Goal: Task Accomplishment & Management: Complete application form

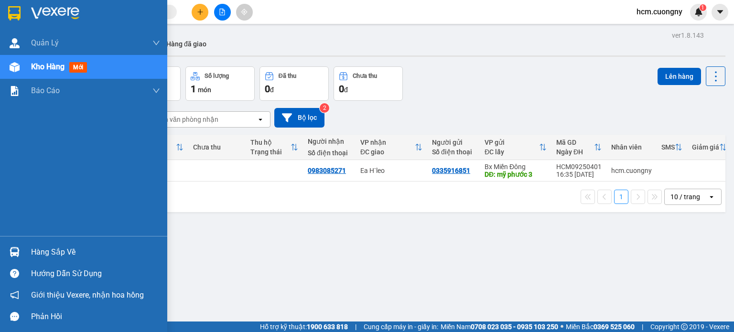
click at [15, 5] on div at bounding box center [14, 13] width 17 height 17
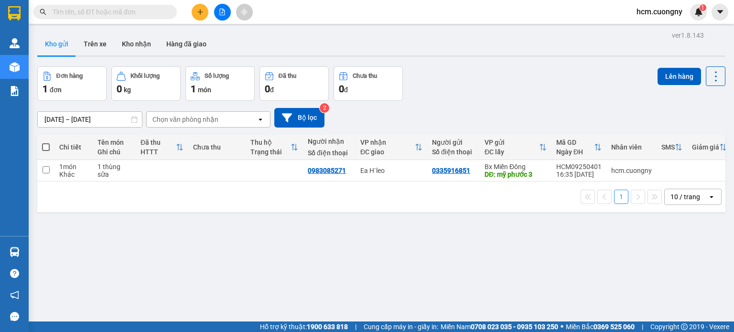
click at [198, 15] on button at bounding box center [200, 12] width 17 height 17
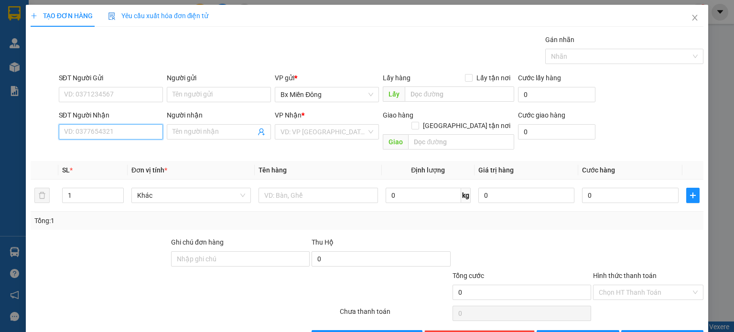
click at [87, 137] on input "SĐT Người Nhận" at bounding box center [111, 131] width 104 height 15
type input "0942625918"
click at [104, 155] on div "0942625918 - phục" at bounding box center [109, 150] width 103 height 15
type input "phục"
click at [230, 188] on span "Khác" at bounding box center [191, 195] width 108 height 14
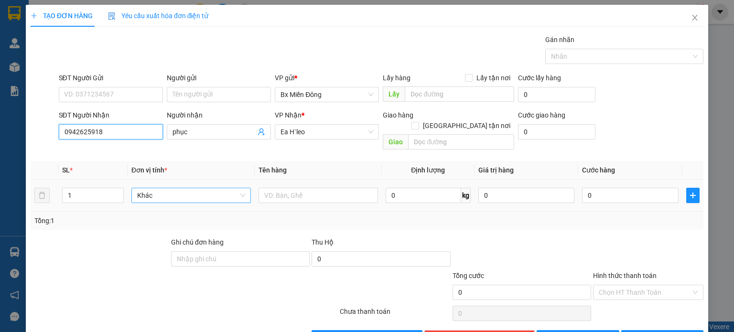
type input "0942625918"
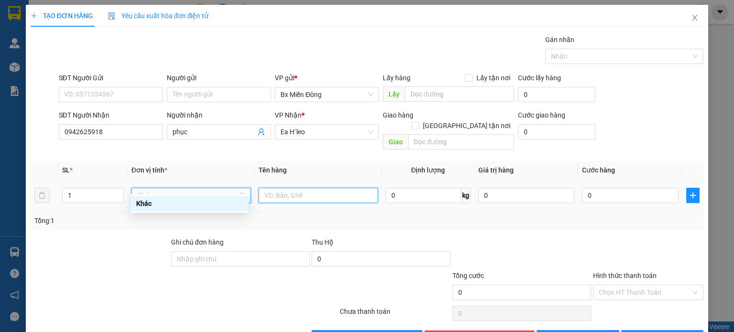
click at [283, 188] on input "text" at bounding box center [318, 195] width 119 height 15
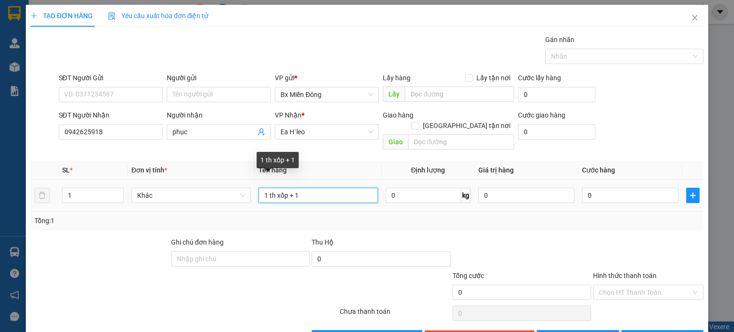
drag, startPoint x: 312, startPoint y: 182, endPoint x: 285, endPoint y: 184, distance: 26.3
click at [285, 188] on input "1 th xốp + 1" at bounding box center [318, 195] width 119 height 15
type input "1 th xốp"
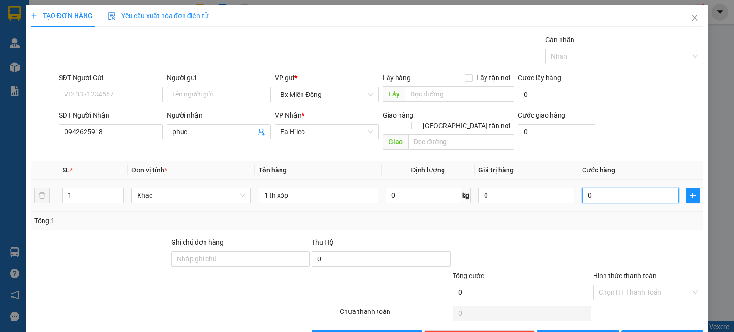
click at [621, 188] on input "0" at bounding box center [630, 195] width 97 height 15
type input "7"
type input "70"
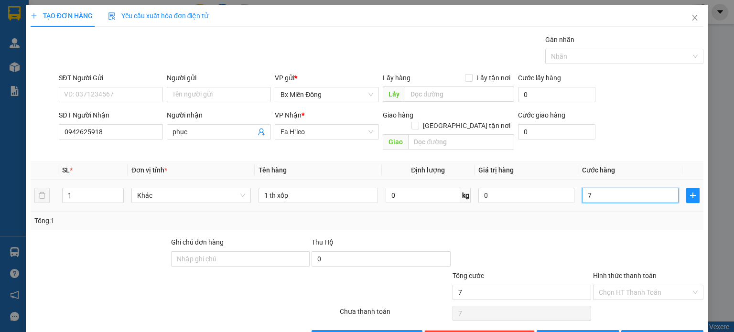
type input "70"
type input "700"
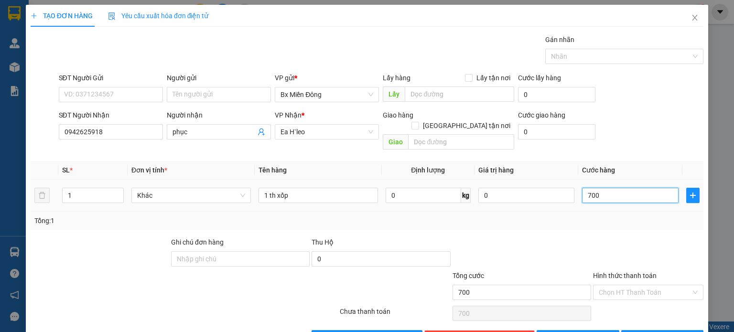
type input "7.000"
type input "70.000"
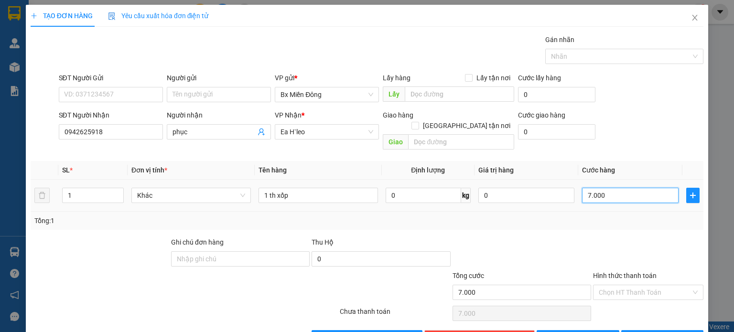
type input "70.000"
click at [640, 285] on input "Hình thức thanh toán" at bounding box center [645, 292] width 92 height 14
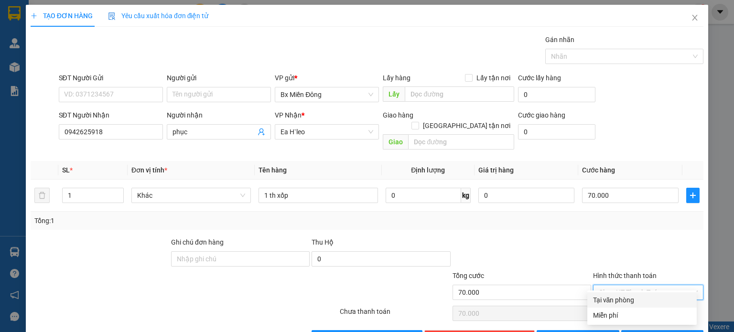
click at [632, 299] on div "Tại văn phòng" at bounding box center [642, 300] width 98 height 11
type input "0"
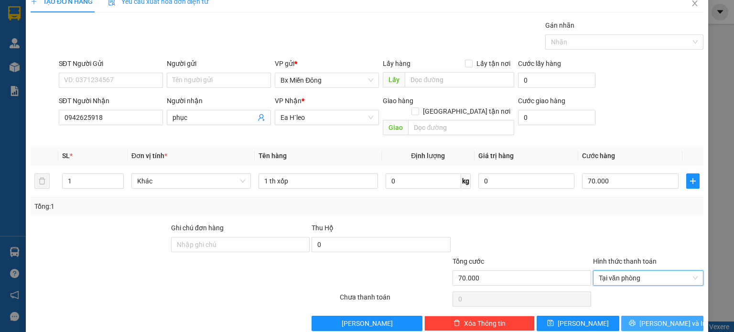
scroll to position [21, 0]
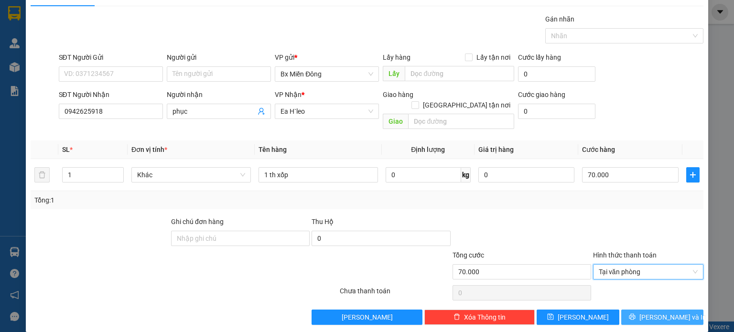
click at [658, 310] on button "[PERSON_NAME] và In" at bounding box center [662, 317] width 83 height 15
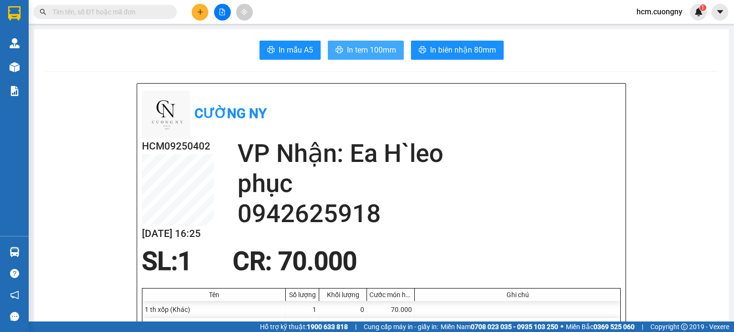
click at [369, 47] on span "In tem 100mm" at bounding box center [371, 50] width 49 height 12
click at [201, 9] on icon "plus" at bounding box center [200, 12] width 7 height 7
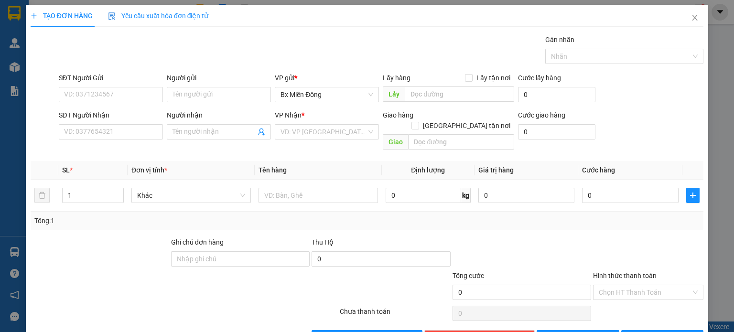
click at [192, 140] on div "Người nhận Tên người nhận" at bounding box center [219, 126] width 104 height 33
drag, startPoint x: 200, startPoint y: 135, endPoint x: 202, endPoint y: 128, distance: 7.0
click at [200, 133] on input "Người nhận" at bounding box center [214, 132] width 83 height 11
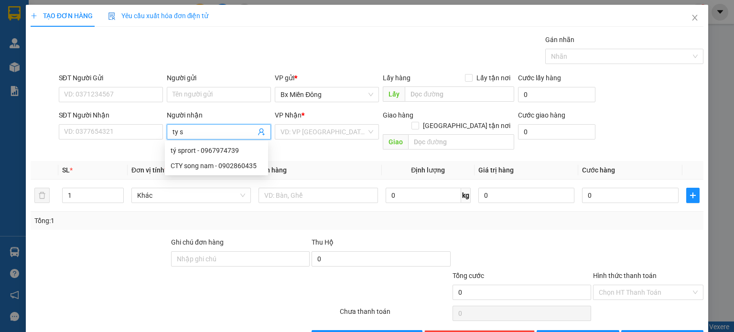
type input "ty sp"
click at [215, 154] on div "tý sprort - 0967974739" at bounding box center [217, 150] width 92 height 11
type input "0967974739"
type input "tý sprort"
click at [304, 130] on input "search" at bounding box center [324, 132] width 86 height 14
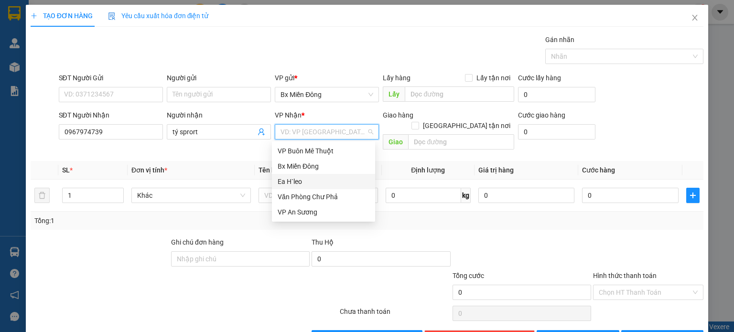
click at [290, 184] on div "Ea H`leo" at bounding box center [324, 181] width 92 height 11
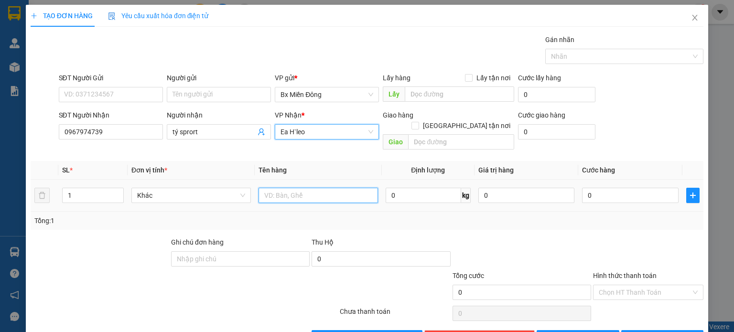
click at [290, 188] on input "text" at bounding box center [318, 195] width 119 height 15
click at [292, 188] on input "1 cục" at bounding box center [318, 195] width 119 height 15
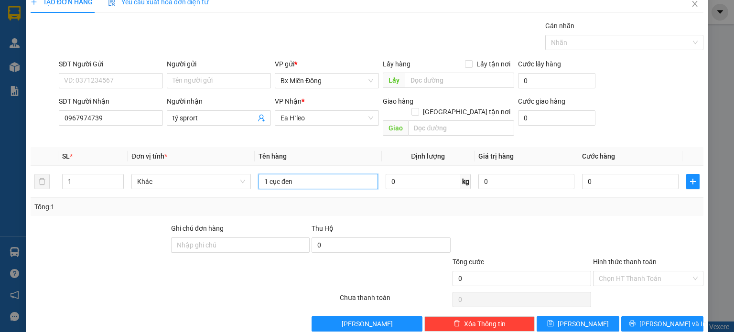
scroll to position [21, 0]
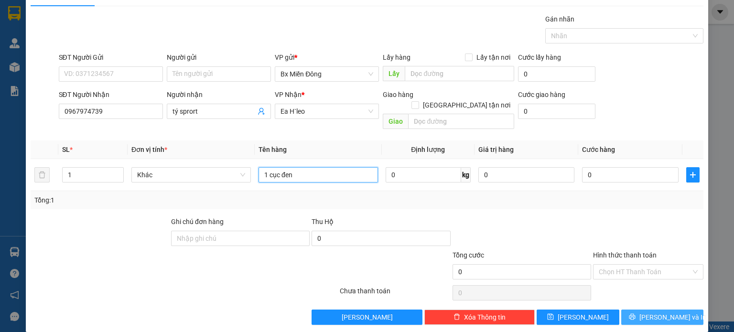
type input "1 cục đen"
click at [659, 312] on span "[PERSON_NAME] và In" at bounding box center [672, 317] width 67 height 11
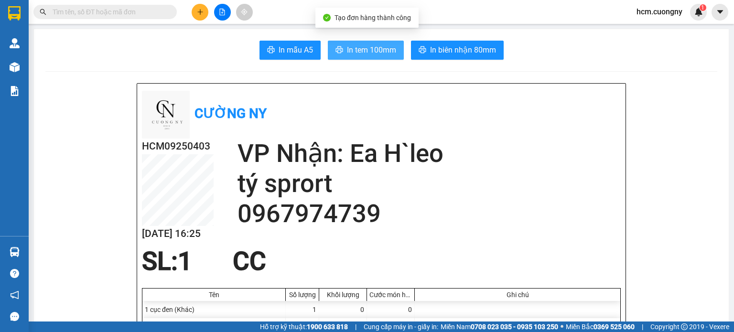
click at [373, 50] on span "In tem 100mm" at bounding box center [371, 50] width 49 height 12
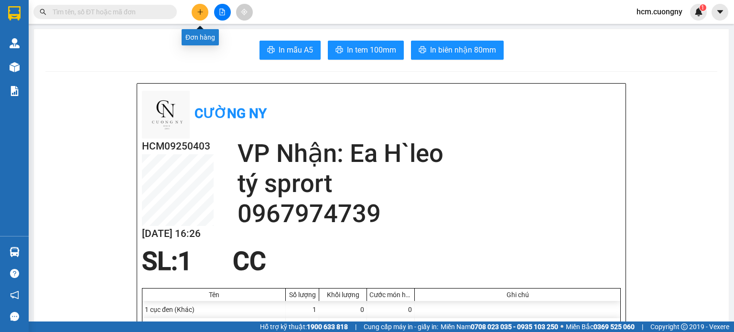
click at [197, 5] on button at bounding box center [200, 12] width 17 height 17
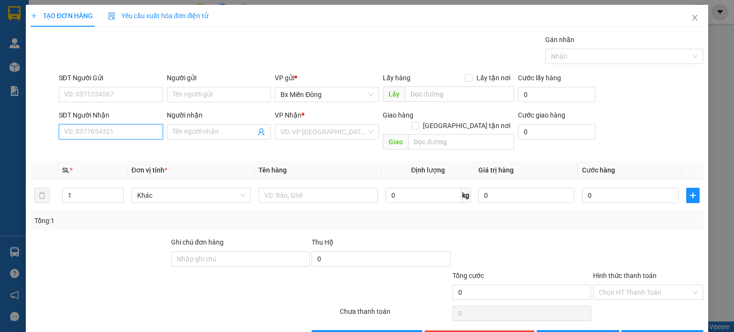
click at [82, 128] on input "SĐT Người Nhận" at bounding box center [111, 131] width 104 height 15
type input "0982771776"
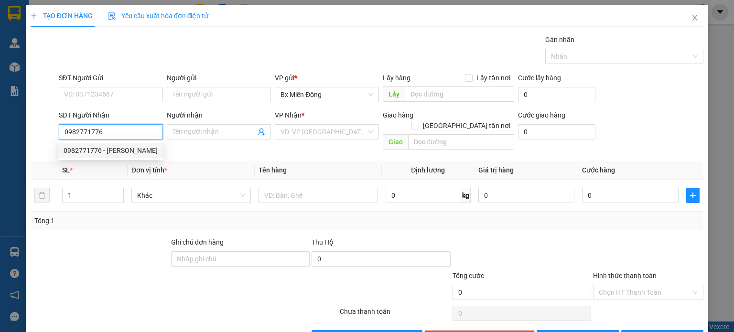
click at [111, 151] on div "0982771776 - [PERSON_NAME]" at bounding box center [111, 150] width 94 height 11
type input "hoàng dương"
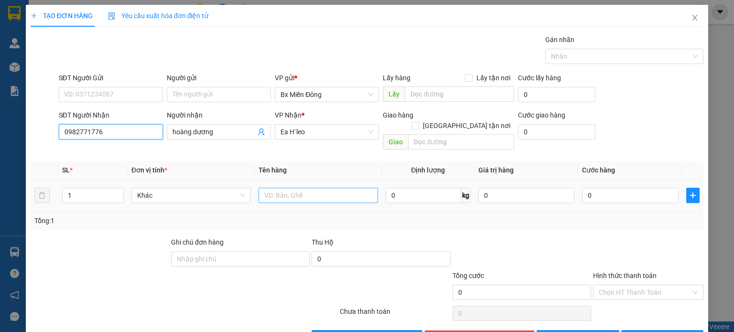
type input "0982771776"
click at [287, 190] on input "text" at bounding box center [318, 195] width 119 height 15
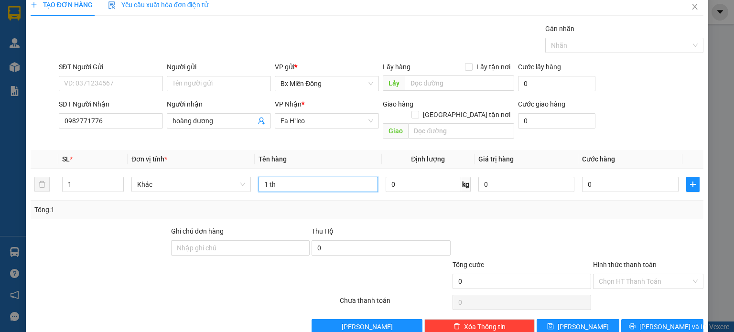
scroll to position [21, 0]
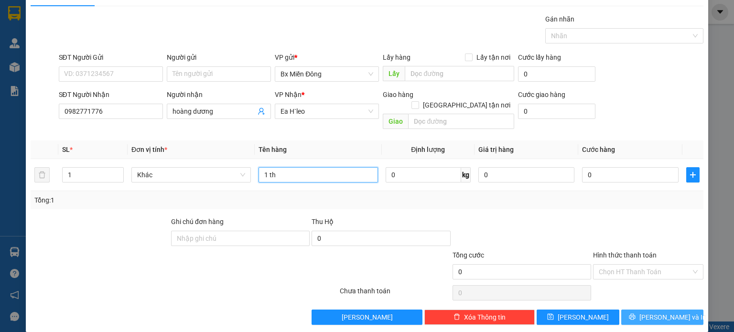
type input "1 th"
click at [666, 312] on span "[PERSON_NAME] và In" at bounding box center [672, 317] width 67 height 11
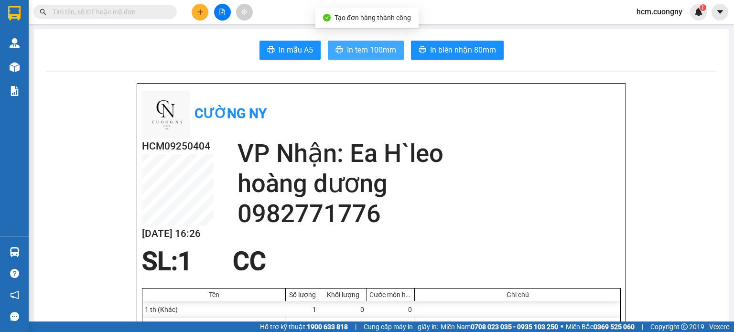
click at [380, 50] on span "In tem 100mm" at bounding box center [371, 50] width 49 height 12
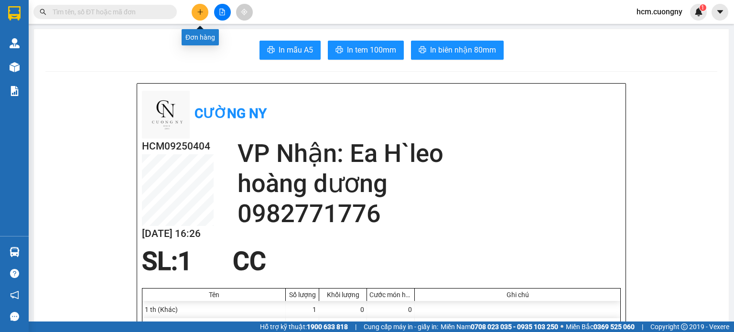
click at [198, 13] on icon "plus" at bounding box center [200, 12] width 7 height 7
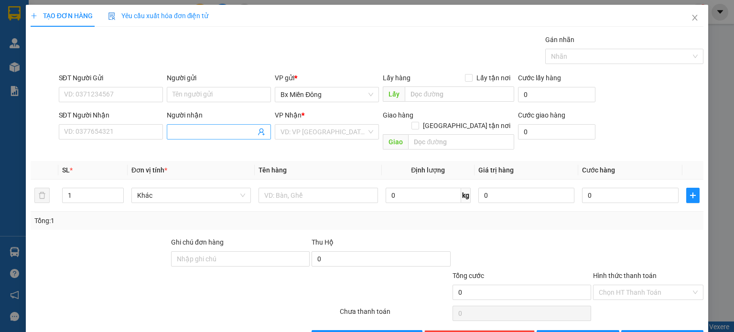
click at [182, 130] on input "Người nhận" at bounding box center [214, 132] width 83 height 11
drag, startPoint x: 216, startPoint y: 131, endPoint x: 184, endPoint y: 140, distance: 33.5
click at [184, 140] on div "Người nhận anh xuaan anh xuaan" at bounding box center [219, 126] width 104 height 33
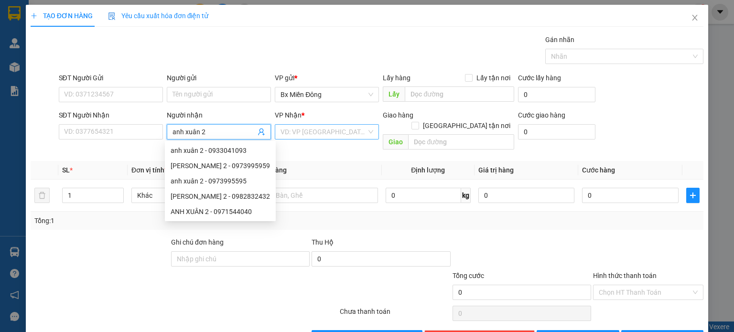
type input "anh xuân 2"
click at [306, 130] on input "search" at bounding box center [324, 132] width 86 height 14
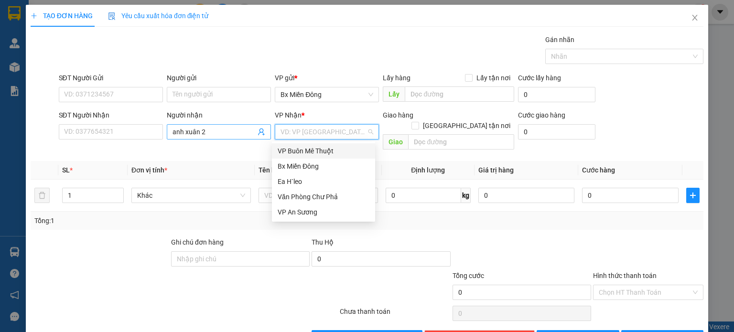
click at [234, 129] on input "anh xuân 2" at bounding box center [214, 132] width 83 height 11
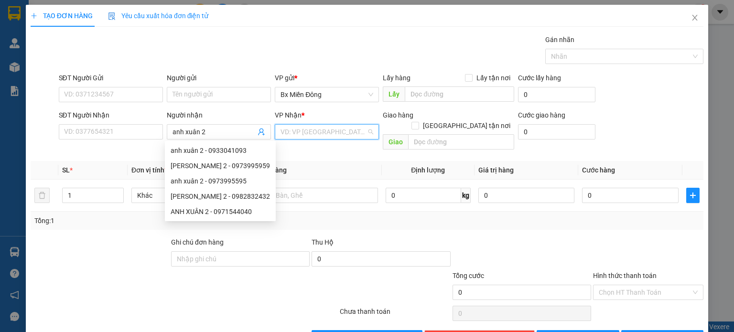
click at [319, 128] on input "search" at bounding box center [324, 132] width 86 height 14
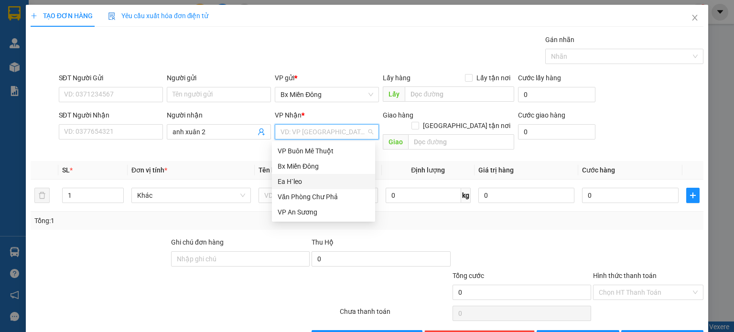
click at [300, 181] on div "Ea H`leo" at bounding box center [324, 181] width 92 height 11
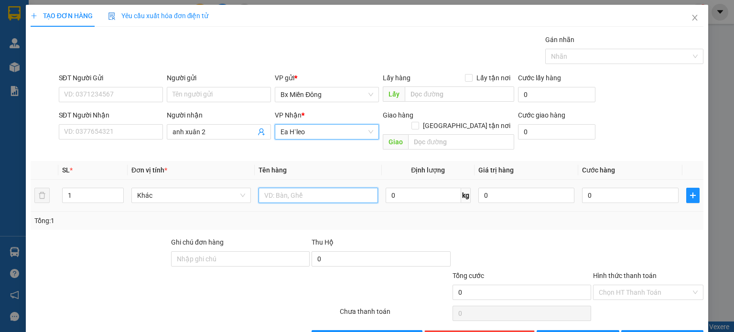
click at [297, 188] on input "text" at bounding box center [318, 195] width 119 height 15
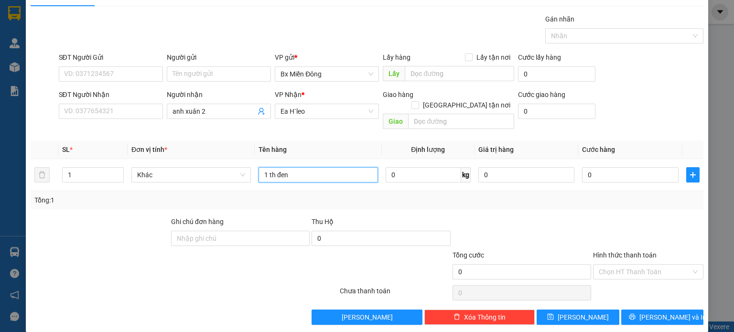
type input "1 th đen"
click at [656, 298] on div "Transit Pickup Surcharge Ids Transit Deliver Surcharge Ids Transit Deliver Surc…" at bounding box center [367, 169] width 673 height 311
click at [661, 312] on span "[PERSON_NAME] và In" at bounding box center [672, 317] width 67 height 11
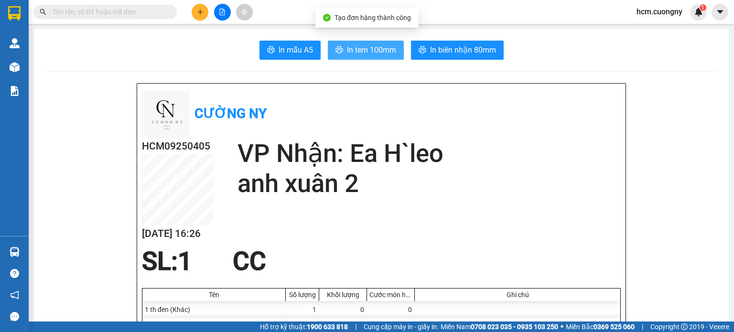
click at [351, 50] on span "In tem 100mm" at bounding box center [371, 50] width 49 height 12
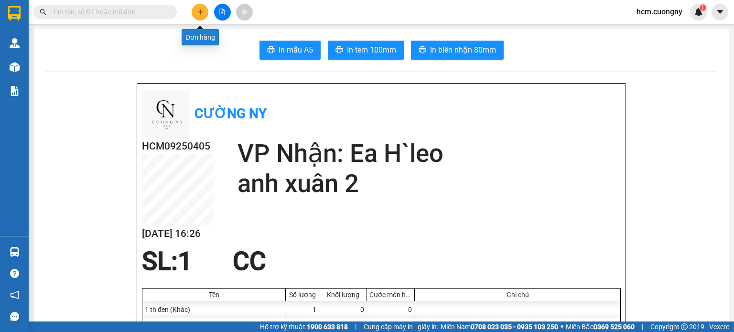
click at [203, 8] on button at bounding box center [200, 12] width 17 height 17
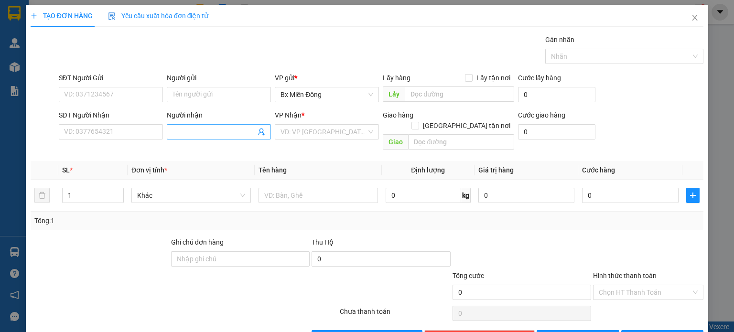
click at [193, 130] on input "Người nhận" at bounding box center [214, 132] width 83 height 11
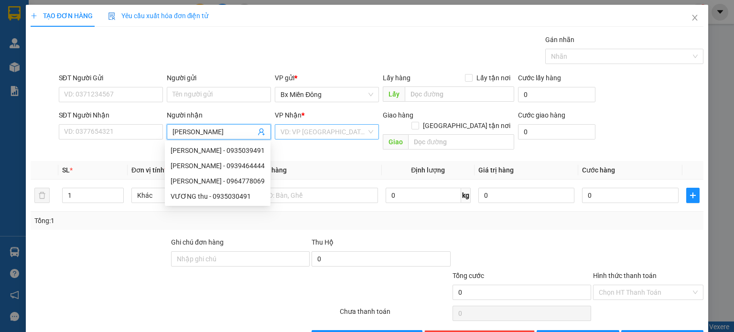
type input "[PERSON_NAME]"
click at [301, 131] on input "search" at bounding box center [324, 132] width 86 height 14
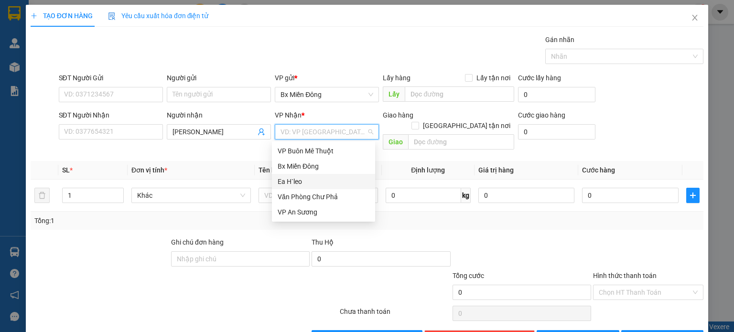
click at [298, 179] on div "Ea H`leo" at bounding box center [324, 181] width 92 height 11
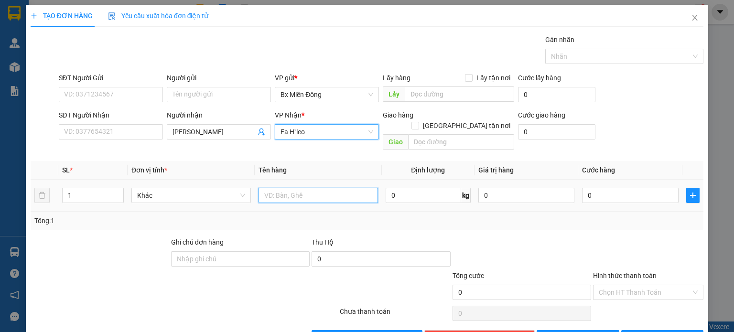
click at [295, 188] on input "text" at bounding box center [318, 195] width 119 height 15
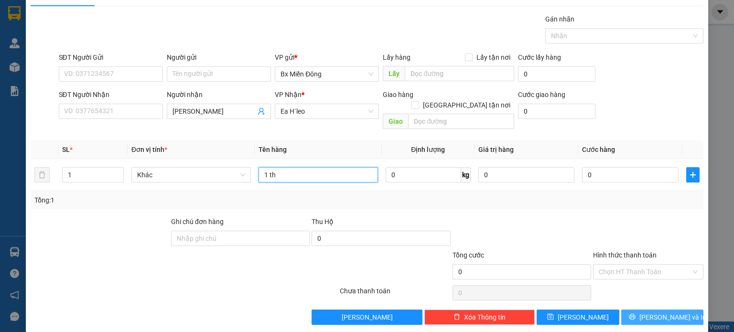
type input "1 th"
click at [664, 312] on span "[PERSON_NAME] và In" at bounding box center [672, 317] width 67 height 11
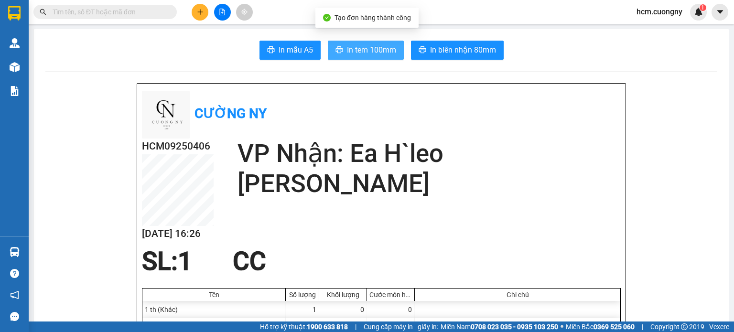
click at [349, 44] on span "In tem 100mm" at bounding box center [371, 50] width 49 height 12
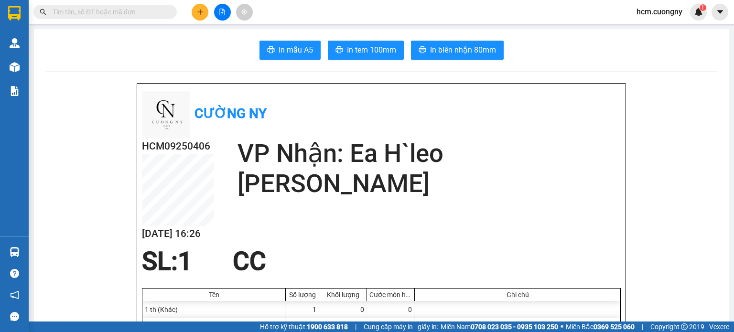
click at [196, 9] on button at bounding box center [200, 12] width 17 height 17
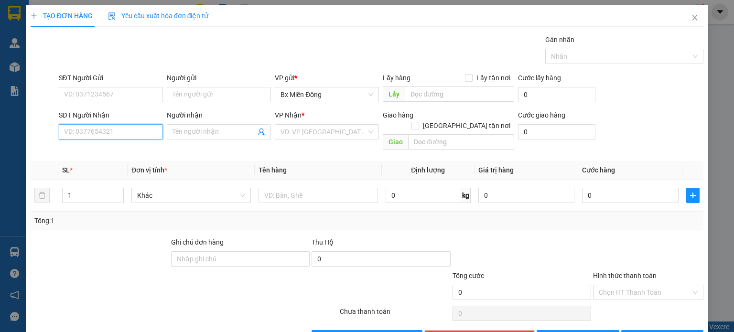
click at [119, 134] on input "SĐT Người Nhận" at bounding box center [111, 131] width 104 height 15
type input "0916633410"
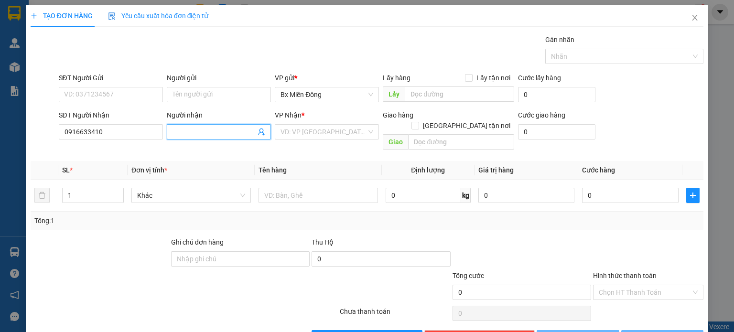
click at [220, 133] on input "Người nhận" at bounding box center [214, 132] width 83 height 11
click at [327, 131] on input "search" at bounding box center [324, 132] width 86 height 14
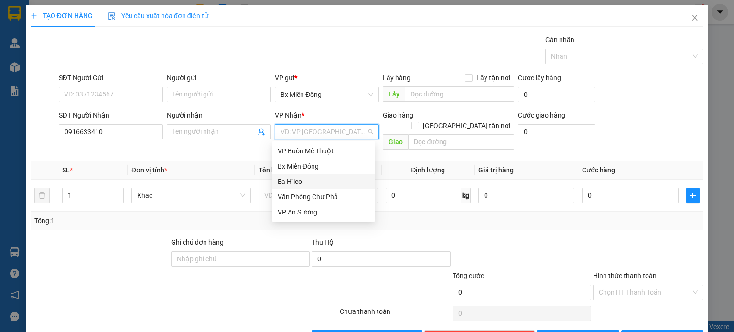
click at [292, 180] on div "Ea H`leo" at bounding box center [324, 181] width 92 height 11
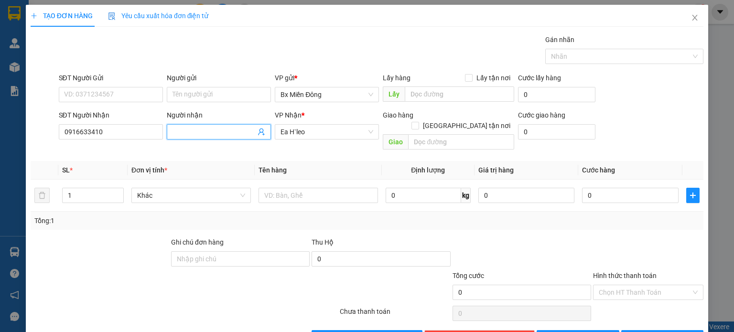
click at [192, 128] on input "Người nhận" at bounding box center [214, 132] width 83 height 11
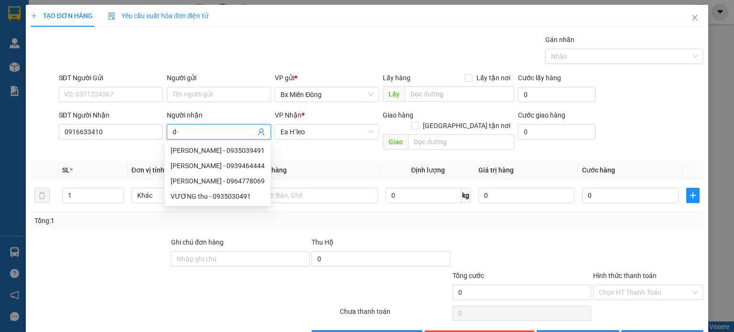
type input "d"
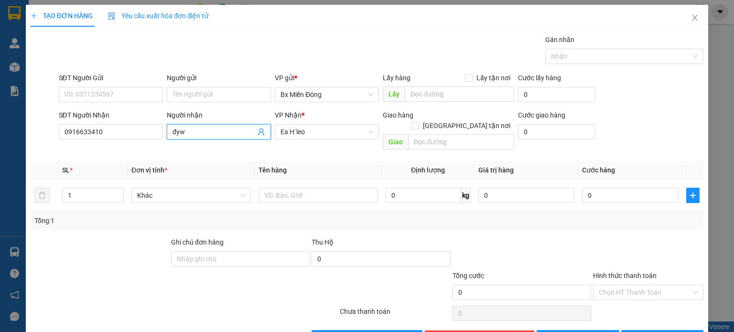
drag, startPoint x: 171, startPoint y: 130, endPoint x: 54, endPoint y: 149, distance: 118.5
click at [54, 149] on div "Transit Pickup Surcharge Ids Transit Deliver Surcharge Ids Transit Deliver Surc…" at bounding box center [367, 189] width 673 height 311
type input "d"
type input "đức"
click at [299, 190] on input "text" at bounding box center [318, 195] width 119 height 15
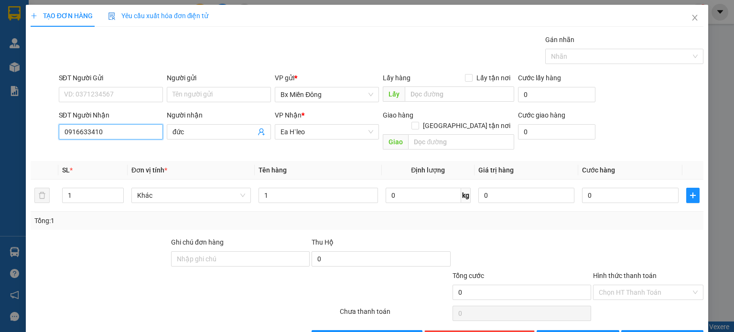
click at [100, 129] on input "0916633410" at bounding box center [111, 131] width 104 height 15
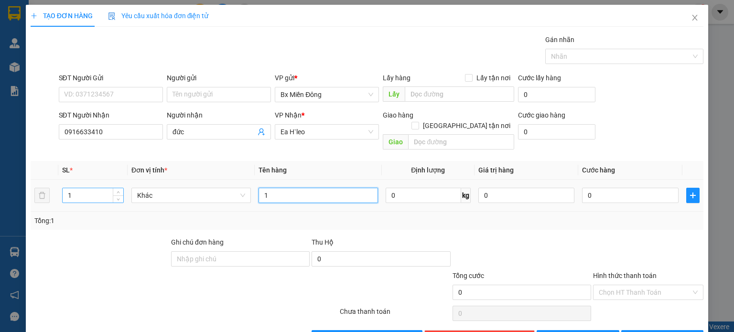
drag, startPoint x: 281, startPoint y: 182, endPoint x: 95, endPoint y: 184, distance: 185.9
click at [95, 184] on tr "1 Khác 1 0 kg 0 0" at bounding box center [367, 196] width 673 height 32
type input "2 loa"
type input "2"
click at [119, 190] on span "up" at bounding box center [119, 193] width 6 height 6
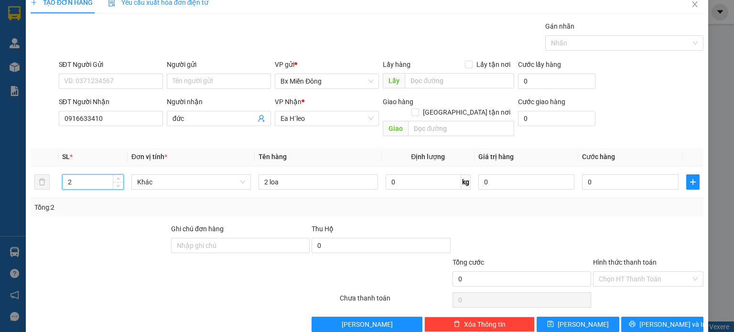
scroll to position [21, 0]
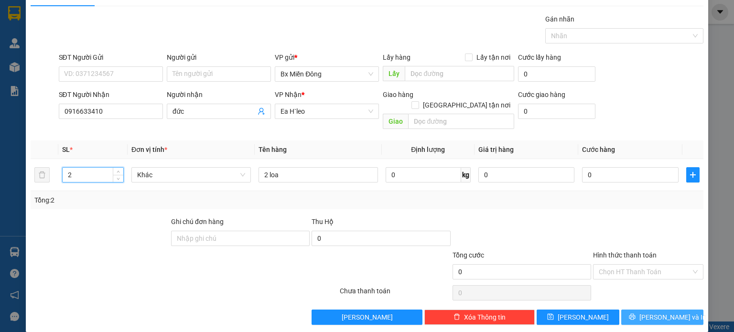
click at [671, 313] on button "[PERSON_NAME] và In" at bounding box center [662, 317] width 83 height 15
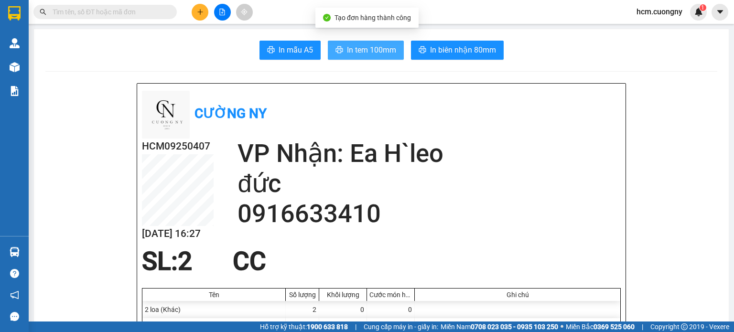
click at [357, 51] on span "In tem 100mm" at bounding box center [371, 50] width 49 height 12
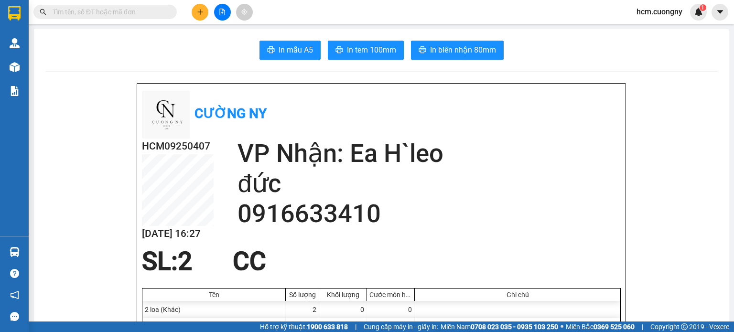
click at [202, 16] on button at bounding box center [200, 12] width 17 height 17
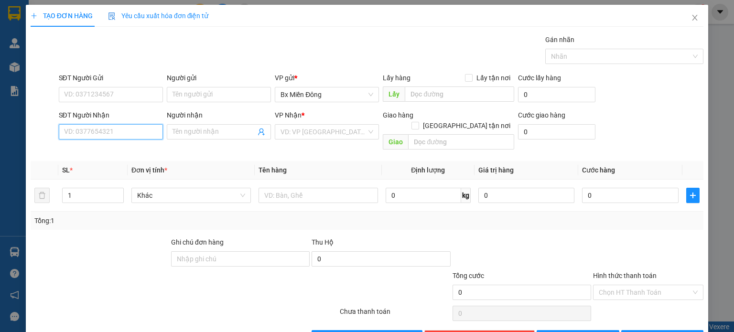
click at [123, 126] on input "SĐT Người Nhận" at bounding box center [111, 131] width 104 height 15
type input "0343072867"
click at [317, 122] on div "VP Nhận *" at bounding box center [327, 117] width 104 height 14
click at [317, 133] on input "search" at bounding box center [324, 132] width 86 height 14
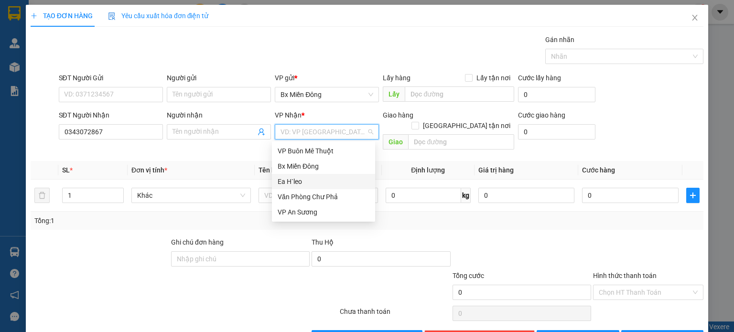
click at [287, 185] on div "Ea H`leo" at bounding box center [324, 181] width 92 height 11
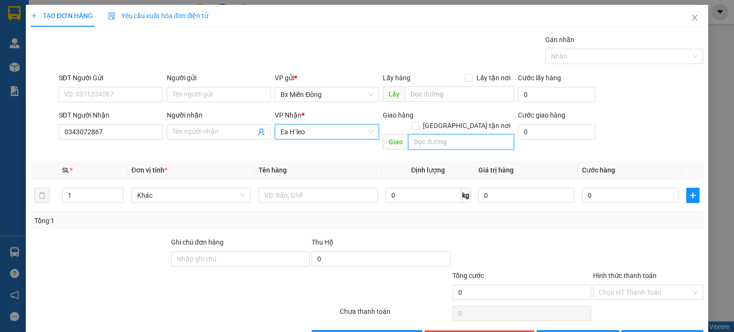
click at [424, 134] on input "text" at bounding box center [461, 141] width 106 height 15
type input "ngã 3 nam đàn"
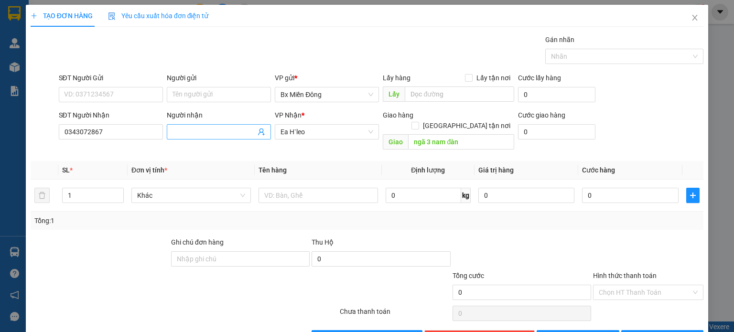
click at [211, 129] on input "Người nhận" at bounding box center [214, 132] width 83 height 11
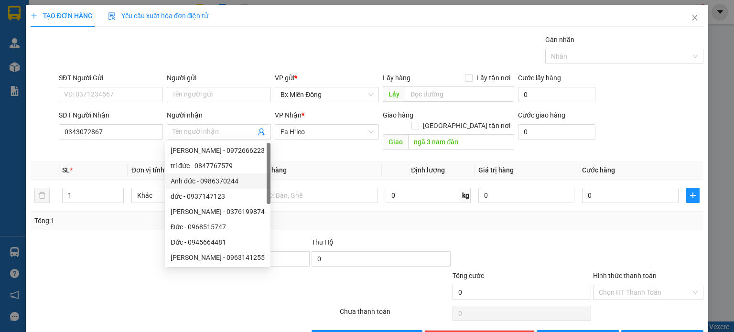
click at [344, 162] on th "Tên hàng" at bounding box center [318, 170] width 127 height 19
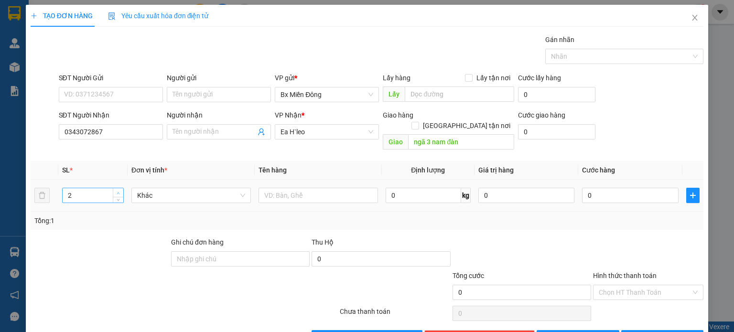
click at [113, 188] on span "Increase Value" at bounding box center [118, 192] width 11 height 9
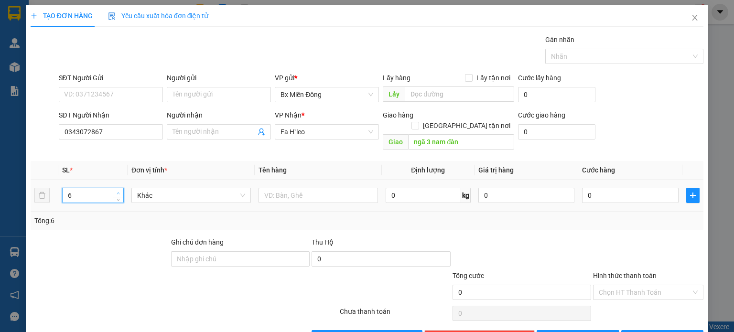
type input "7"
click at [114, 188] on span "Increase Value" at bounding box center [118, 192] width 11 height 9
click at [286, 188] on input "text" at bounding box center [318, 195] width 119 height 15
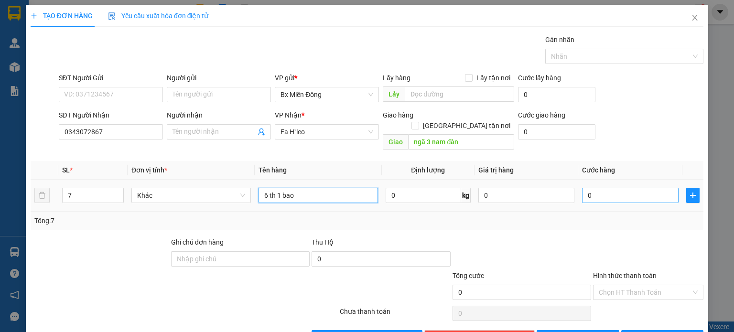
type input "6 th 1 bao"
click at [591, 188] on input "0" at bounding box center [630, 195] width 97 height 15
type input "2"
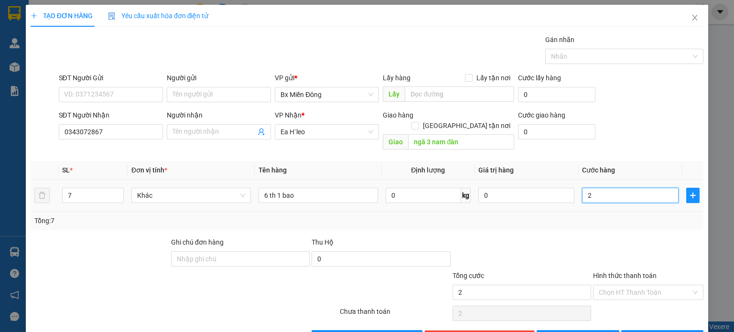
type input "28"
type input "280"
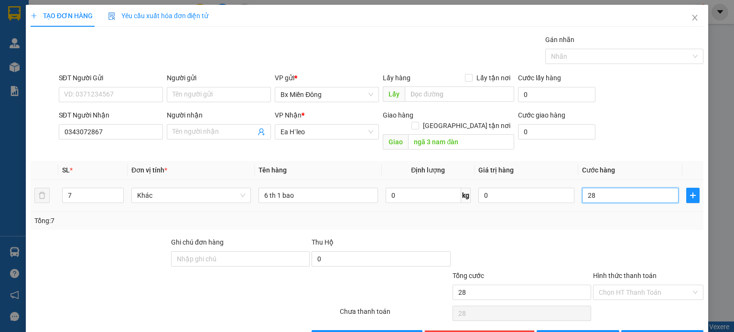
type input "280"
type input "2.800"
type input "28.000"
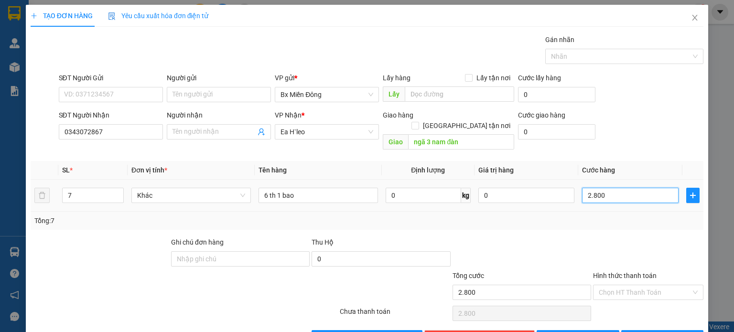
type input "28.000"
type input "280.000"
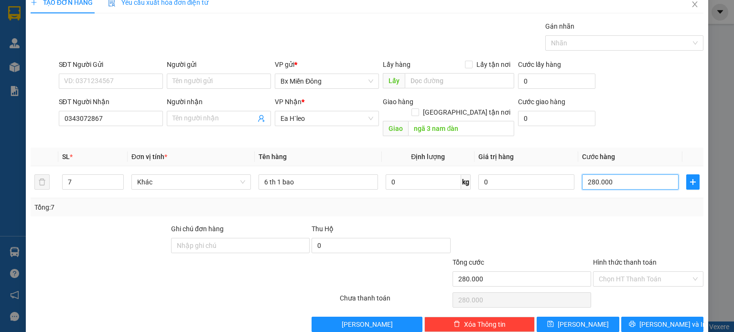
scroll to position [21, 0]
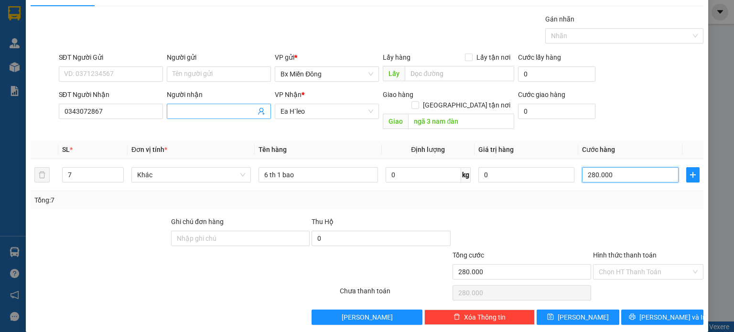
click at [202, 104] on span at bounding box center [219, 111] width 104 height 15
type input "280.000"
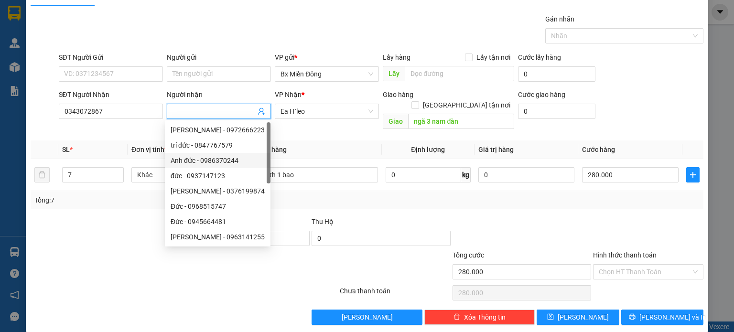
click at [198, 108] on input "Người nhận" at bounding box center [214, 111] width 83 height 11
type input "d"
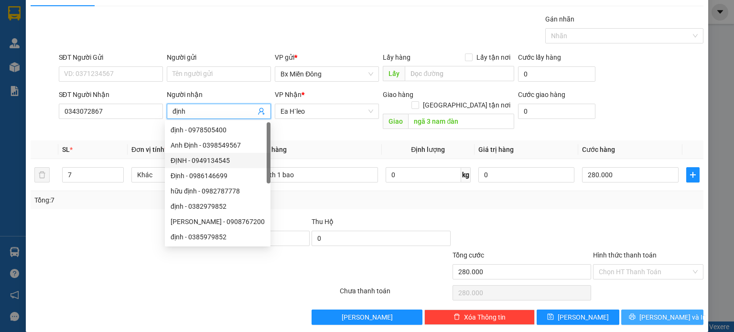
type input "định"
click at [673, 312] on span "[PERSON_NAME] và In" at bounding box center [672, 317] width 67 height 11
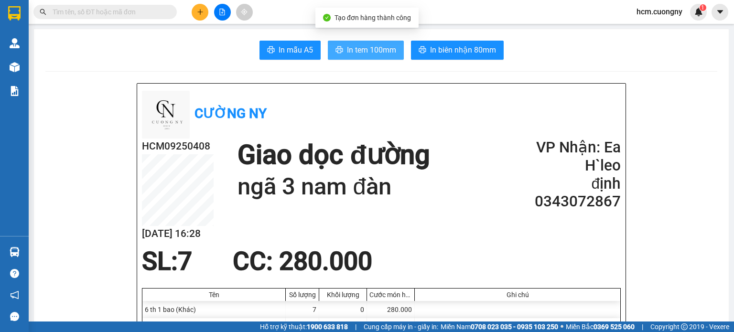
click at [380, 51] on span "In tem 100mm" at bounding box center [371, 50] width 49 height 12
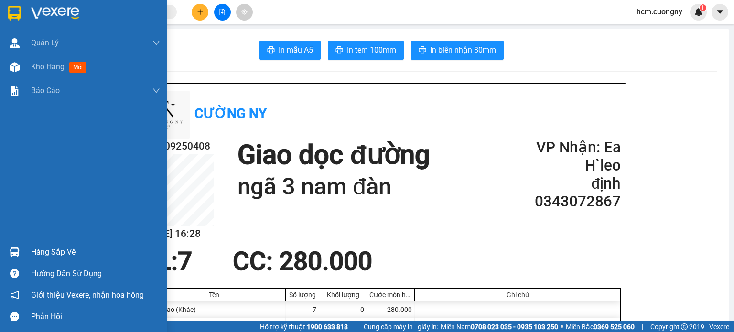
click at [11, 11] on img at bounding box center [14, 13] width 12 height 14
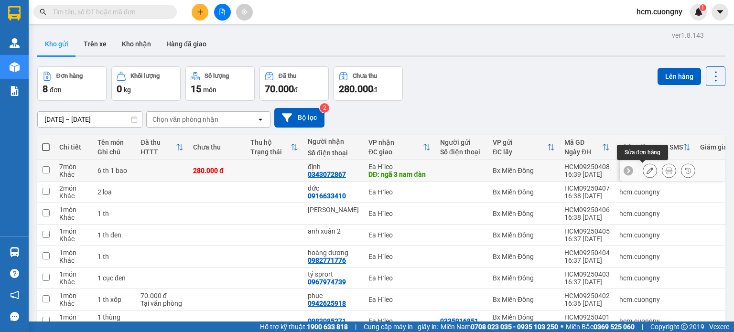
click at [647, 171] on icon at bounding box center [650, 170] width 7 height 7
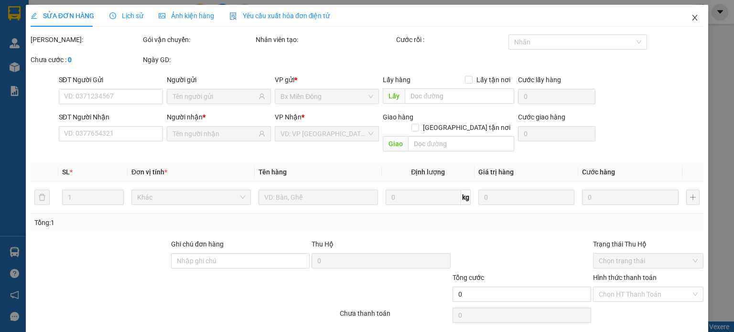
click at [692, 17] on icon "close" at bounding box center [694, 18] width 5 height 6
type input "0343072867"
type input "ngã 3 nam đàn"
type input "280.000"
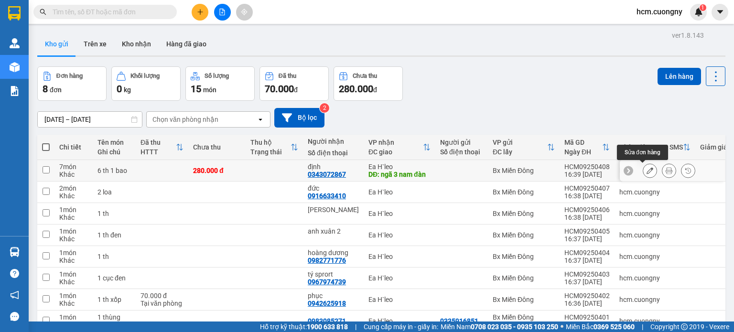
click at [643, 168] on button at bounding box center [649, 170] width 13 height 17
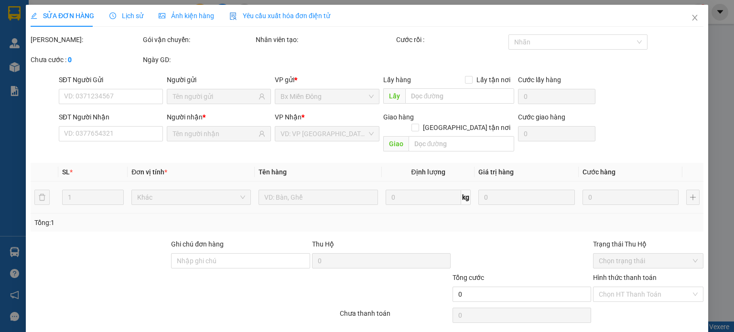
type input "0343072867"
type input "ngã 3 nam đàn"
type input "280.000"
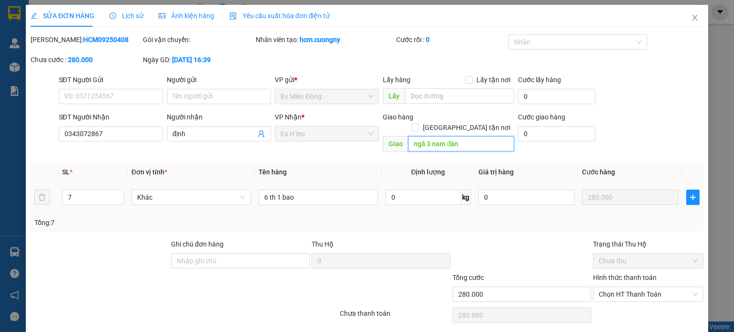
click at [441, 136] on input "ngã 3 nam đàn" at bounding box center [461, 143] width 106 height 15
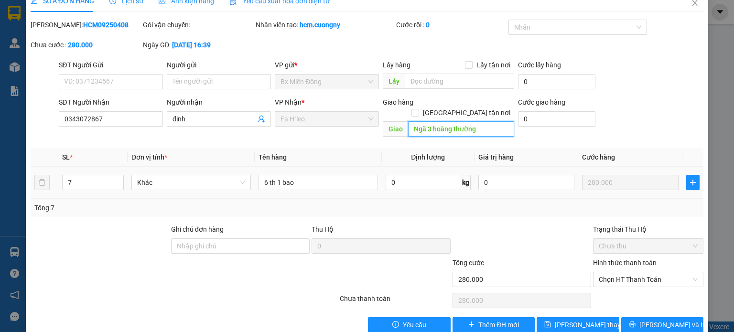
scroll to position [23, 0]
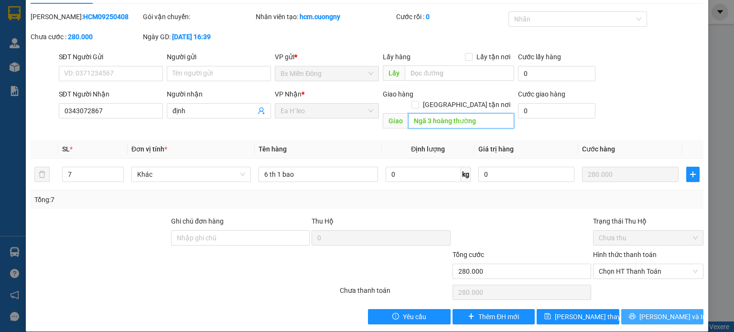
type input "Ngã 3 hoàng thường"
click at [656, 312] on span "[PERSON_NAME] và In" at bounding box center [672, 317] width 67 height 11
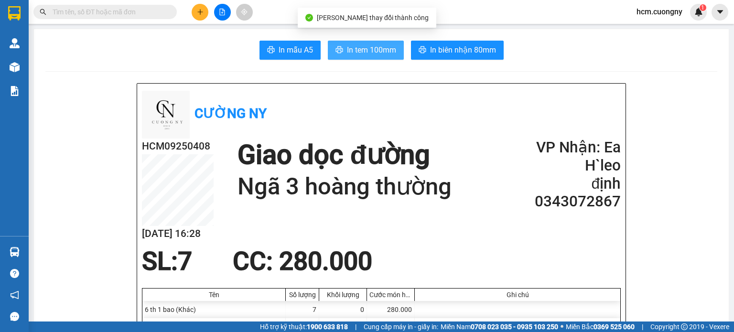
click at [380, 43] on button "In tem 100mm" at bounding box center [366, 50] width 76 height 19
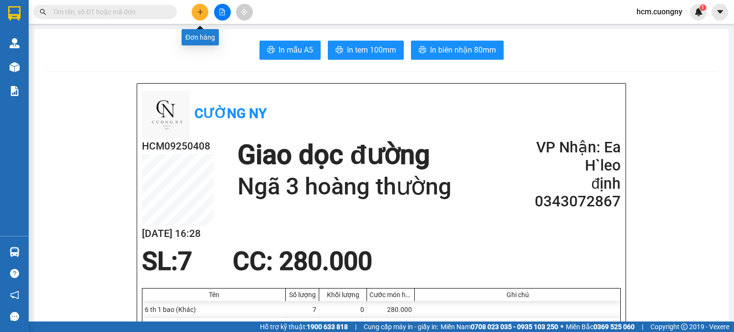
click at [198, 10] on icon "plus" at bounding box center [200, 12] width 7 height 7
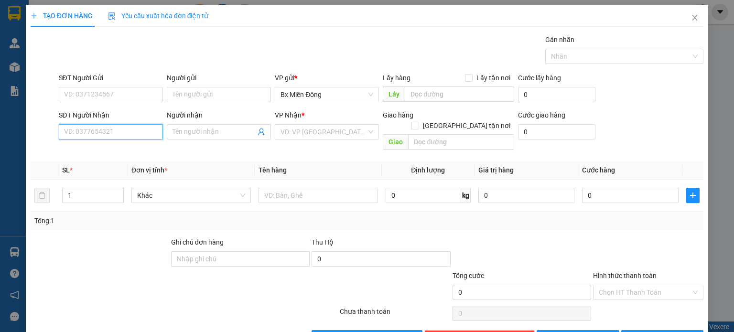
click at [102, 130] on input "SĐT Người Nhận" at bounding box center [111, 131] width 104 height 15
click at [124, 150] on div "0836590656 - CÔ TÂM MÙI" at bounding box center [110, 150] width 92 height 11
type input "0836590656"
type input "CÔ TÂM MÙI"
type input "0836590656"
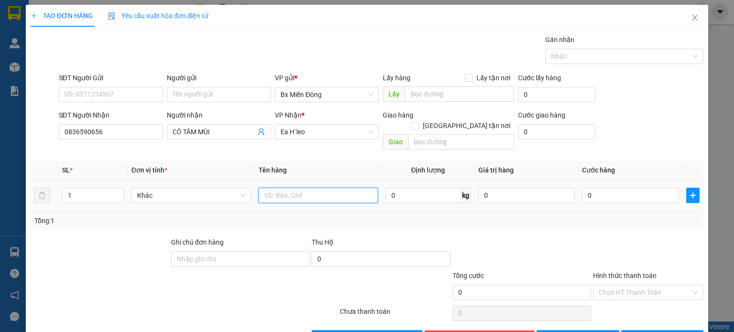
click at [283, 188] on input "text" at bounding box center [318, 195] width 119 height 15
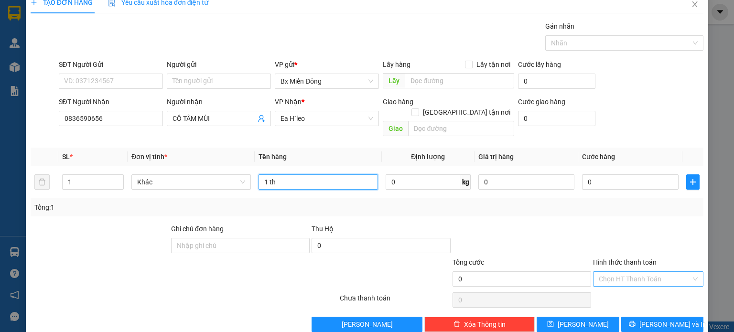
scroll to position [21, 0]
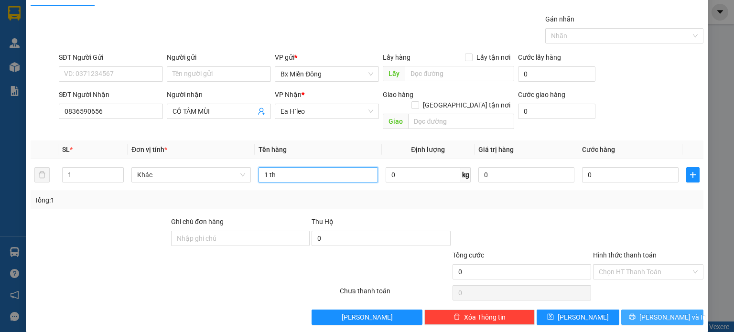
type input "1 th"
click at [658, 312] on span "[PERSON_NAME] và In" at bounding box center [672, 317] width 67 height 11
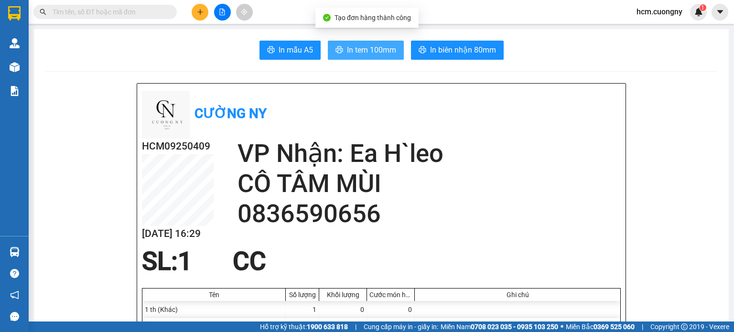
click at [370, 45] on span "In tem 100mm" at bounding box center [371, 50] width 49 height 12
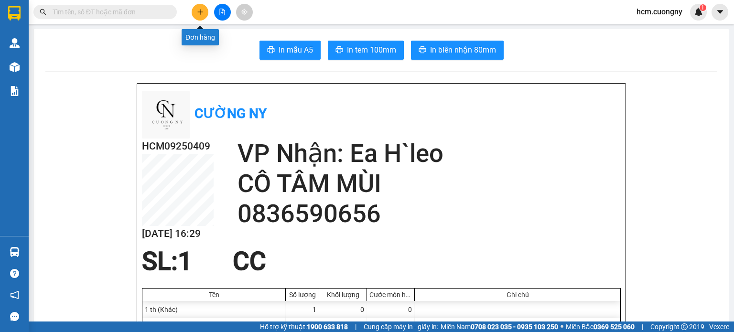
click at [202, 11] on icon "plus" at bounding box center [200, 12] width 7 height 7
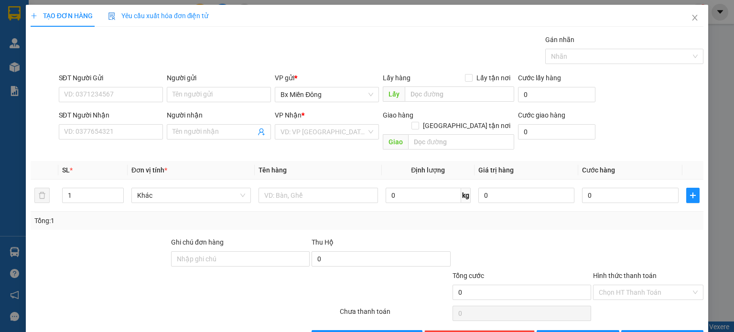
click at [130, 122] on div "SĐT Người Nhận" at bounding box center [111, 117] width 104 height 14
click at [128, 129] on input "SĐT Người Nhận" at bounding box center [111, 131] width 104 height 15
type input "0898170679"
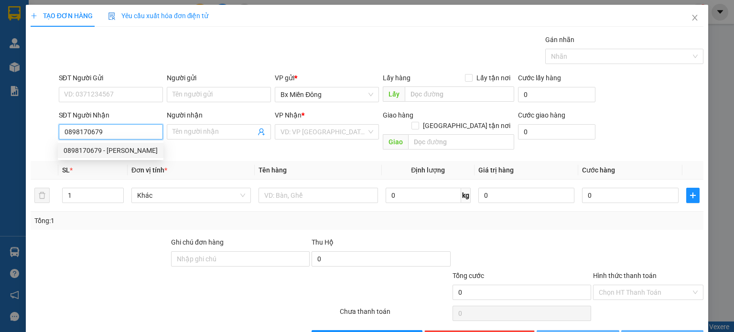
click at [111, 149] on div "0898170679 - [PERSON_NAME]" at bounding box center [111, 150] width 94 height 11
type input "[PERSON_NAME]"
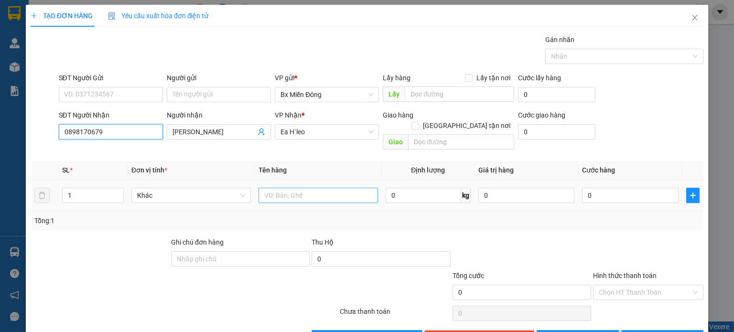
type input "0898170679"
click at [286, 188] on input "text" at bounding box center [318, 195] width 119 height 15
type input "1"
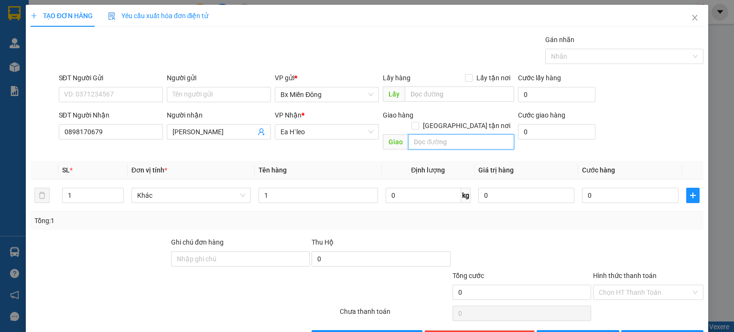
click at [423, 134] on input "text" at bounding box center [461, 141] width 106 height 15
type input "buôn hồ"
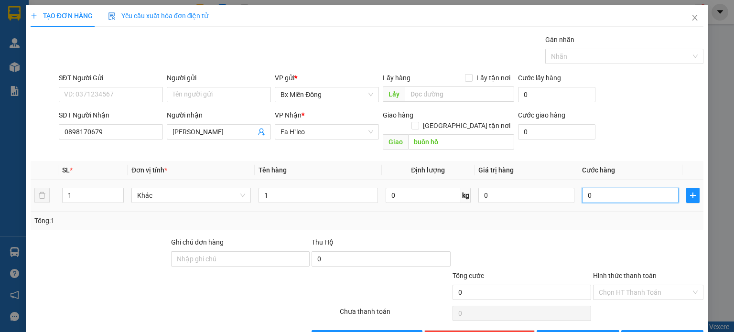
click at [617, 188] on input "0" at bounding box center [630, 195] width 97 height 15
type input "4"
type input "40"
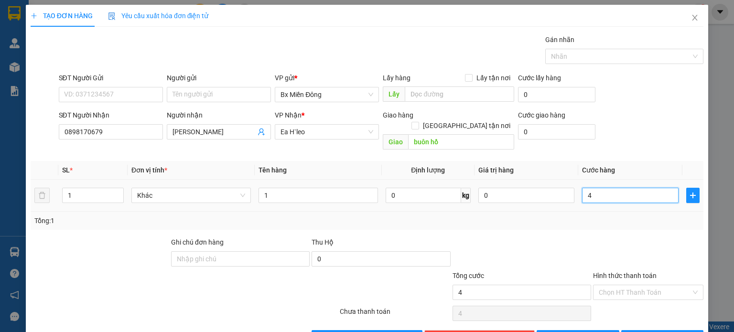
type input "40"
type input "400"
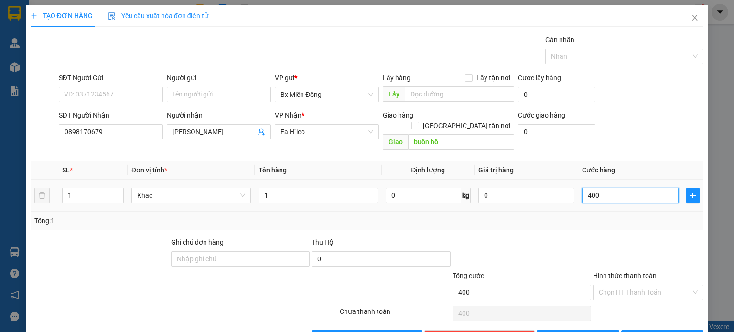
type input "4.000"
type input "40.000"
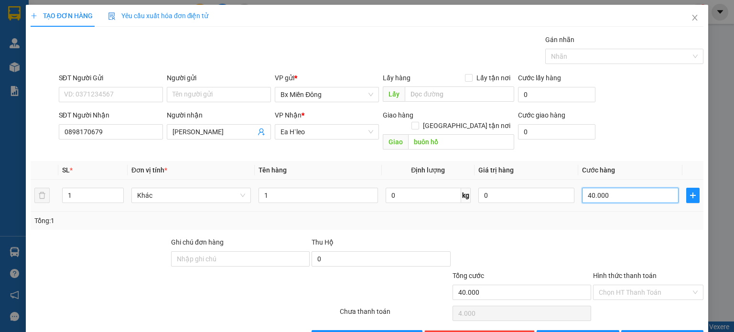
type input "40.000"
click at [568, 223] on div "Transit Pickup Surcharge Ids Transit Deliver Surcharge Ids Transit Deliver Surc…" at bounding box center [367, 189] width 673 height 311
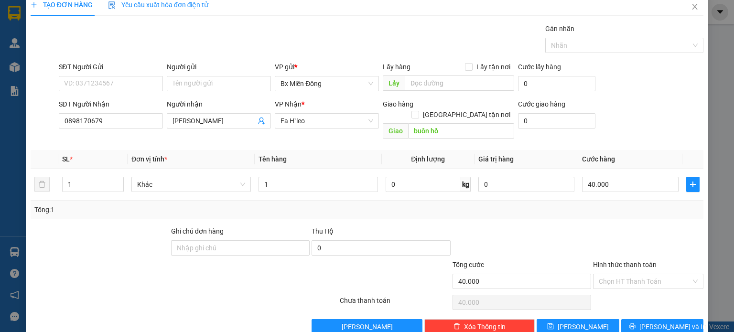
scroll to position [21, 0]
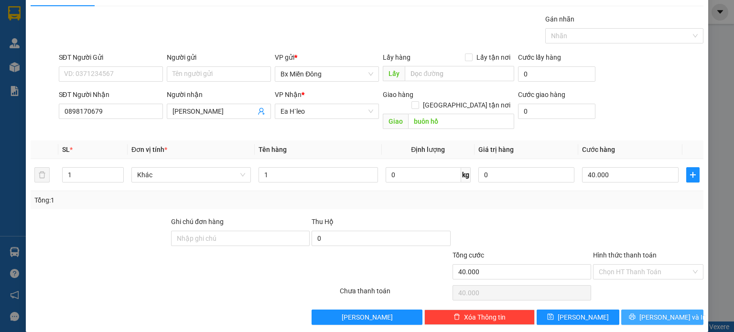
click at [665, 312] on span "[PERSON_NAME] và In" at bounding box center [672, 317] width 67 height 11
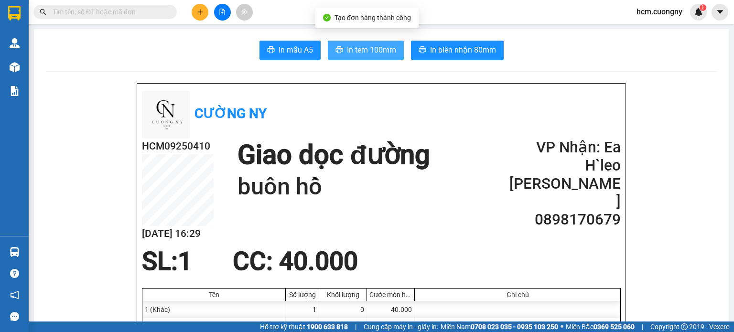
click at [374, 49] on span "In tem 100mm" at bounding box center [371, 50] width 49 height 12
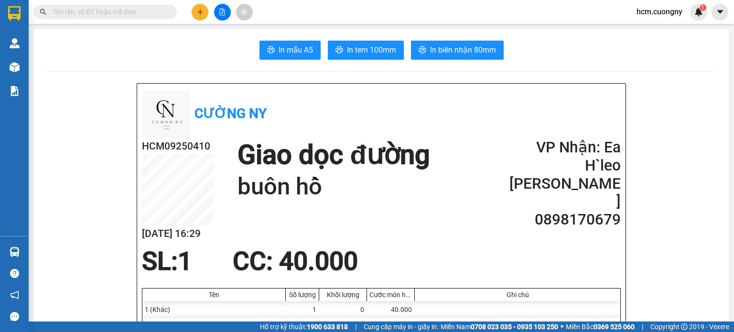
click at [207, 10] on button at bounding box center [200, 12] width 17 height 17
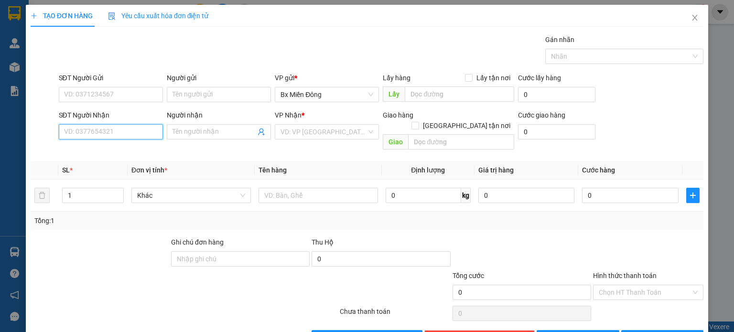
click at [120, 128] on input "SĐT Người Nhận" at bounding box center [111, 131] width 104 height 15
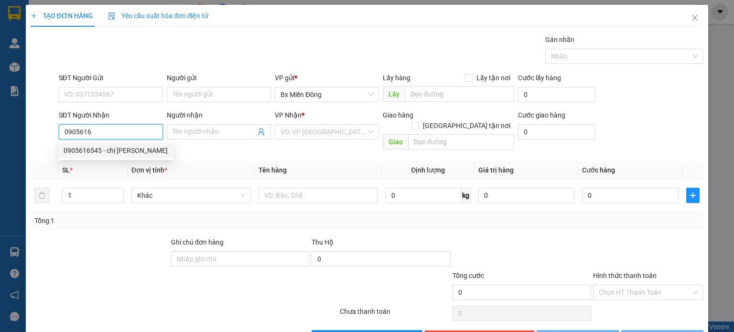
click at [133, 149] on div "0905616545 - chị [PERSON_NAME]" at bounding box center [116, 150] width 104 height 11
type input "0905616545"
type input "chị [PERSON_NAME]"
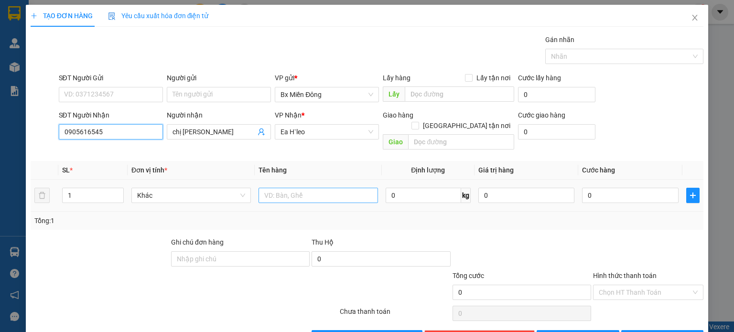
type input "0905616545"
click at [270, 188] on input "text" at bounding box center [318, 195] width 119 height 15
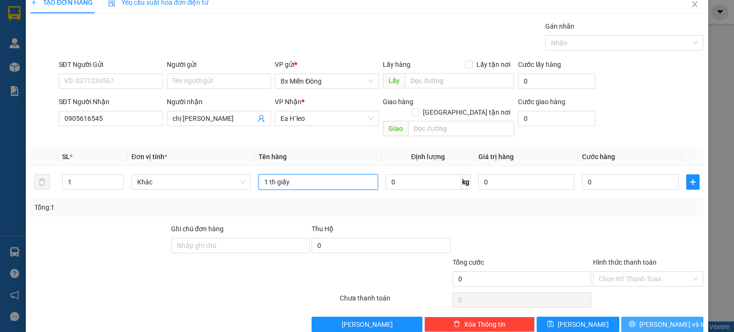
scroll to position [21, 0]
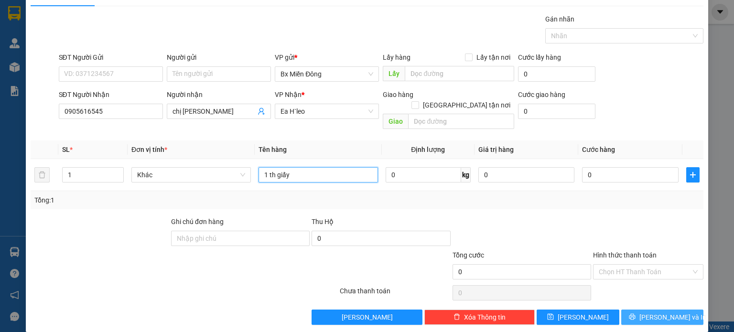
type input "1 th giấy"
click at [671, 312] on span "[PERSON_NAME] và In" at bounding box center [672, 317] width 67 height 11
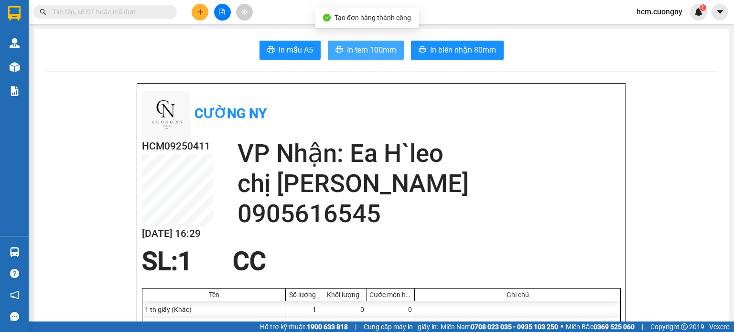
click at [380, 47] on span "In tem 100mm" at bounding box center [371, 50] width 49 height 12
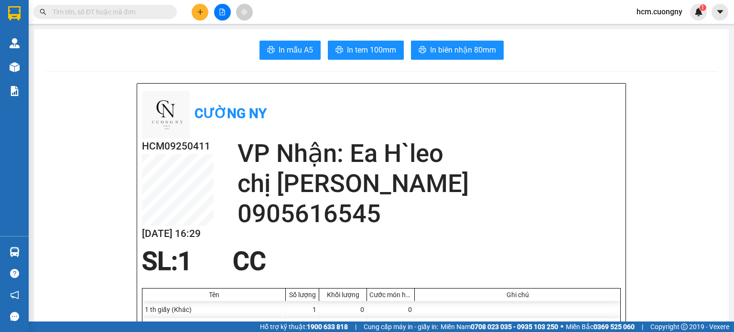
click at [204, 5] on button at bounding box center [200, 12] width 17 height 17
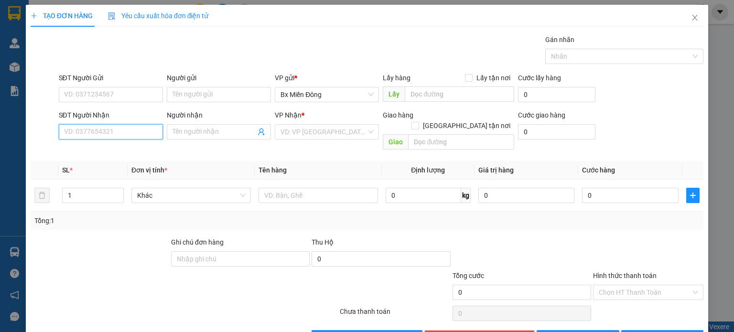
click at [120, 128] on input "SĐT Người Nhận" at bounding box center [111, 131] width 104 height 15
click at [103, 133] on input "SĐT Người Nhận" at bounding box center [111, 131] width 104 height 15
type input "0782532399"
click at [108, 152] on div "0782532399 - Mai" at bounding box center [110, 150] width 92 height 11
type input "Mai"
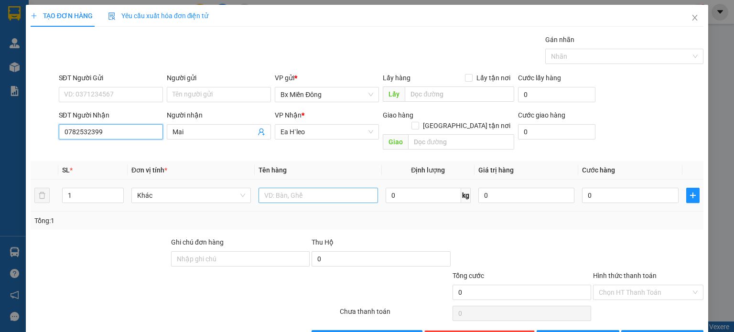
type input "0782532399"
click at [268, 188] on input "text" at bounding box center [318, 195] width 119 height 15
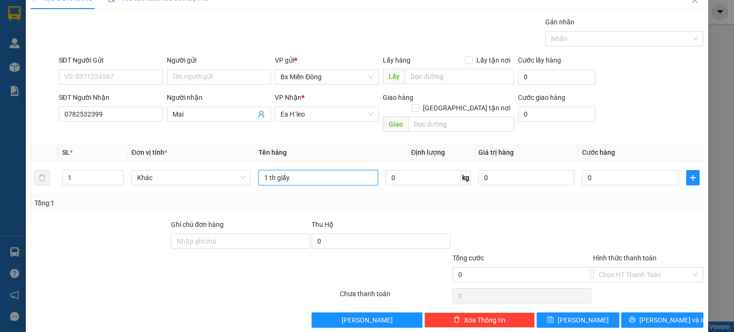
scroll to position [21, 0]
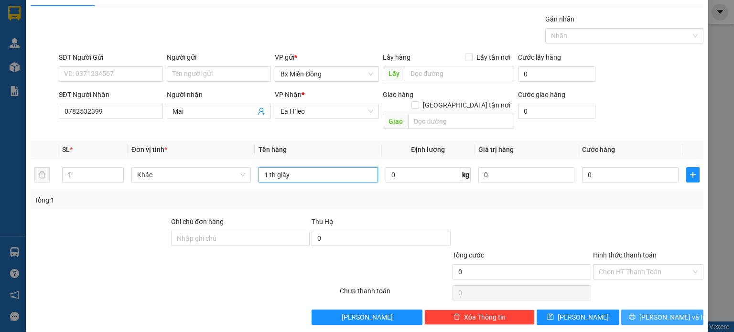
type input "1 th giấy"
click at [660, 312] on span "[PERSON_NAME] và In" at bounding box center [672, 317] width 67 height 11
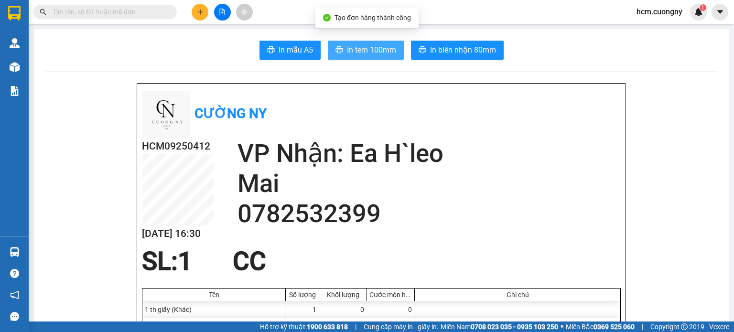
click at [376, 49] on span "In tem 100mm" at bounding box center [371, 50] width 49 height 12
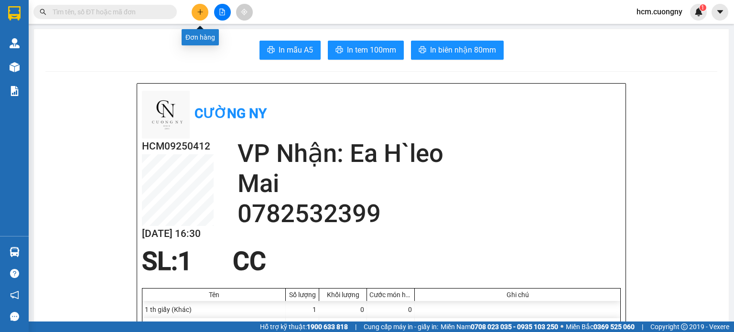
click at [196, 11] on button at bounding box center [200, 12] width 17 height 17
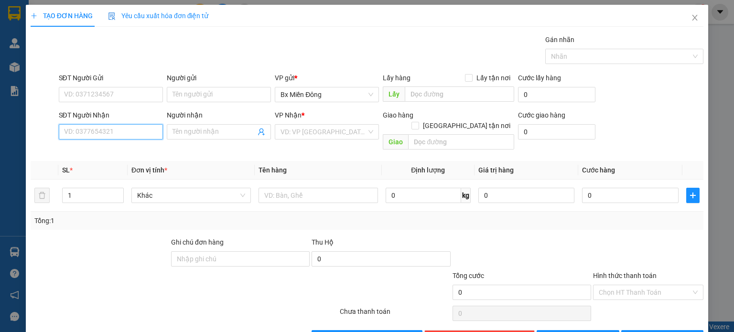
click at [118, 124] on input "SĐT Người Nhận" at bounding box center [111, 131] width 104 height 15
click at [84, 132] on input "SĐT Người Nhận" at bounding box center [111, 131] width 104 height 15
click at [167, 130] on span at bounding box center [219, 131] width 104 height 15
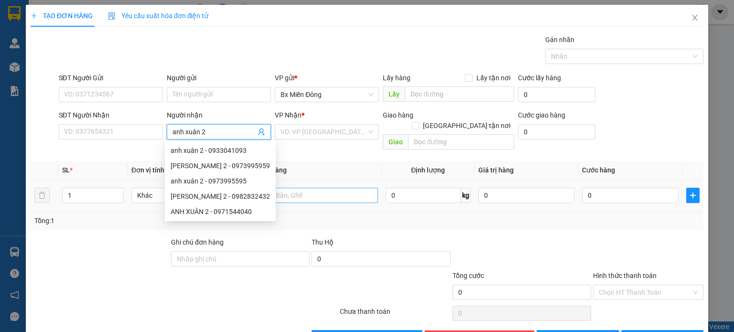
type input "anh xuân 2"
click at [290, 188] on input "text" at bounding box center [318, 195] width 119 height 15
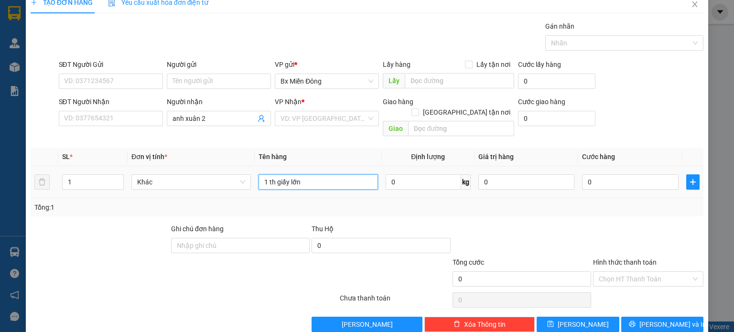
scroll to position [21, 0]
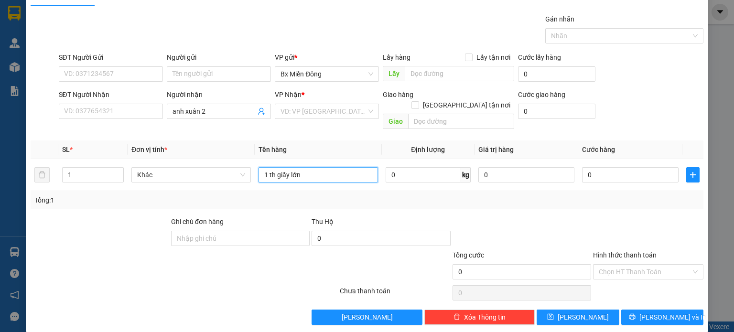
type input "1 th giấy lớn"
click at [667, 296] on div "Transit Pickup Surcharge Ids Transit Deliver Surcharge Ids Transit Deliver Surc…" at bounding box center [367, 169] width 673 height 311
click at [667, 312] on span "[PERSON_NAME] và In" at bounding box center [672, 317] width 67 height 11
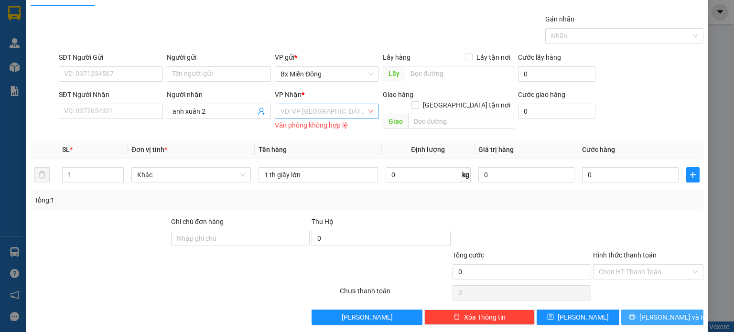
click at [342, 118] on div "VD: VP [GEOGRAPHIC_DATA]" at bounding box center [327, 111] width 104 height 15
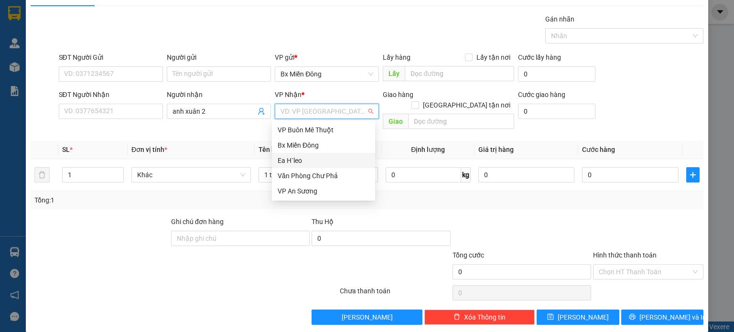
click at [318, 166] on div "Ea H`leo" at bounding box center [323, 160] width 103 height 15
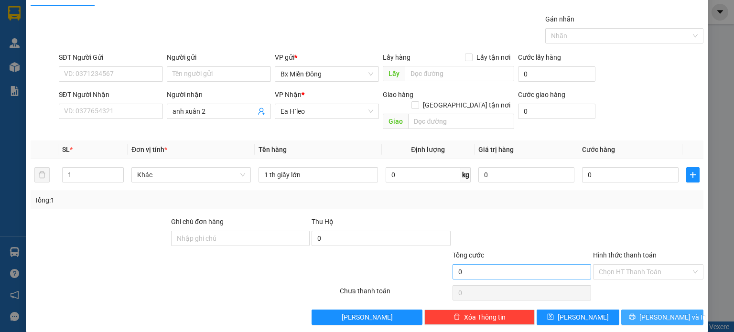
drag, startPoint x: 650, startPoint y: 306, endPoint x: 581, endPoint y: 263, distance: 81.3
click at [650, 312] on span "[PERSON_NAME] và In" at bounding box center [672, 317] width 67 height 11
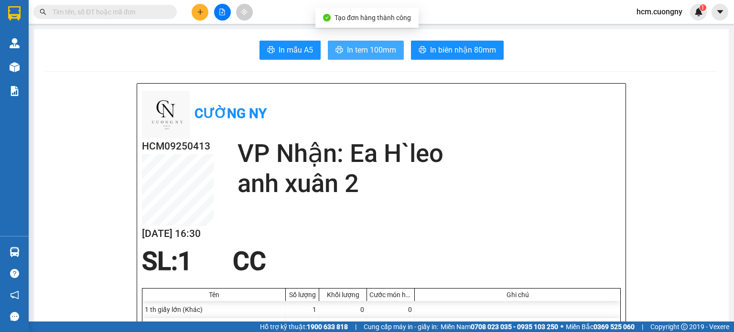
click at [378, 41] on button "In tem 100mm" at bounding box center [366, 50] width 76 height 19
click at [378, 44] on span "In tem 100mm" at bounding box center [371, 50] width 49 height 12
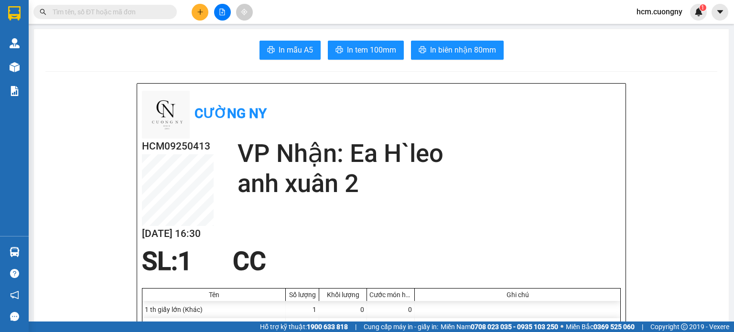
click at [199, 6] on button at bounding box center [200, 12] width 17 height 17
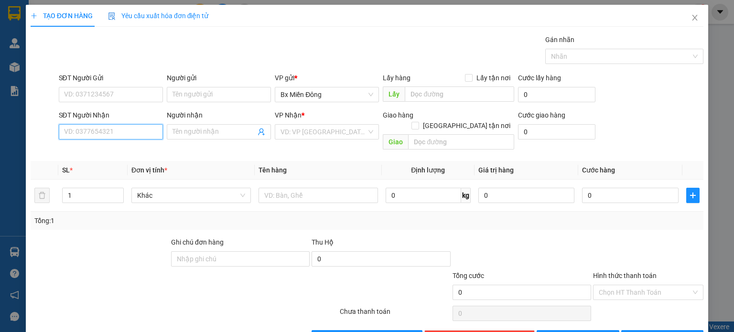
click at [106, 133] on input "SĐT Người Nhận" at bounding box center [111, 131] width 104 height 15
type input "0902349009"
click at [201, 126] on span at bounding box center [219, 131] width 104 height 15
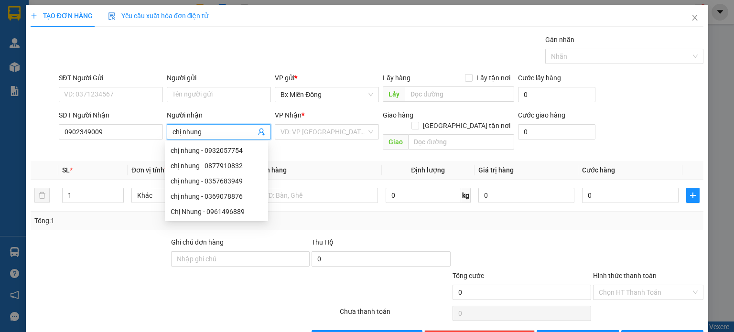
type input "chị nhung"
click at [332, 119] on div "VP Nhận *" at bounding box center [327, 115] width 104 height 11
click at [327, 129] on input "search" at bounding box center [324, 132] width 86 height 14
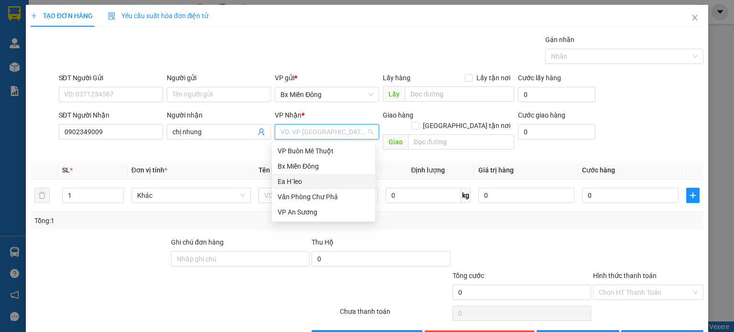
click at [297, 184] on div "Ea H`leo" at bounding box center [324, 181] width 92 height 11
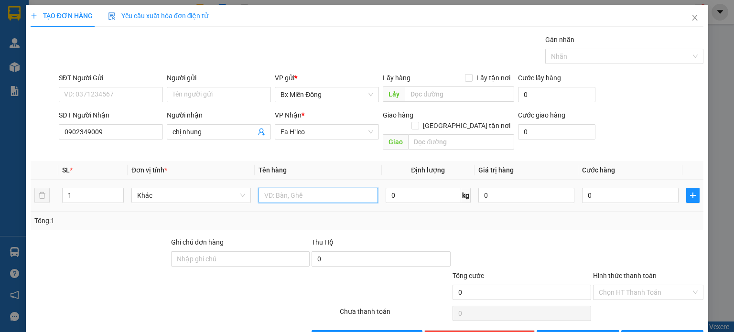
click at [296, 188] on input "text" at bounding box center [318, 195] width 119 height 15
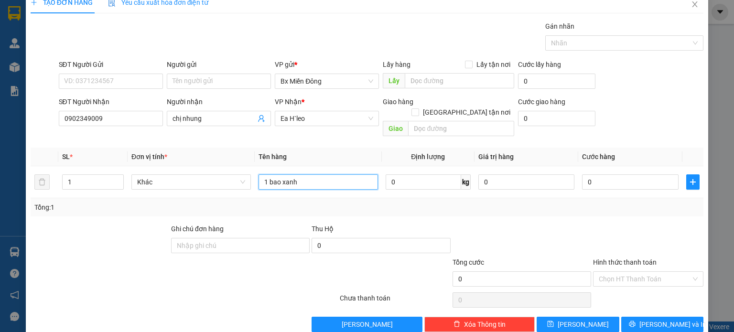
scroll to position [21, 0]
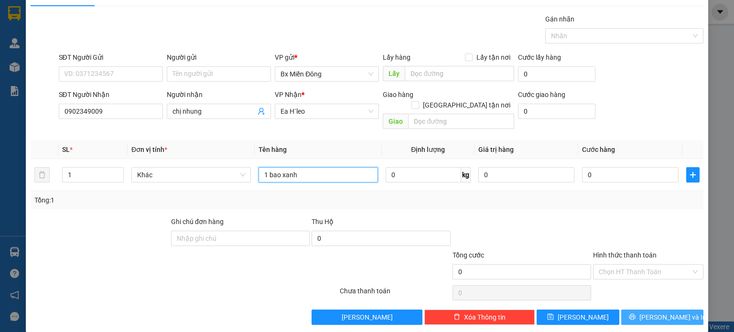
type input "1 bao xanh"
click at [648, 312] on span "[PERSON_NAME] và In" at bounding box center [672, 317] width 67 height 11
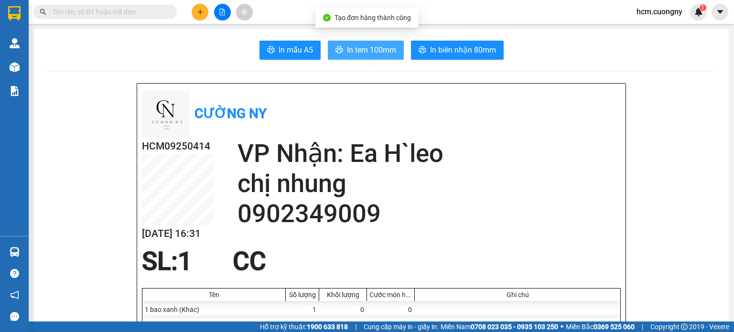
click at [385, 49] on span "In tem 100mm" at bounding box center [371, 50] width 49 height 12
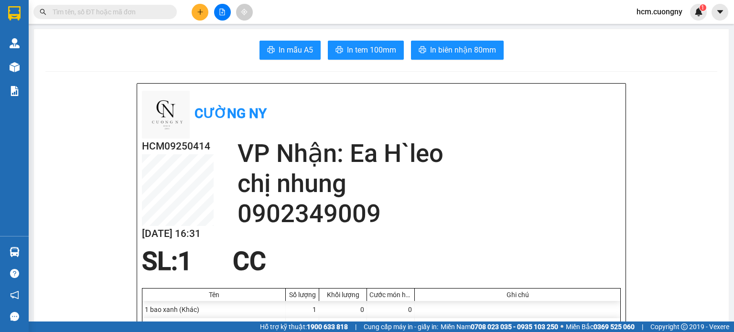
click at [201, 11] on icon "plus" at bounding box center [200, 12] width 7 height 7
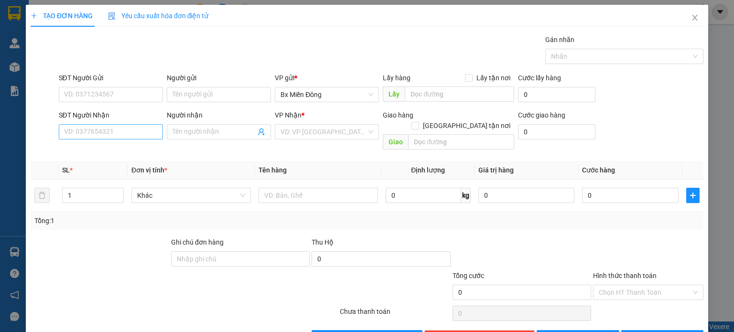
drag, startPoint x: 105, startPoint y: 140, endPoint x: 104, endPoint y: 133, distance: 6.8
click at [105, 138] on div "SĐT Người Nhận VD: 0377654321" at bounding box center [111, 126] width 104 height 33
click at [104, 130] on input "SĐT Người Nhận" at bounding box center [111, 131] width 104 height 15
click at [74, 135] on input "SĐT Người Nhận" at bounding box center [111, 131] width 104 height 15
type input "0974534533"
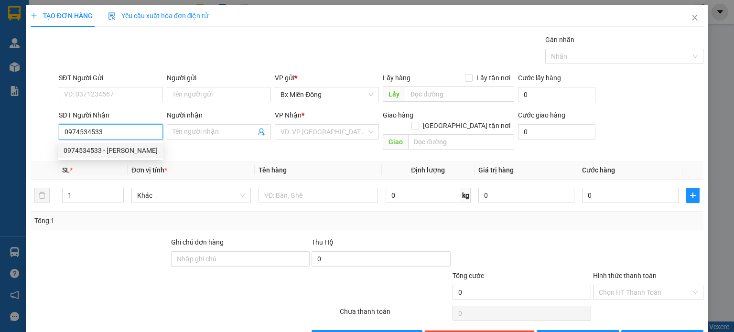
click at [124, 157] on div "0974534533 - [PERSON_NAME]" at bounding box center [111, 150] width 106 height 15
type input "[PERSON_NAME]"
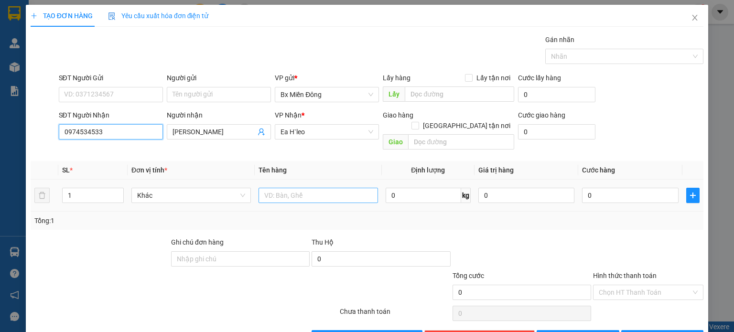
type input "0974534533"
click at [298, 188] on input "text" at bounding box center [318, 195] width 119 height 15
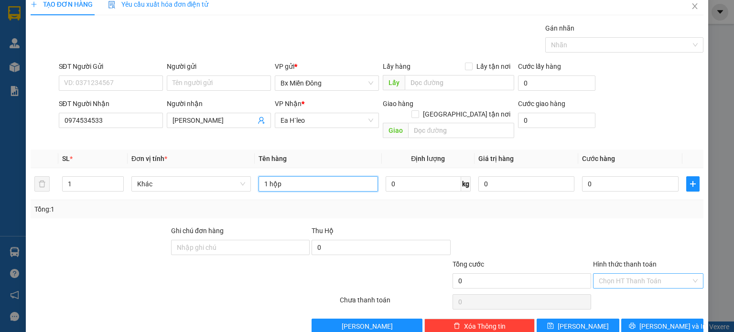
scroll to position [21, 0]
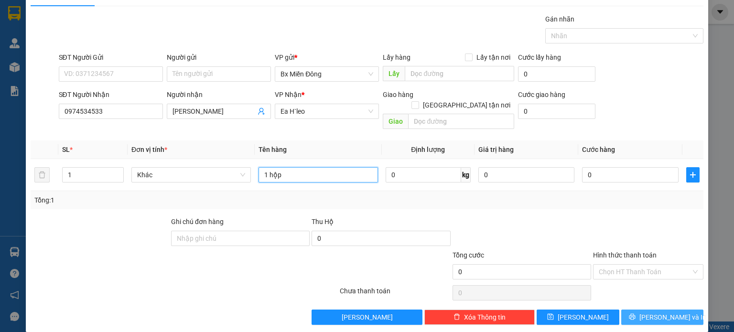
type input "1 hộp"
click at [664, 312] on span "[PERSON_NAME] và In" at bounding box center [672, 317] width 67 height 11
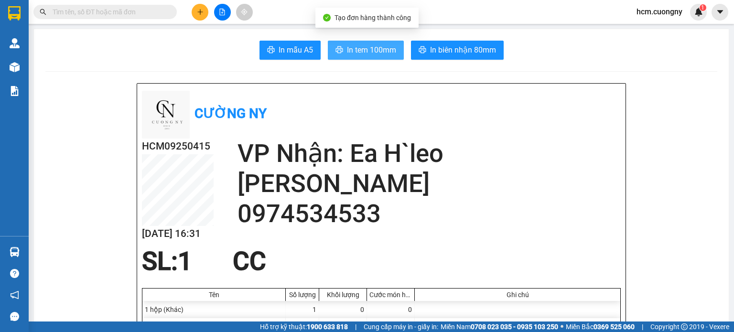
click at [365, 51] on span "In tem 100mm" at bounding box center [371, 50] width 49 height 12
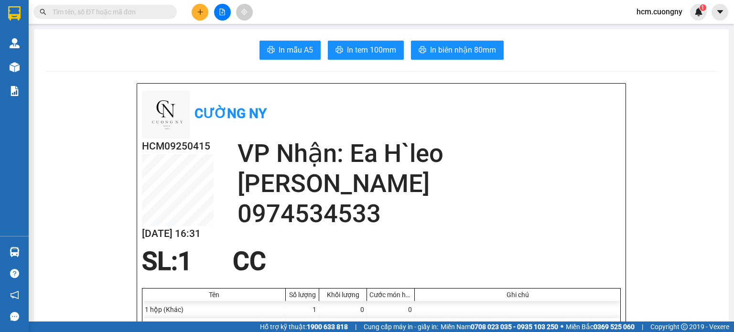
click at [210, 11] on div at bounding box center [222, 12] width 72 height 17
click at [201, 12] on icon "plus" at bounding box center [199, 11] width 5 height 0
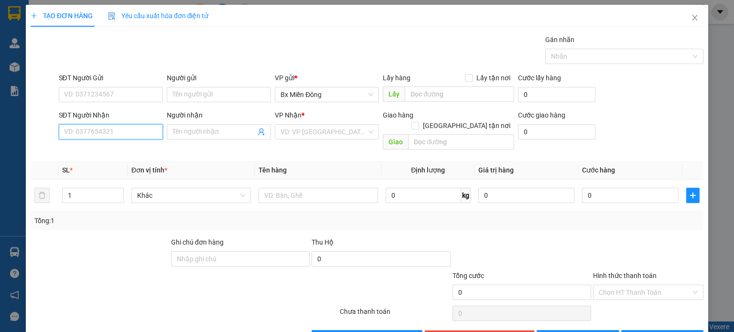
click at [105, 130] on input "SĐT Người Nhận" at bounding box center [111, 131] width 104 height 15
type input "0812453997"
click at [415, 134] on input "text" at bounding box center [461, 141] width 106 height 15
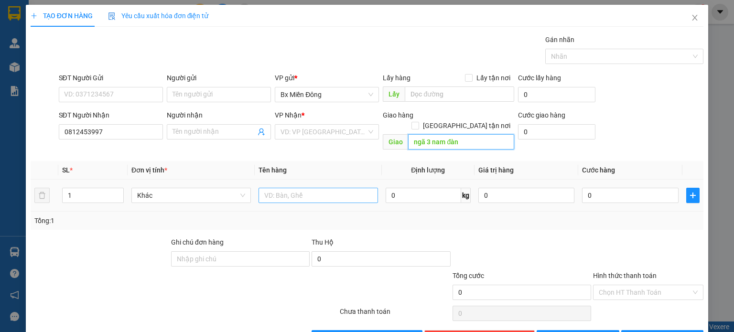
type input "ngã 3 nam đàn"
click at [308, 189] on input "text" at bounding box center [318, 195] width 119 height 15
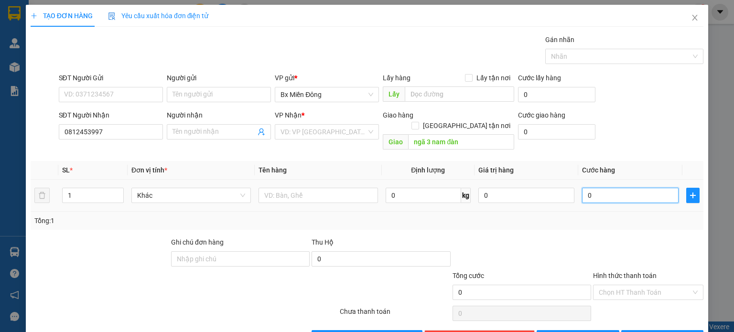
click at [606, 191] on input "0" at bounding box center [630, 195] width 97 height 15
type input "6"
type input "60"
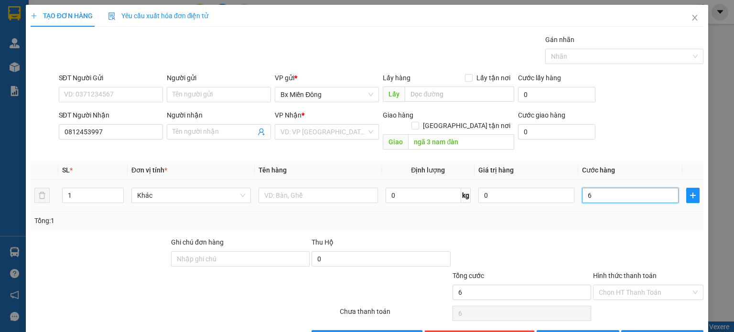
type input "60"
type input "600"
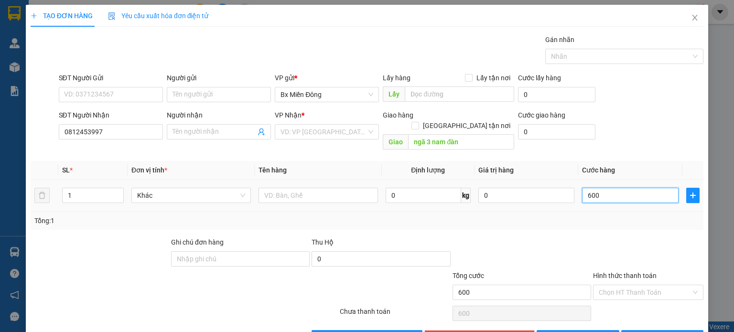
type input "6.000"
type input "60.000"
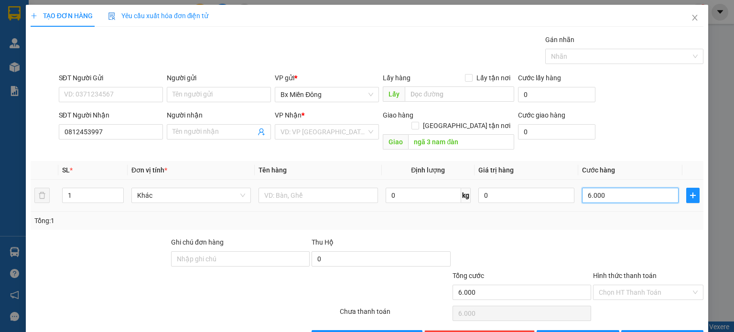
type input "60.000"
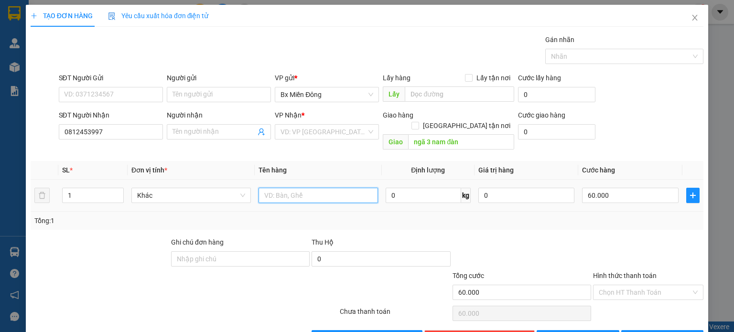
click at [270, 188] on input "text" at bounding box center [318, 195] width 119 height 15
type input "1 th"
click at [340, 118] on div "VP Nhận *" at bounding box center [327, 115] width 104 height 11
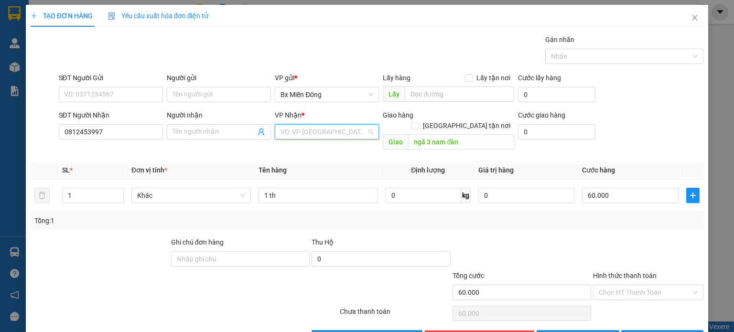
drag, startPoint x: 324, startPoint y: 133, endPoint x: 327, endPoint y: 139, distance: 6.2
click at [325, 133] on input "search" at bounding box center [324, 132] width 86 height 14
click at [300, 179] on div "Ea H`leo" at bounding box center [324, 181] width 92 height 11
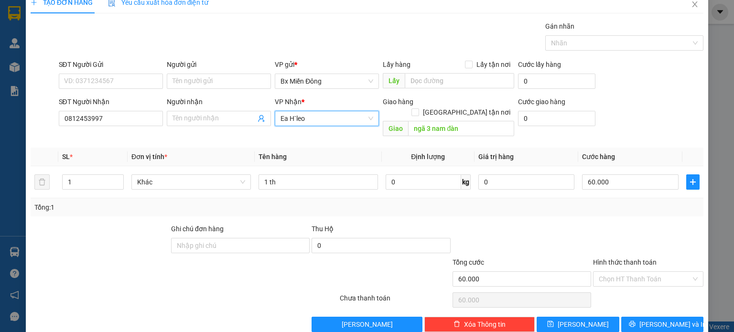
scroll to position [21, 0]
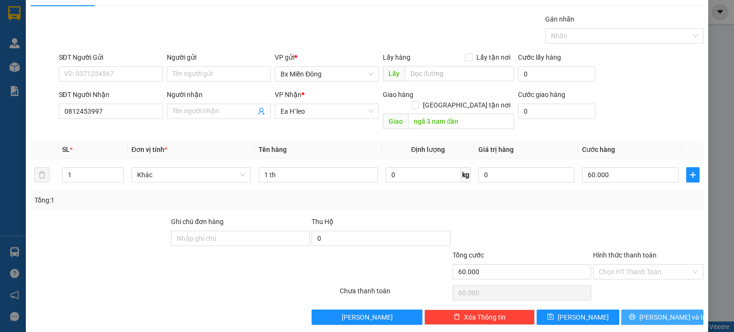
click at [669, 312] on span "[PERSON_NAME] và In" at bounding box center [672, 317] width 67 height 11
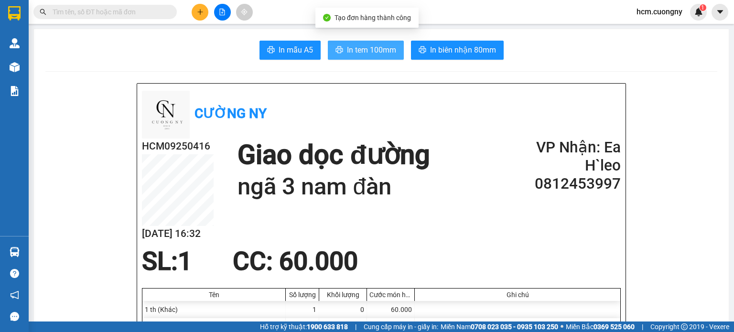
click at [347, 53] on span "In tem 100mm" at bounding box center [371, 50] width 49 height 12
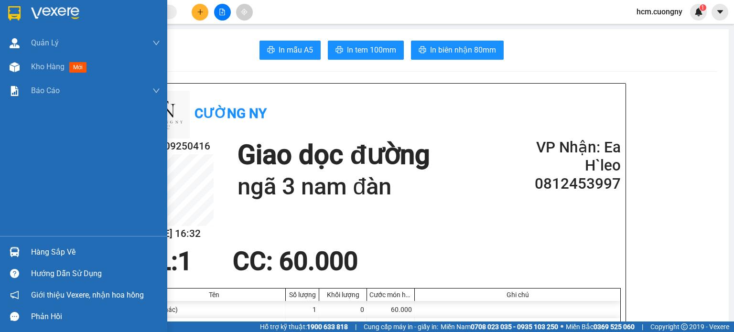
click at [11, 11] on img at bounding box center [14, 13] width 12 height 14
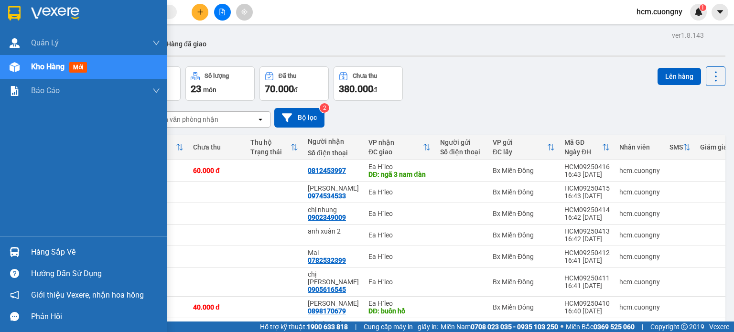
click at [10, 18] on img at bounding box center [14, 13] width 12 height 14
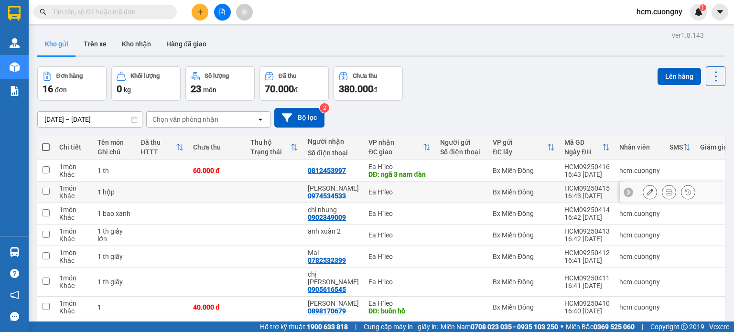
scroll to position [102, 0]
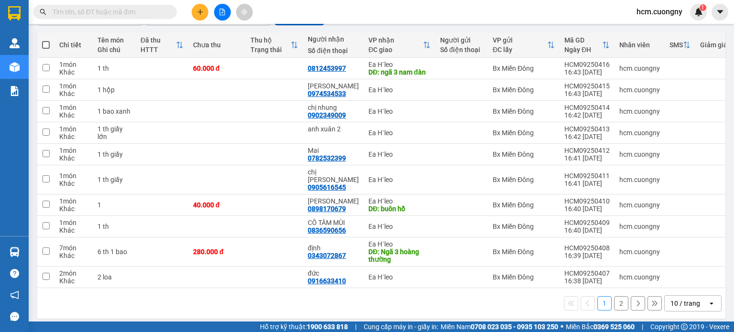
click at [681, 300] on div "10 / trang" at bounding box center [685, 304] width 30 height 10
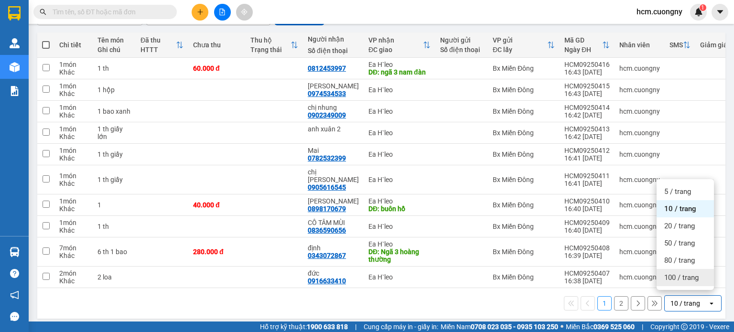
click at [671, 281] on span "100 / trang" at bounding box center [681, 278] width 34 height 10
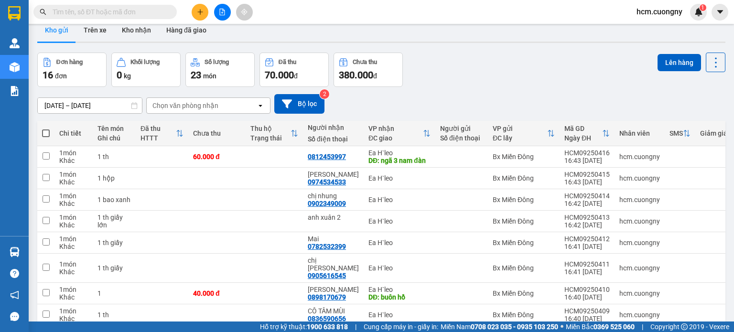
scroll to position [0, 0]
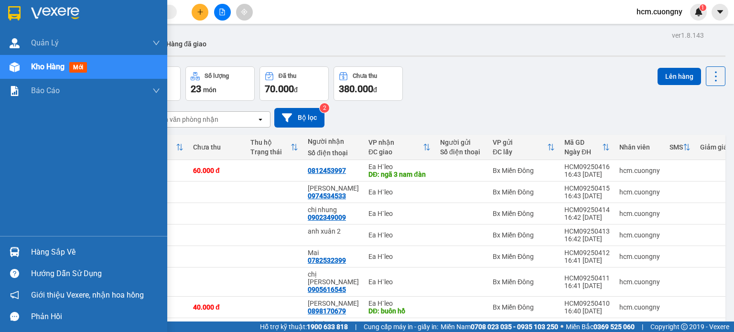
click at [9, 13] on img at bounding box center [14, 13] width 12 height 14
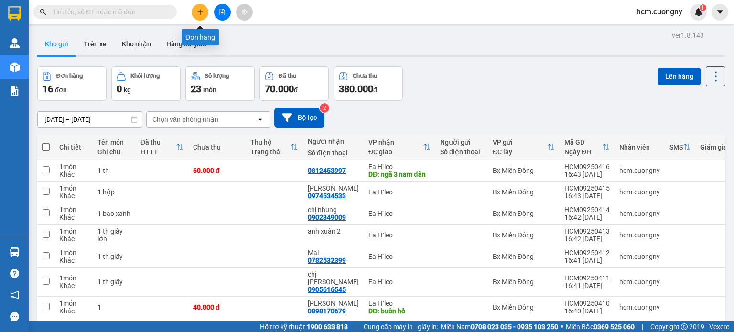
click at [203, 11] on icon "plus" at bounding box center [200, 12] width 7 height 7
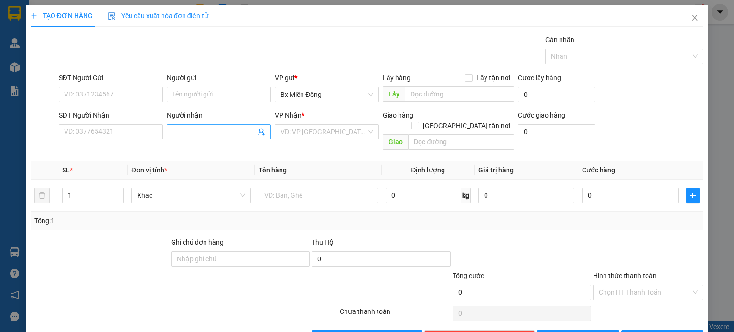
click at [181, 129] on input "Người nhận" at bounding box center [214, 132] width 83 height 11
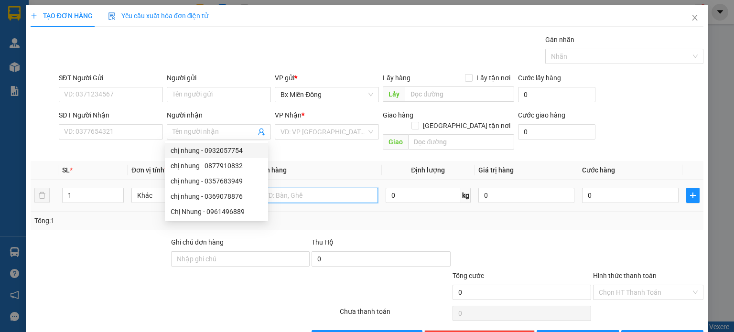
click at [297, 188] on input "text" at bounding box center [318, 195] width 119 height 15
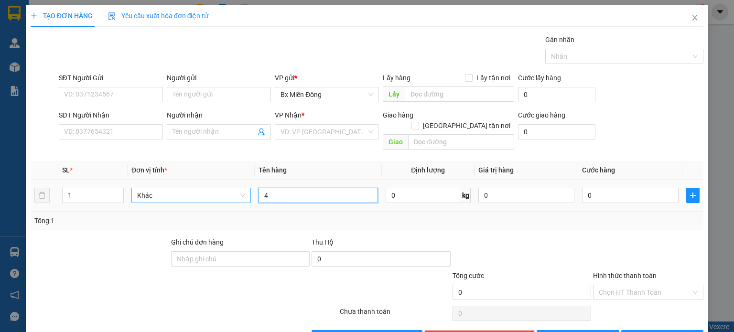
drag, startPoint x: 276, startPoint y: 185, endPoint x: 218, endPoint y: 189, distance: 57.4
click at [220, 189] on tr "1 Khác 4 0 kg 0 0" at bounding box center [367, 196] width 673 height 32
type input "6 bao gạo"
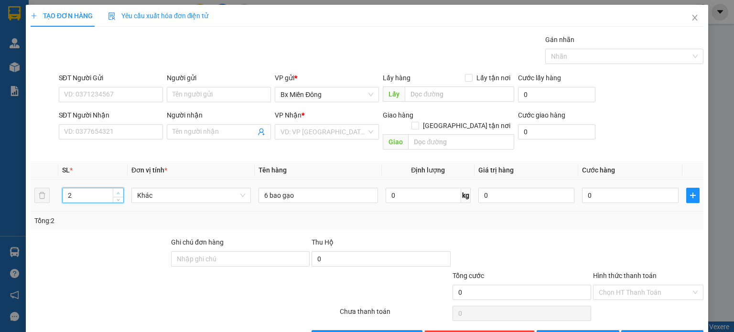
click at [118, 190] on span "up" at bounding box center [119, 193] width 6 height 6
type input "6"
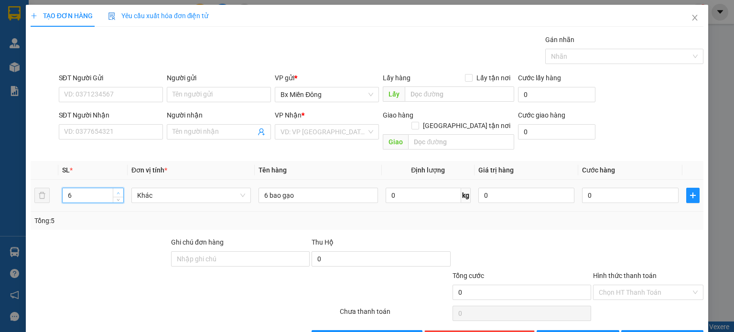
click at [118, 190] on span "up" at bounding box center [119, 193] width 6 height 6
click at [612, 188] on input "0" at bounding box center [630, 195] width 97 height 15
type input "3"
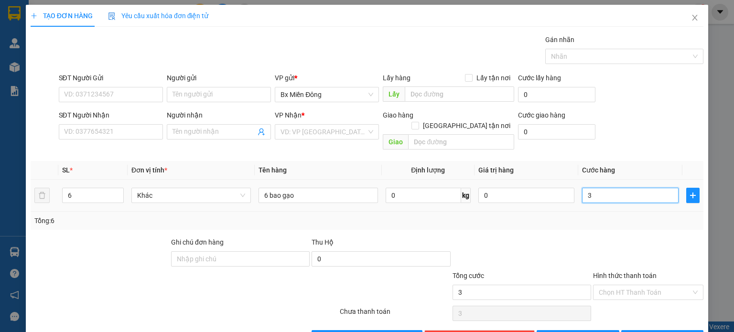
type input "30"
type input "300"
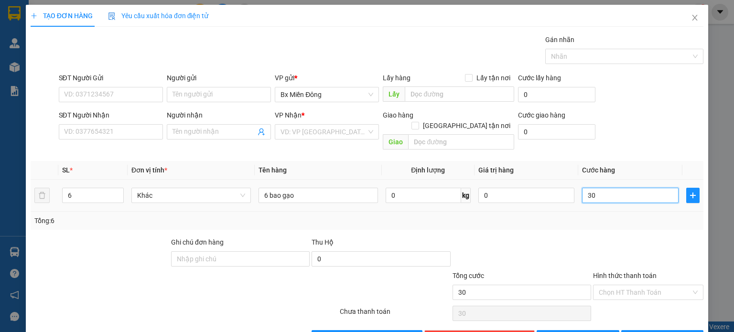
type input "300"
type input "3.000"
type input "30.000"
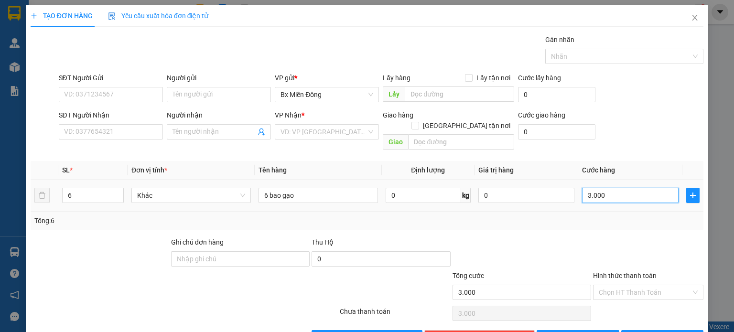
type input "30.000"
type input "300.000"
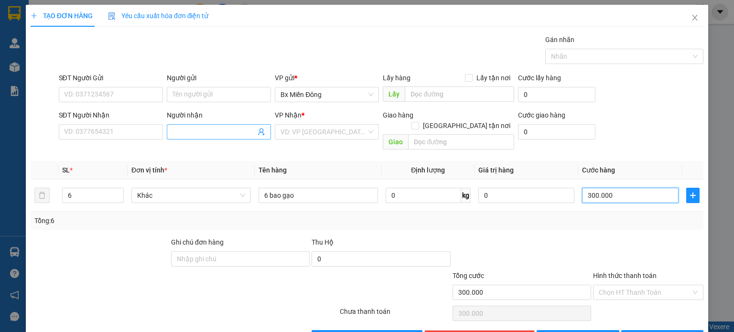
type input "300.000"
click at [185, 132] on input "Người nhận" at bounding box center [214, 132] width 83 height 11
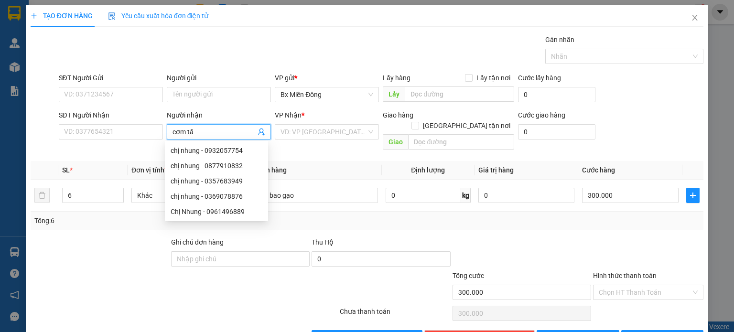
type input "cơm tấm"
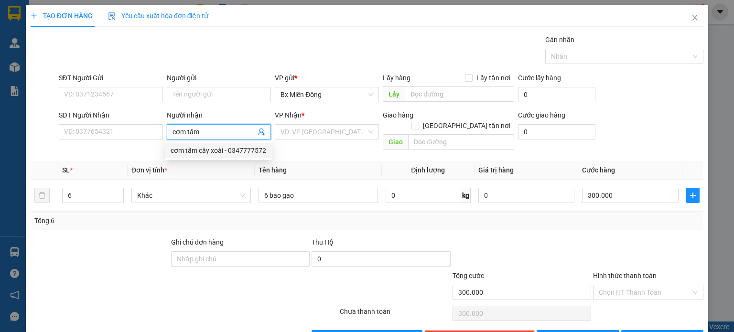
click at [210, 151] on div "cơm tấm cây xoài - 0347777572" at bounding box center [219, 150] width 96 height 11
type input "0347777572"
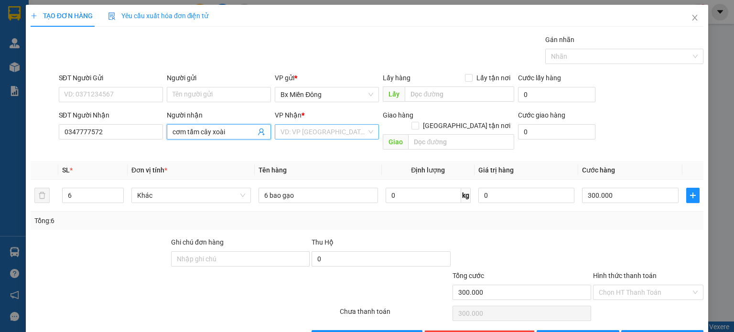
type input "cơm tấm cây xoài"
click at [292, 135] on input "search" at bounding box center [324, 132] width 86 height 14
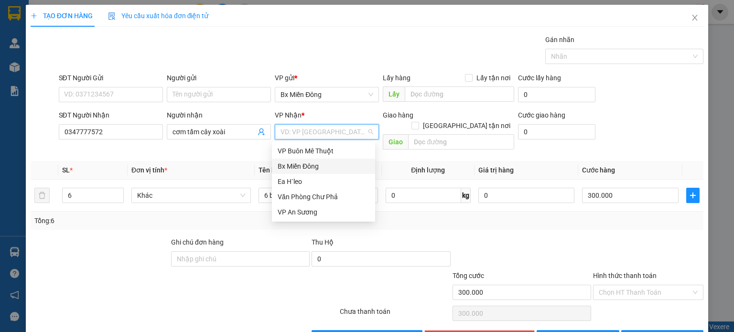
click at [294, 174] on div "Ea H`leo" at bounding box center [323, 181] width 103 height 15
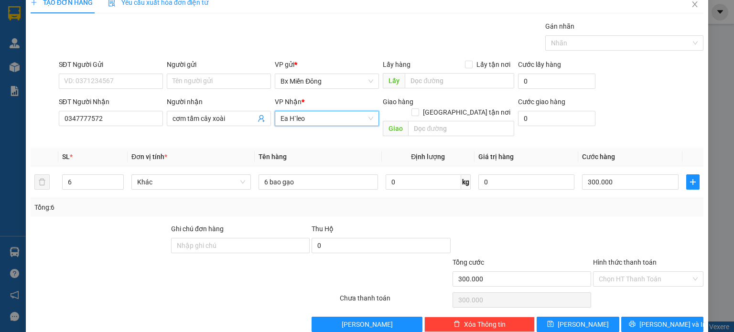
scroll to position [21, 0]
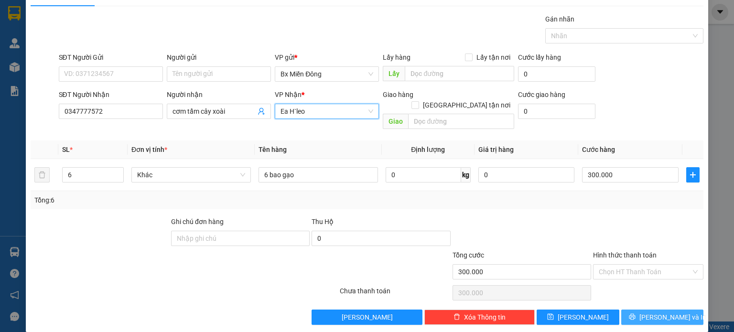
click at [661, 312] on span "[PERSON_NAME] và In" at bounding box center [672, 317] width 67 height 11
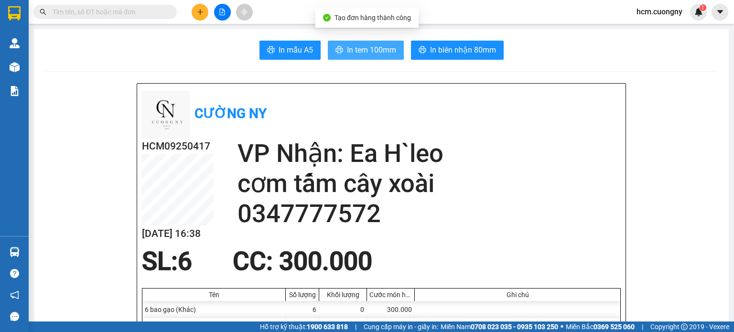
click at [382, 55] on button "In tem 100mm" at bounding box center [366, 50] width 76 height 19
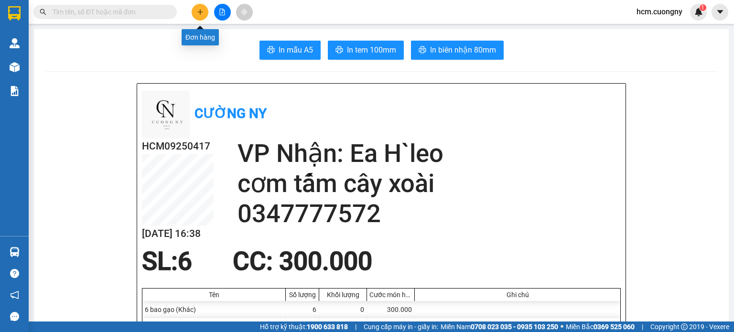
click at [203, 11] on icon "plus" at bounding box center [200, 12] width 7 height 7
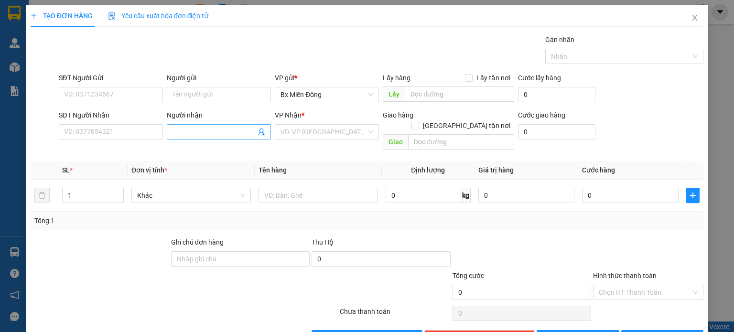
click at [195, 129] on input "Người nhận" at bounding box center [214, 132] width 83 height 11
drag, startPoint x: 199, startPoint y: 127, endPoint x: 0, endPoint y: 126, distance: 199.3
click at [0, 126] on div "TẠO ĐƠN HÀNG Yêu cầu xuất hóa đơn điện tử Transit Pickup Surcharge Ids Transit …" at bounding box center [367, 166] width 734 height 332
drag, startPoint x: 218, startPoint y: 136, endPoint x: 199, endPoint y: 140, distance: 19.6
click at [199, 140] on div "Người nhận bữu hoang bữu hoang" at bounding box center [219, 126] width 104 height 33
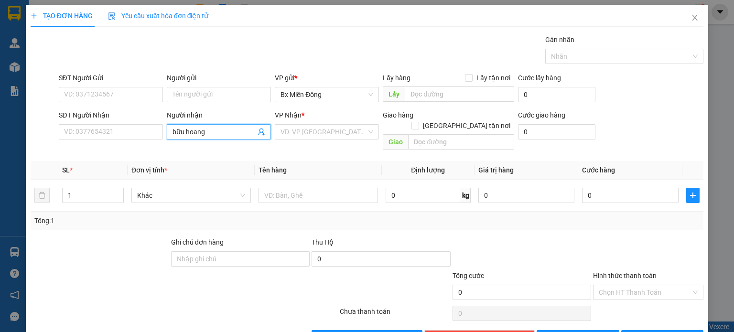
type input "bữu hoan"
click at [205, 132] on input "bữu hoan" at bounding box center [214, 132] width 83 height 11
click at [207, 149] on div "bữu hoan - 0914235156" at bounding box center [217, 150] width 92 height 11
type input "0914235156"
type input "bữu hoan"
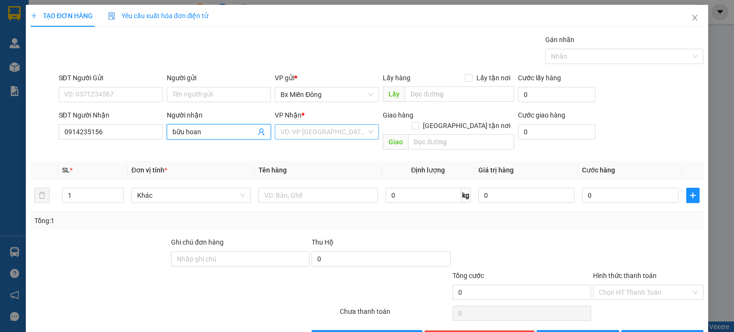
click at [306, 133] on input "search" at bounding box center [324, 132] width 86 height 14
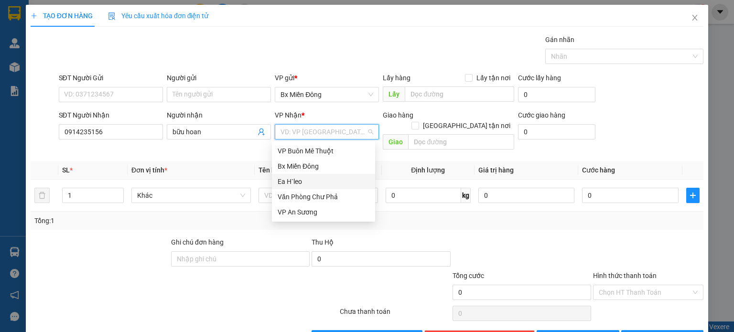
click at [296, 187] on div "Ea H`leo" at bounding box center [323, 181] width 103 height 15
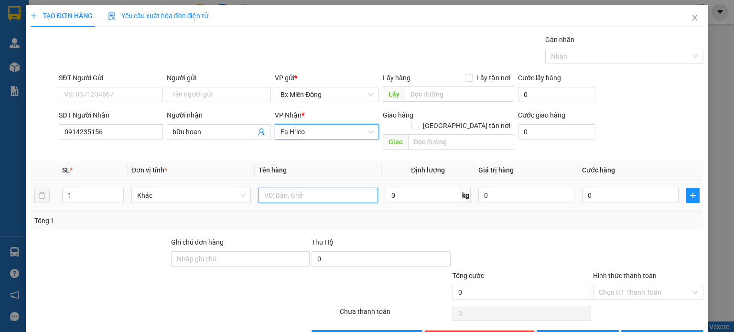
click at [297, 188] on input "text" at bounding box center [318, 195] width 119 height 15
type input "2 kiện"
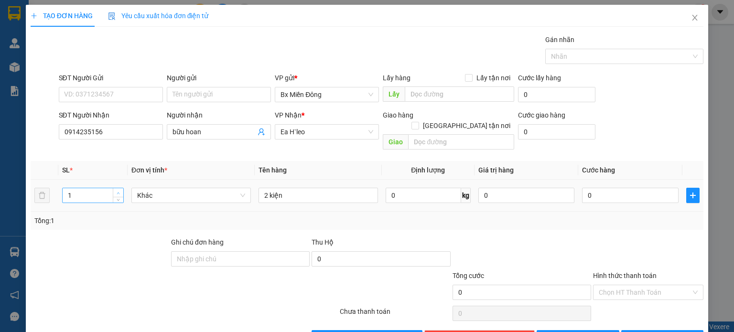
type input "2"
click at [116, 190] on span "up" at bounding box center [119, 193] width 6 height 6
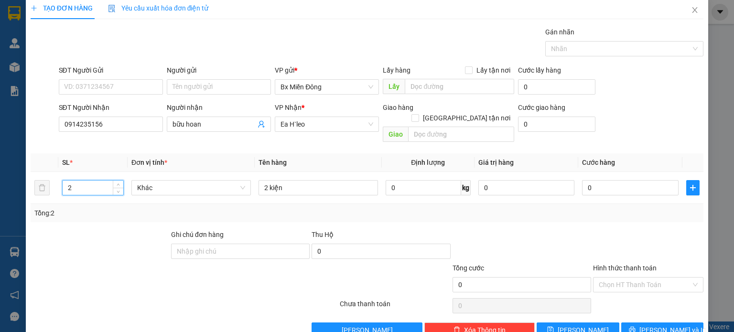
scroll to position [21, 0]
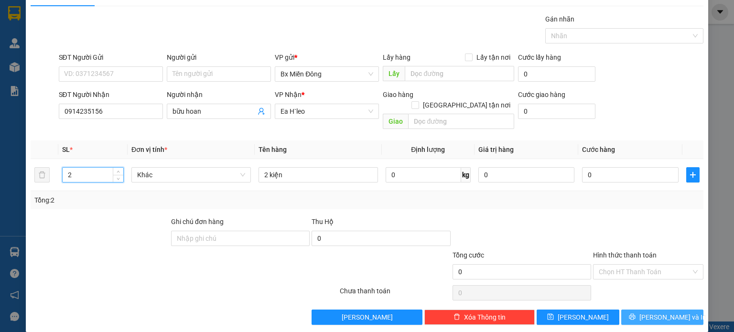
click at [659, 312] on span "[PERSON_NAME] và In" at bounding box center [672, 317] width 67 height 11
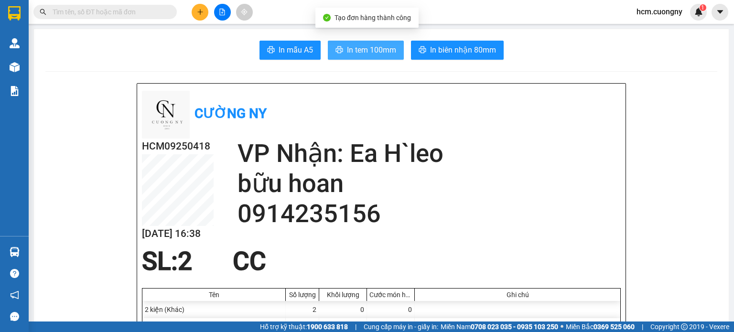
click at [383, 53] on span "In tem 100mm" at bounding box center [371, 50] width 49 height 12
click at [357, 56] on button "In tem 100mm" at bounding box center [366, 50] width 76 height 19
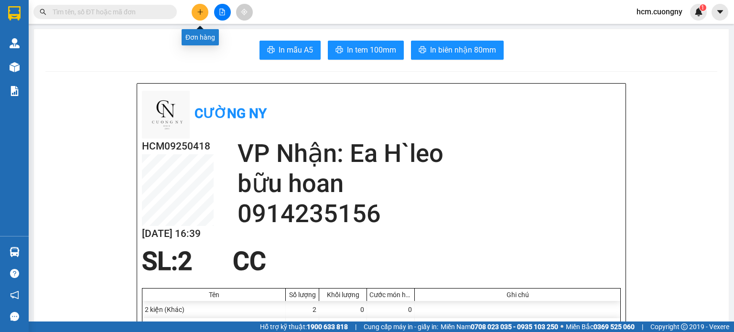
click at [201, 5] on button at bounding box center [200, 12] width 17 height 17
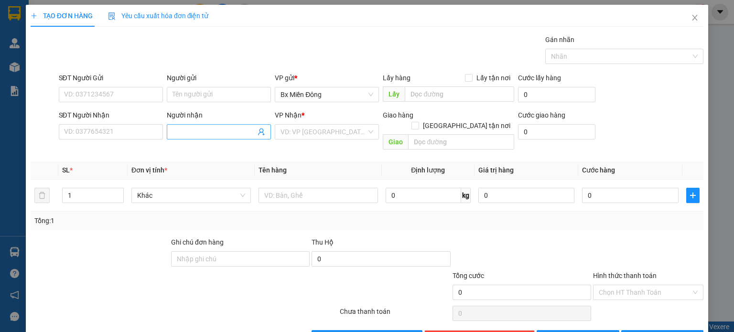
click at [182, 128] on input "Người nhận" at bounding box center [214, 132] width 83 height 11
type input "cô nhiên 82"
click at [284, 131] on input "search" at bounding box center [324, 132] width 86 height 14
click at [266, 189] on input "text" at bounding box center [318, 195] width 119 height 15
drag, startPoint x: 294, startPoint y: 186, endPoint x: 267, endPoint y: 195, distance: 28.9
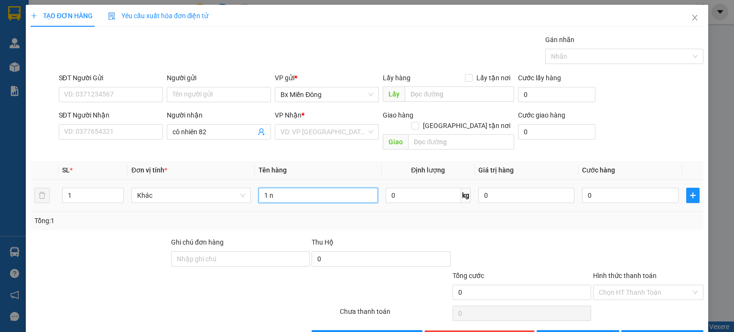
click at [267, 195] on td "1 n" at bounding box center [318, 196] width 127 height 32
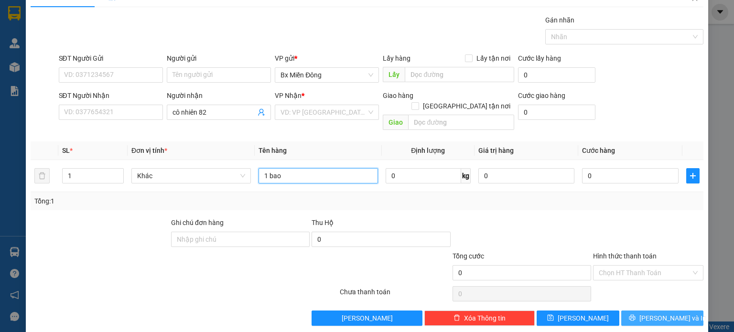
scroll to position [21, 0]
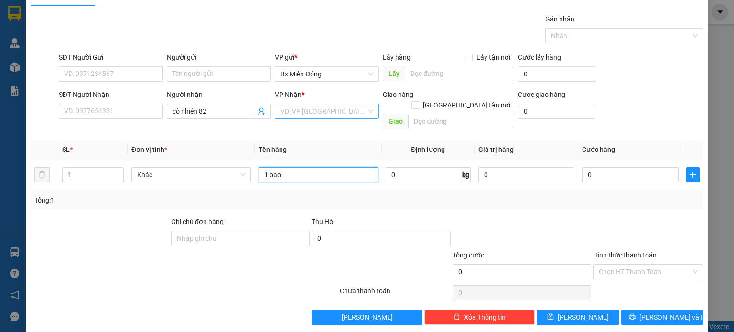
type input "1 bao"
click at [328, 110] on input "search" at bounding box center [324, 111] width 86 height 14
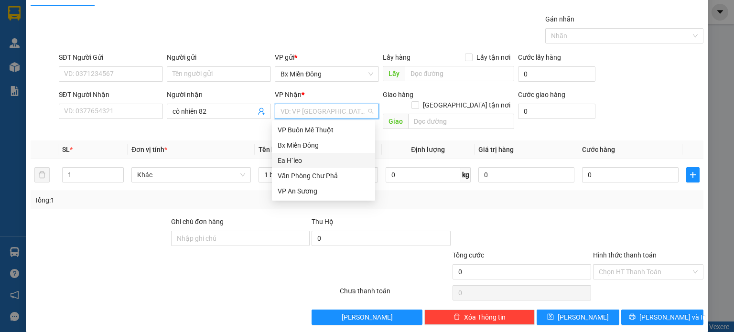
click at [328, 162] on div "Ea H`leo" at bounding box center [324, 160] width 92 height 11
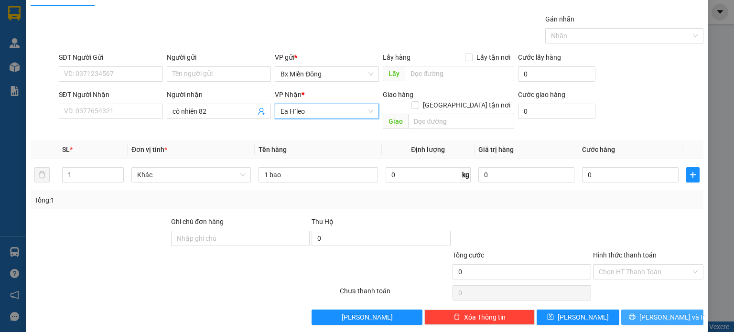
click at [671, 312] on span "[PERSON_NAME] và In" at bounding box center [672, 317] width 67 height 11
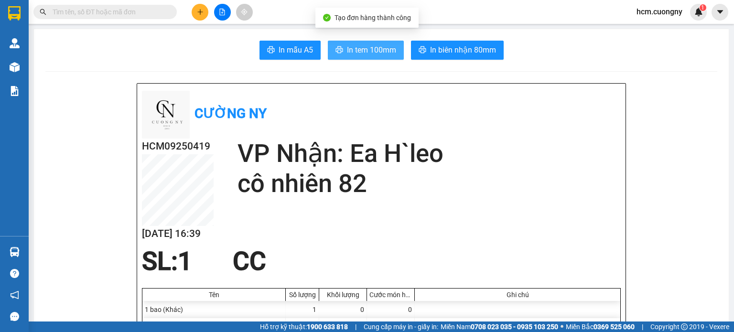
click at [377, 54] on span "In tem 100mm" at bounding box center [371, 50] width 49 height 12
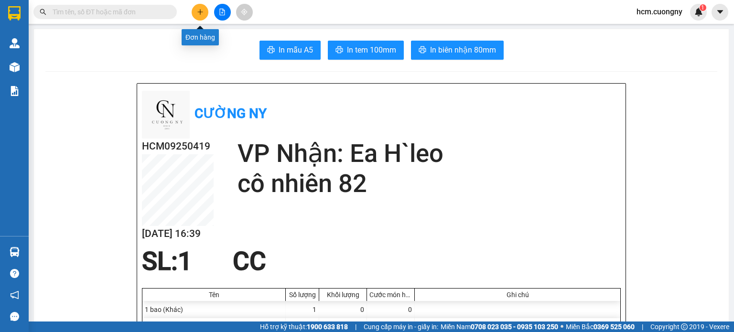
click at [201, 7] on button at bounding box center [200, 12] width 17 height 17
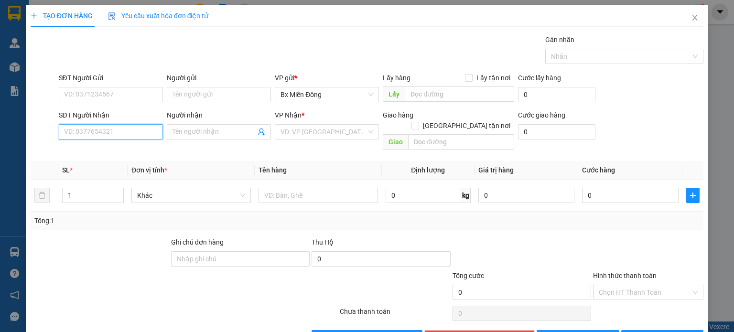
click at [136, 131] on input "SĐT Người Nhận" at bounding box center [111, 131] width 104 height 15
click at [194, 128] on input "Người nhận" at bounding box center [214, 132] width 83 height 11
click at [180, 134] on input "rèm tín nga" at bounding box center [214, 132] width 83 height 11
click at [183, 133] on input "rèm tín nga" at bounding box center [214, 132] width 83 height 11
drag, startPoint x: 184, startPoint y: 131, endPoint x: 145, endPoint y: 133, distance: 38.3
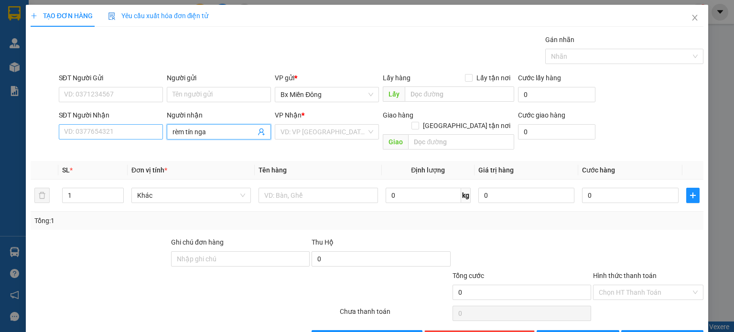
click at [145, 133] on div "SĐT Người Nhận VD: 0377654321 Người nhận rèm tín nga rèm tín nga VP Nhận * VD: …" at bounding box center [381, 132] width 649 height 44
type input "tín nga"
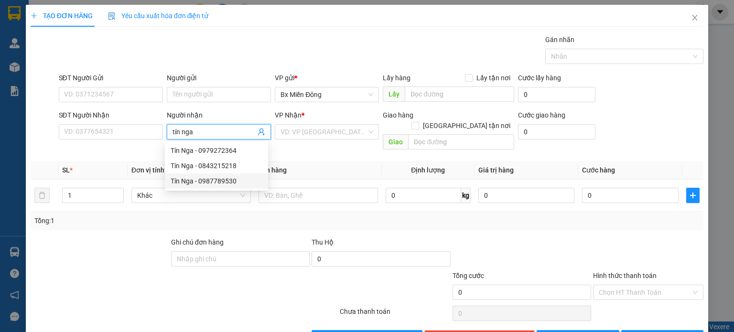
click at [215, 184] on div "Tín Nga - 0987789530" at bounding box center [217, 181] width 92 height 11
type input "0987789530"
type input "Tín Nga"
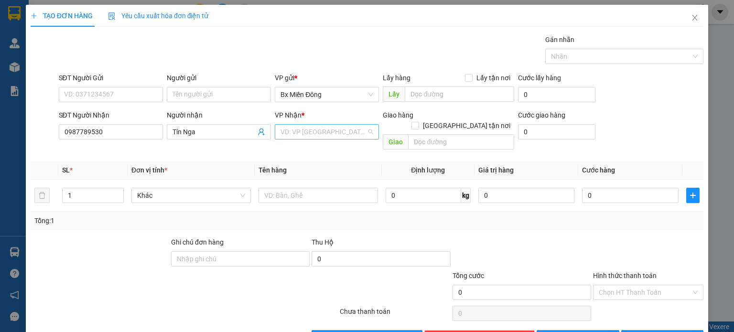
click at [336, 125] on input "search" at bounding box center [324, 132] width 86 height 14
click at [296, 185] on div "Ea H`leo" at bounding box center [324, 181] width 92 height 11
click at [283, 189] on input "text" at bounding box center [318, 195] width 119 height 15
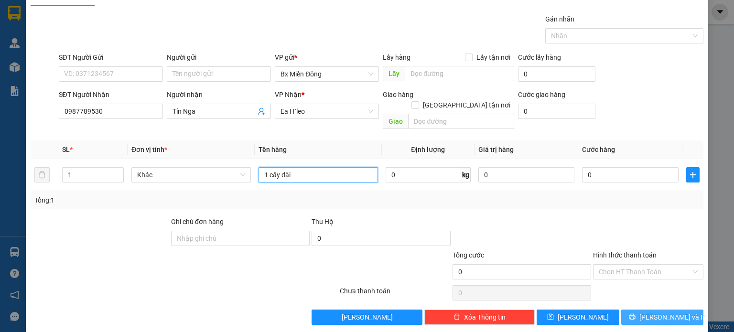
type input "1 cây dài"
click at [677, 311] on button "[PERSON_NAME] và In" at bounding box center [662, 317] width 83 height 15
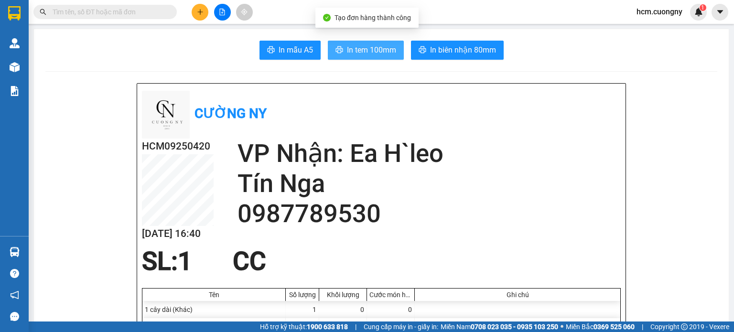
click at [389, 51] on span "In tem 100mm" at bounding box center [371, 50] width 49 height 12
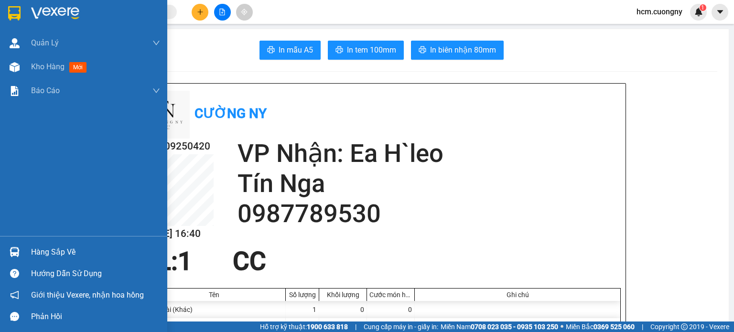
click at [23, 11] on div at bounding box center [83, 15] width 167 height 31
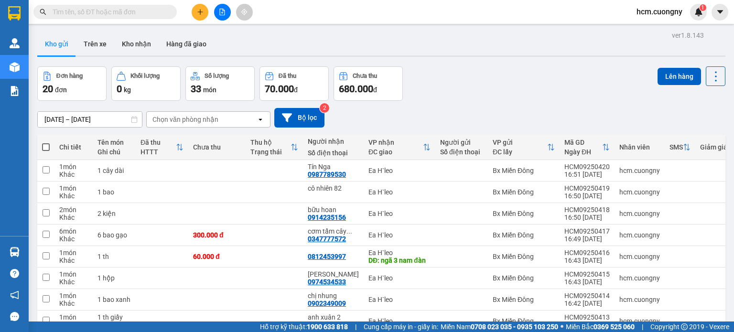
click at [218, 13] on button at bounding box center [222, 12] width 17 height 17
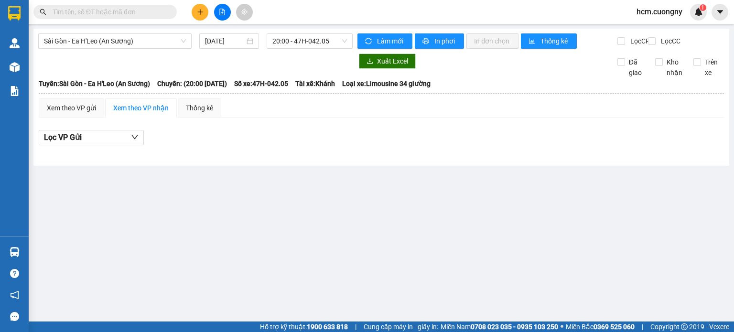
click at [323, 29] on div "[GEOGRAPHIC_DATA] - Ea H'Leo (An Sương) [DATE] 20:00 - 47H-042.05 Làm mới In ph…" at bounding box center [381, 97] width 696 height 137
click at [322, 32] on div "[GEOGRAPHIC_DATA] - Ea H'Leo (An Sương) [DATE] 20:00 - 47H-042.05 Làm mới In ph…" at bounding box center [381, 97] width 696 height 137
click at [323, 33] on div "20:00 - 47H-042.05" at bounding box center [310, 40] width 86 height 15
click at [311, 32] on div "[GEOGRAPHIC_DATA] - Ea H'Leo (An Sương) [DATE] 20:00 - 47H-042.05 Làm mới In ph…" at bounding box center [381, 97] width 696 height 137
click at [310, 40] on span "20:00 - 47H-042.05" at bounding box center [309, 41] width 75 height 14
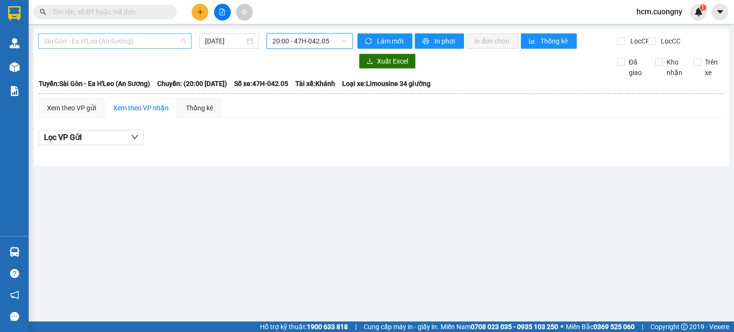
click at [164, 45] on span "Sài Gòn - Ea H'Leo (An Sương)" at bounding box center [115, 41] width 142 height 14
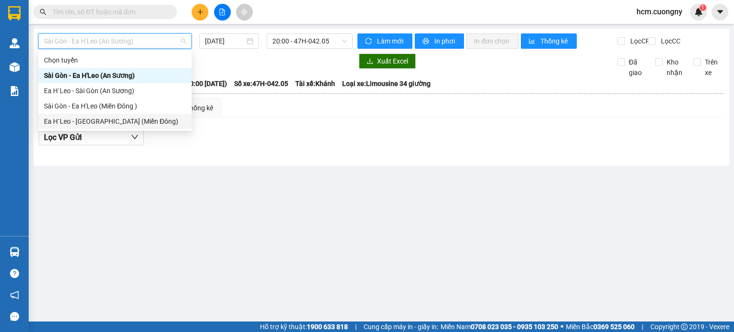
click at [134, 122] on div "Ea H`Leo - [GEOGRAPHIC_DATA] (Miền Đông)" at bounding box center [115, 121] width 142 height 11
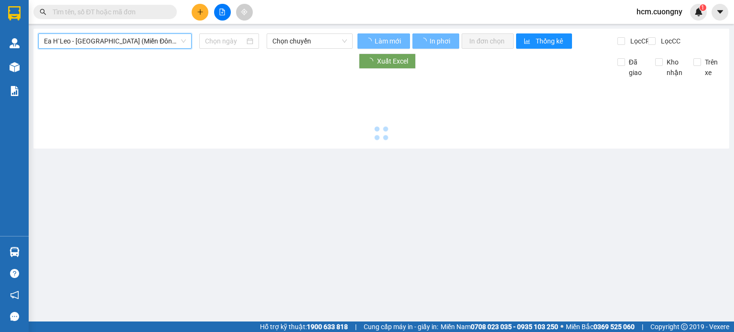
type input "[DATE]"
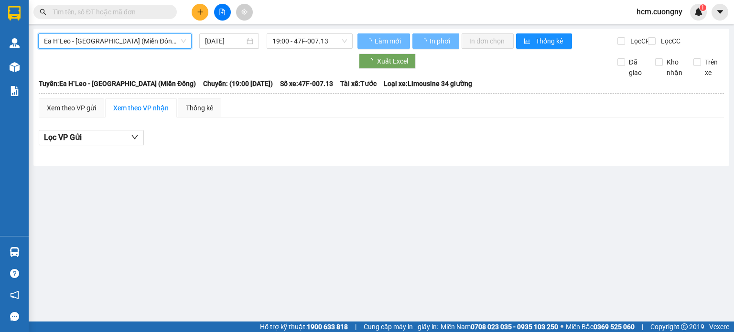
click at [113, 43] on span "Ea H`Leo - [GEOGRAPHIC_DATA] (Miền Đông)" at bounding box center [115, 41] width 142 height 14
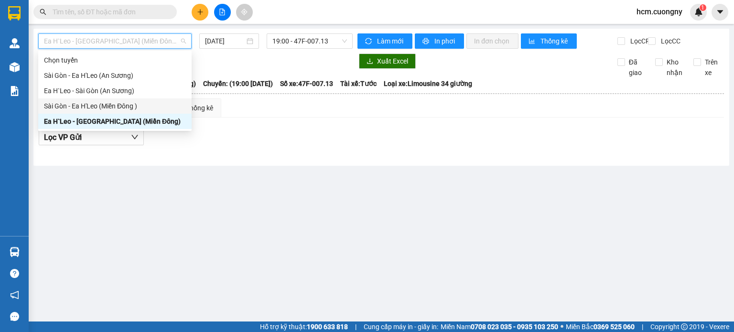
click at [82, 108] on div "Sài Gòn - Ea H'Leo (Miền Đông )" at bounding box center [115, 106] width 142 height 11
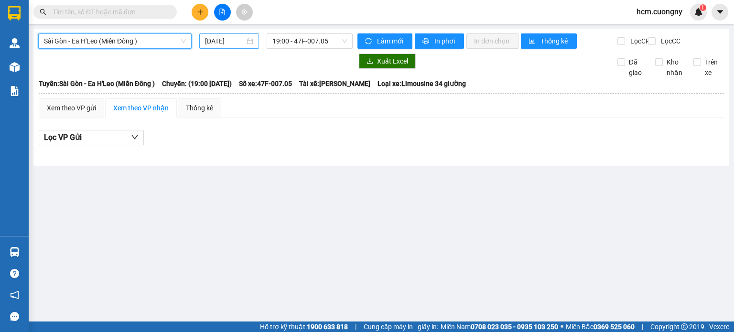
click at [228, 39] on input "[DATE]" at bounding box center [224, 41] width 39 height 11
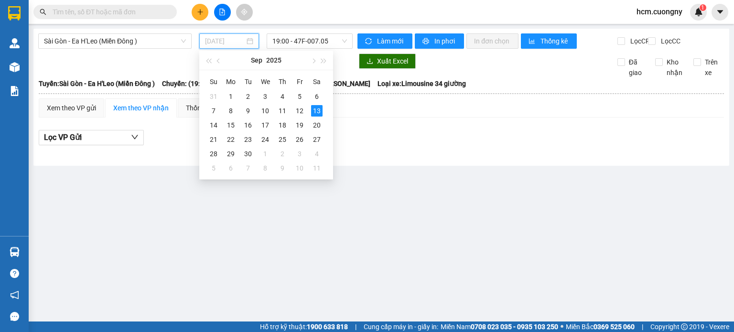
type input "[DATE]"
click at [323, 35] on span "19:00 - 47F-007.05" at bounding box center [309, 41] width 75 height 14
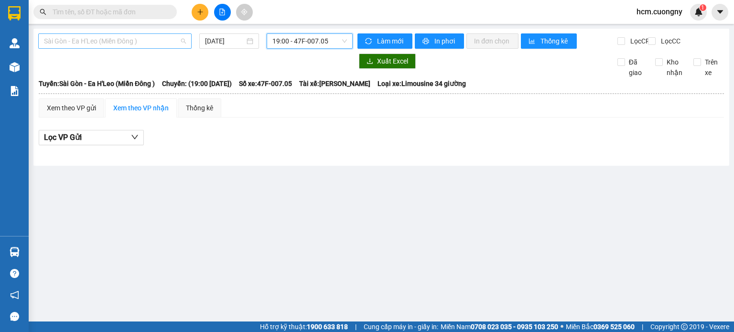
click at [149, 37] on span "Sài Gòn - Ea H'Leo (Miền Đông )" at bounding box center [115, 41] width 142 height 14
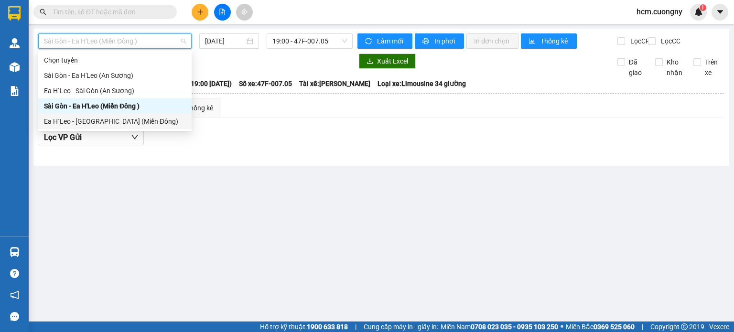
click at [95, 120] on div "Ea H`Leo - [GEOGRAPHIC_DATA] (Miền Đông)" at bounding box center [115, 121] width 142 height 11
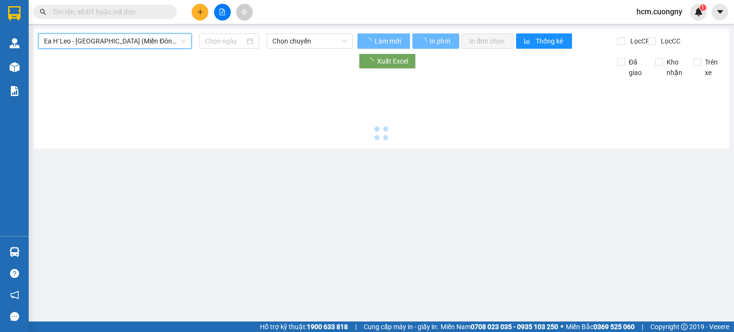
type input "[DATE]"
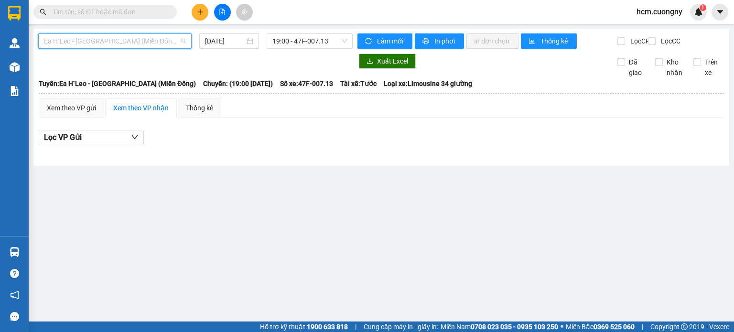
click at [96, 40] on span "Ea H`Leo - [GEOGRAPHIC_DATA] (Miền Đông)" at bounding box center [115, 41] width 142 height 14
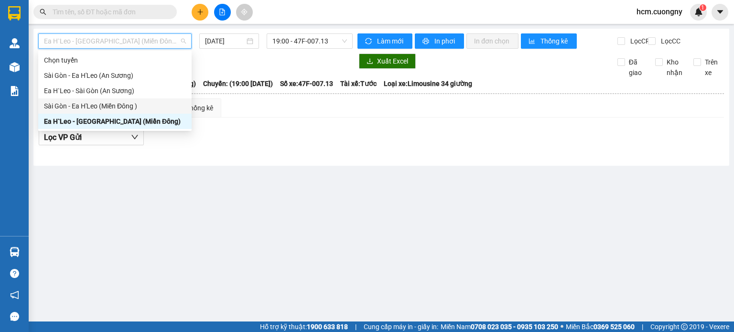
click at [82, 107] on div "Sài Gòn - Ea H'Leo (Miền Đông )" at bounding box center [115, 106] width 142 height 11
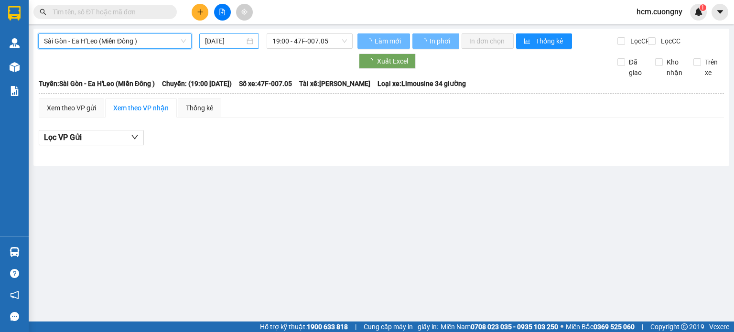
click at [224, 40] on input "[DATE]" at bounding box center [224, 41] width 39 height 11
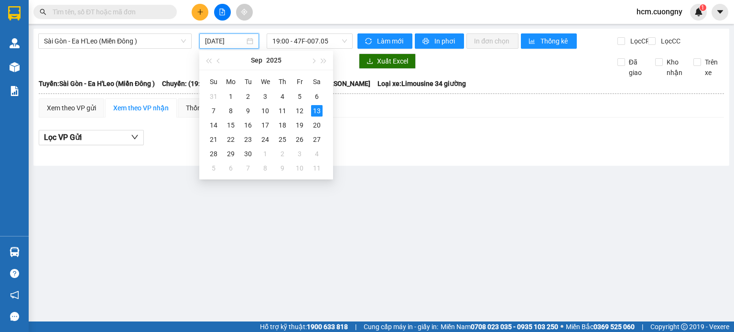
click at [346, 69] on div at bounding box center [195, 61] width 314 height 15
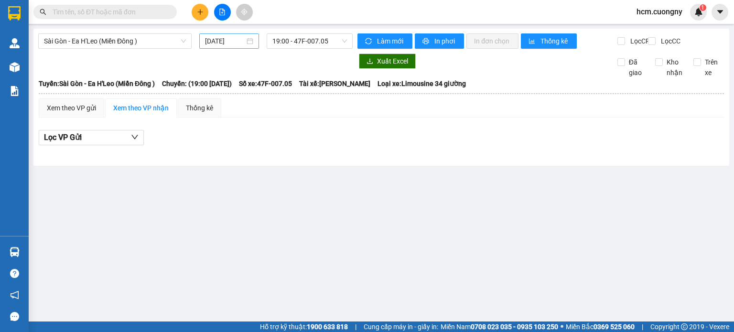
click at [220, 40] on input "[DATE]" at bounding box center [224, 41] width 39 height 11
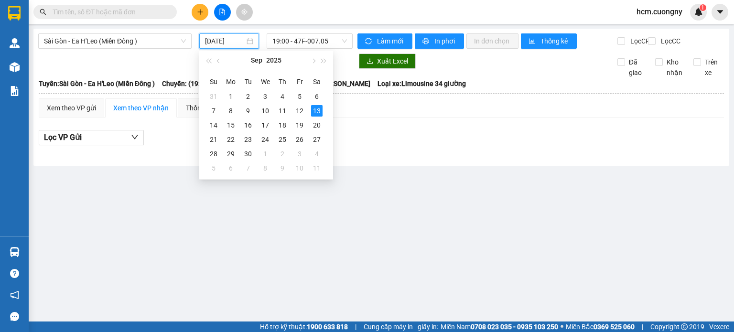
click at [163, 59] on div "[GEOGRAPHIC_DATA] - Ea H'Leo ([GEOGRAPHIC_DATA] ) [DATE] 19:00 - 47F-007.05 Làm…" at bounding box center [381, 97] width 696 height 137
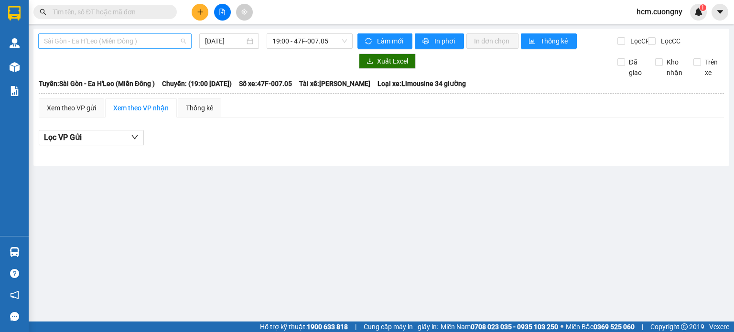
click at [162, 43] on span "Sài Gòn - Ea H'Leo (Miền Đông )" at bounding box center [115, 41] width 142 height 14
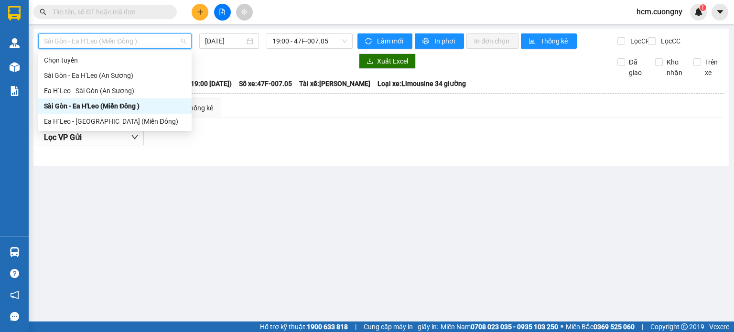
click at [108, 105] on div "Sài Gòn - Ea H'Leo (Miền Đông )" at bounding box center [115, 106] width 142 height 11
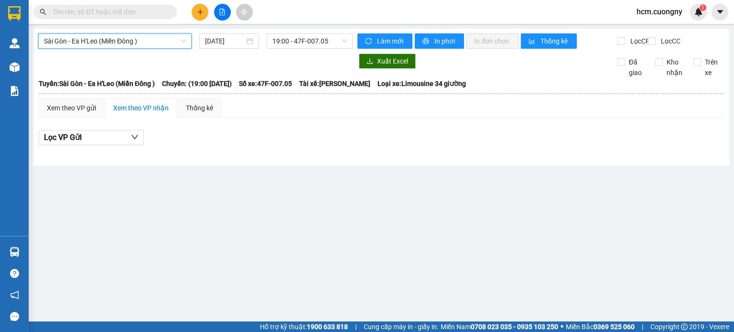
click at [142, 38] on span "Sài Gòn - Ea H'Leo (Miền Đông )" at bounding box center [115, 41] width 142 height 14
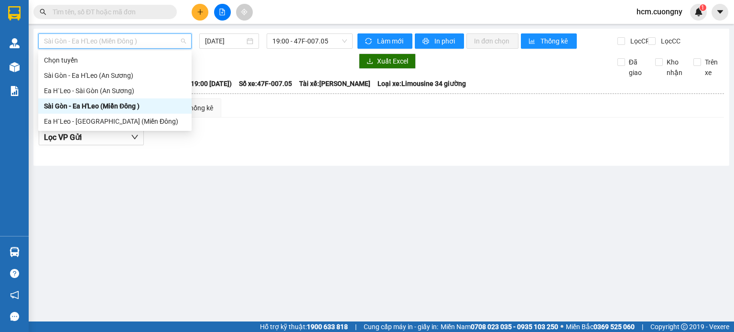
click at [112, 103] on div "Sài Gòn - Ea H'Leo (Miền Đông )" at bounding box center [115, 106] width 142 height 11
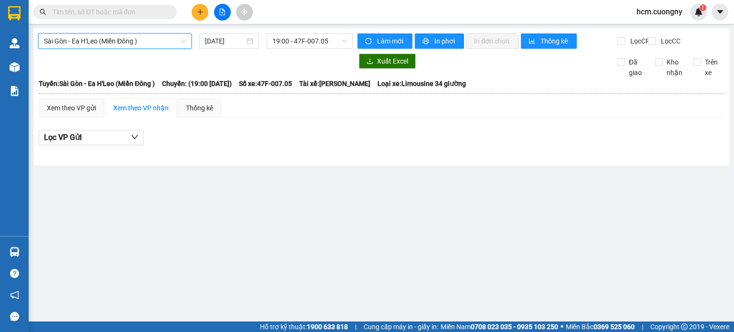
click at [143, 38] on span "Sài Gòn - Ea H'Leo (Miền Đông )" at bounding box center [115, 41] width 142 height 14
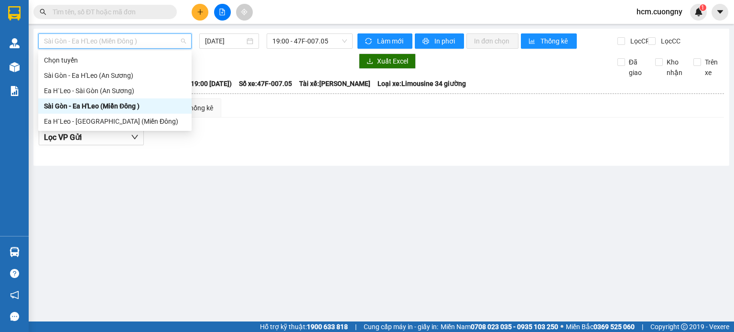
click at [109, 103] on div "Sài Gòn - Ea H'Leo (Miền Đông )" at bounding box center [115, 106] width 142 height 11
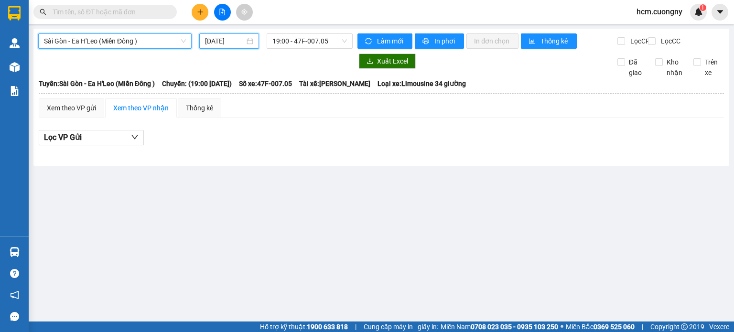
click at [226, 42] on input "[DATE]" at bounding box center [224, 41] width 39 height 11
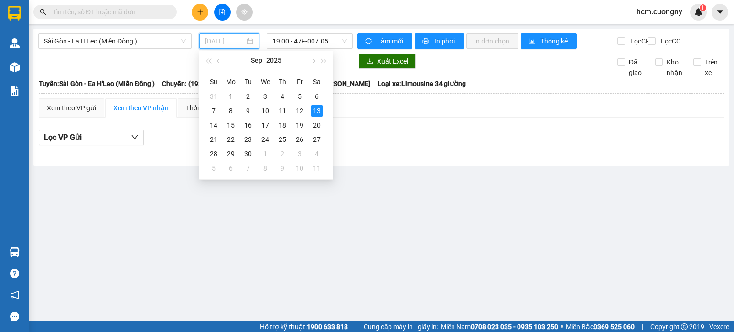
type input "[DATE]"
click at [314, 109] on div "13" at bounding box center [316, 110] width 11 height 11
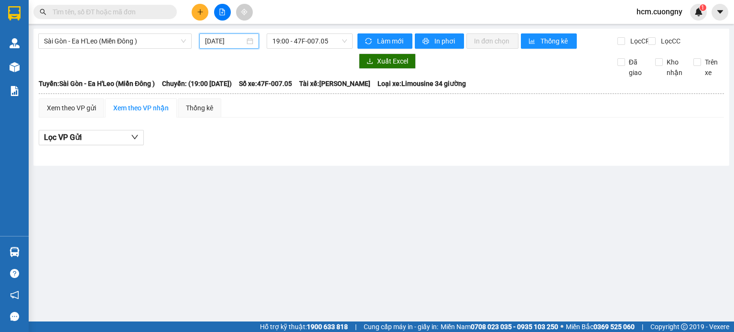
click at [308, 49] on div "Sài Gòn - Ea [PERSON_NAME] (Miền Đông ) [DATE] 19:00 - 47F-007.05" at bounding box center [195, 40] width 314 height 15
click at [312, 44] on span "19:00 - 47F-007.05" at bounding box center [309, 41] width 75 height 14
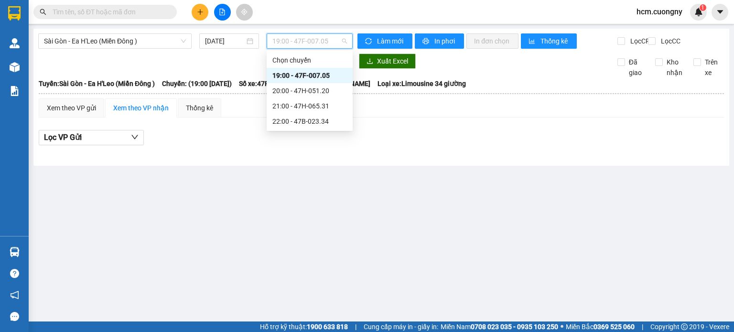
click at [252, 68] on div at bounding box center [195, 61] width 314 height 15
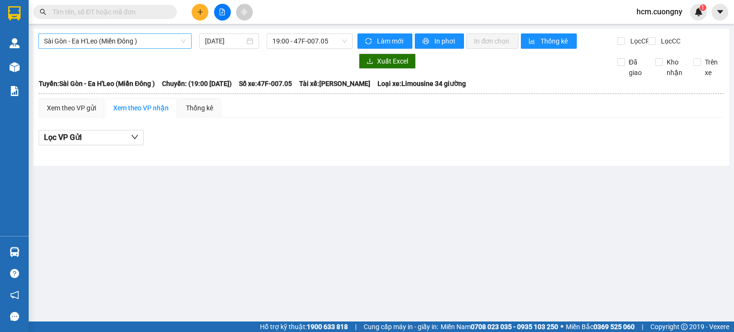
click at [143, 42] on span "Sài Gòn - Ea H'Leo (Miền Đông )" at bounding box center [115, 41] width 142 height 14
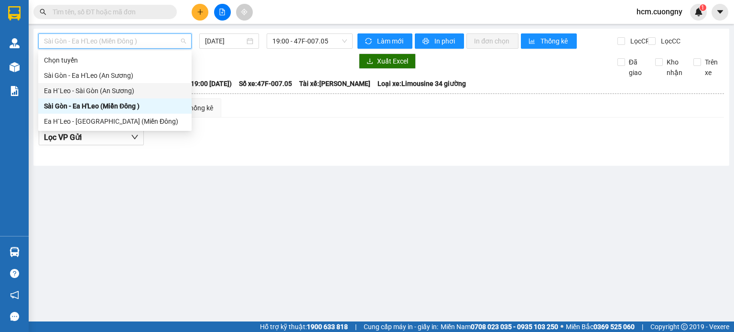
click at [86, 91] on div "Ea H`Leo - Sài Gòn (An Sương)" at bounding box center [115, 91] width 142 height 11
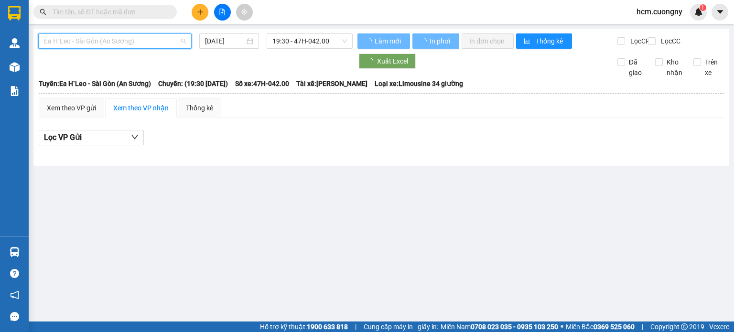
click at [93, 43] on span "Ea H`Leo - Sài Gòn (An Sương)" at bounding box center [115, 41] width 142 height 14
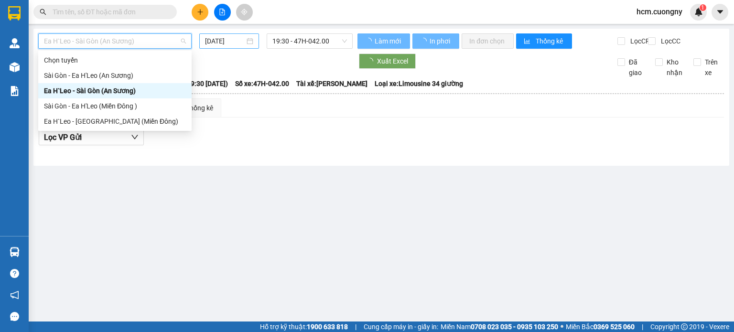
click at [227, 44] on input "[DATE]" at bounding box center [224, 41] width 39 height 11
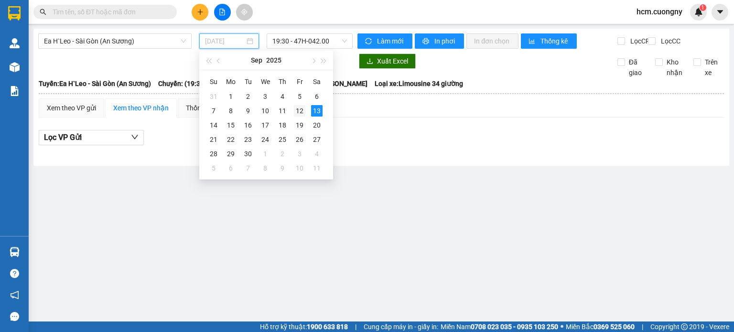
click at [297, 110] on div "12" at bounding box center [299, 110] width 11 height 11
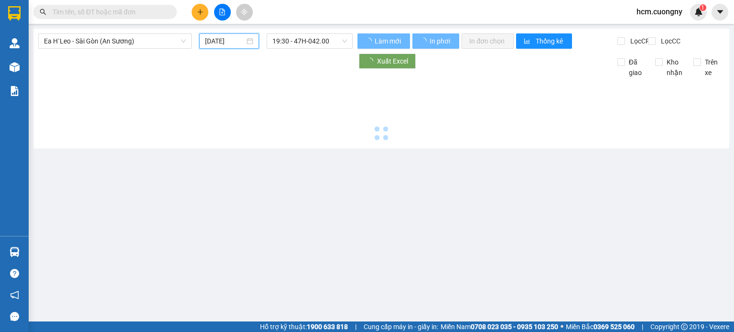
type input "[DATE]"
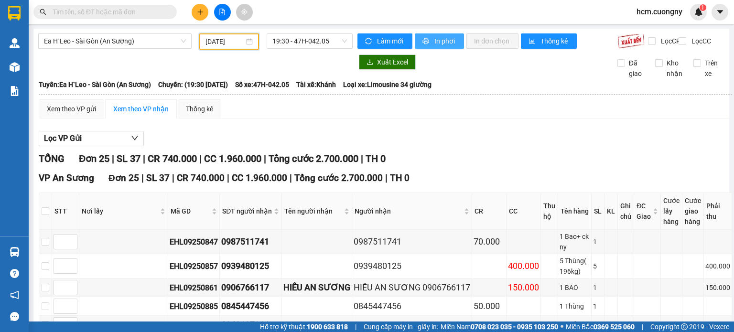
click at [434, 39] on span "In phơi" at bounding box center [445, 41] width 22 height 11
drag, startPoint x: 367, startPoint y: 124, endPoint x: 362, endPoint y: 122, distance: 5.6
click at [367, 119] on div "Xem theo VP gửi Xem theo VP nhận Thống kê" at bounding box center [385, 108] width 693 height 19
click at [325, 39] on span "19:30 - 47H-042.05" at bounding box center [309, 41] width 75 height 14
click at [334, 43] on span "19:30 - 47H-042.05" at bounding box center [309, 41] width 75 height 14
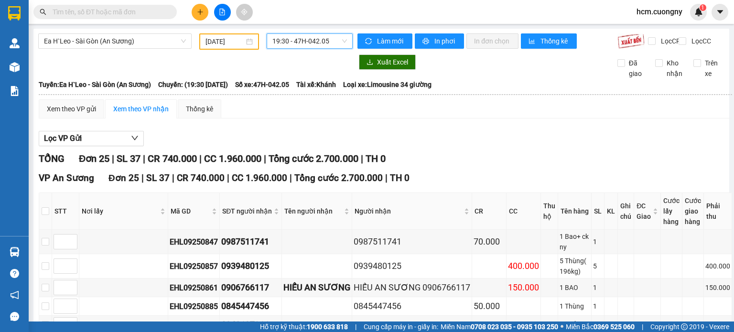
click at [324, 42] on span "19:30 - 47H-042.05" at bounding box center [309, 41] width 75 height 14
click at [248, 70] on div at bounding box center [195, 61] width 314 height 15
click at [133, 45] on span "Ea H`Leo - Sài Gòn (An Sương)" at bounding box center [115, 41] width 142 height 14
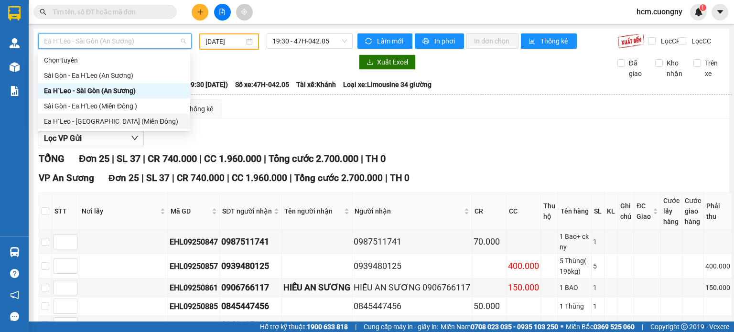
click at [95, 122] on div "Ea H`Leo - [GEOGRAPHIC_DATA] (Miền Đông)" at bounding box center [114, 121] width 140 height 11
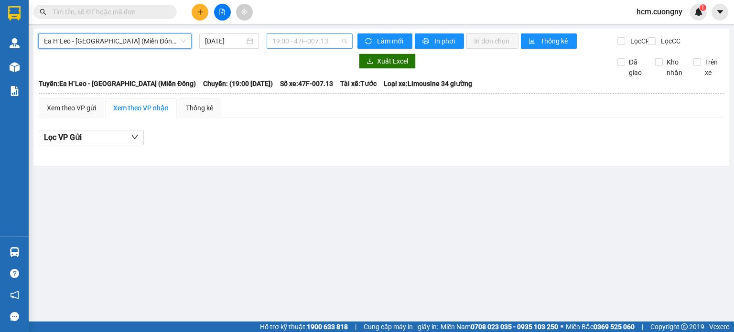
click at [304, 43] on span "19:00 - 47F-007.13" at bounding box center [309, 41] width 75 height 14
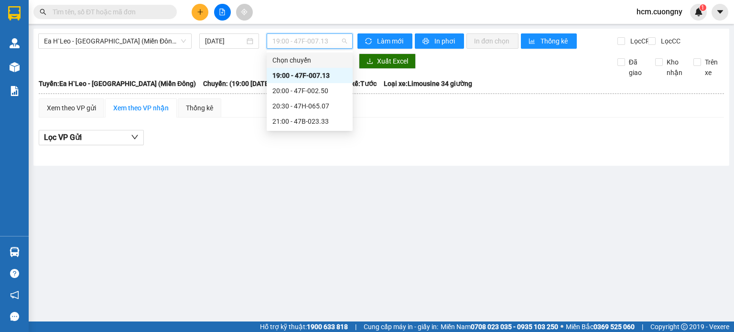
click at [237, 58] on div "Ea H`Leo - [GEOGRAPHIC_DATA] ([GEOGRAPHIC_DATA]) [DATE] 19:00 - 47F-007.13 Làm …" at bounding box center [381, 97] width 696 height 137
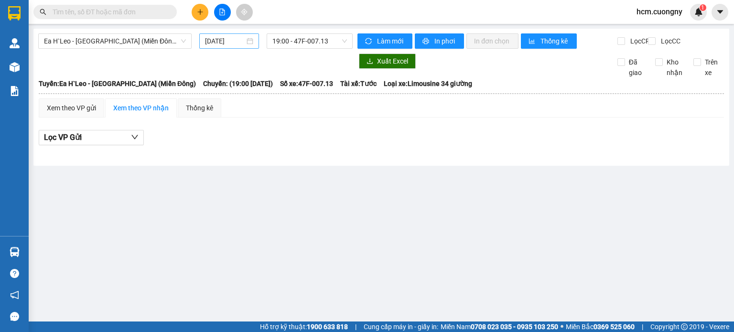
click at [219, 36] on div "[DATE]" at bounding box center [229, 41] width 48 height 11
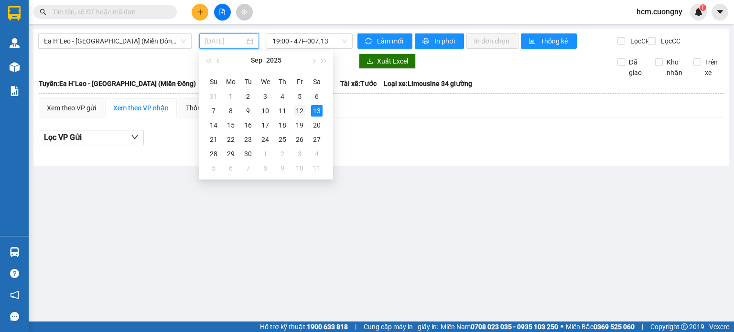
click at [301, 110] on div "12" at bounding box center [299, 110] width 11 height 11
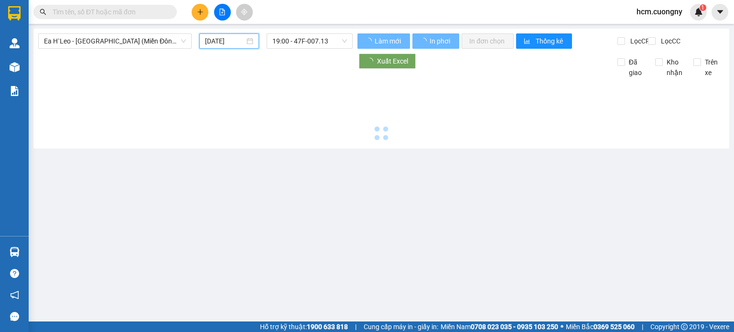
type input "[DATE]"
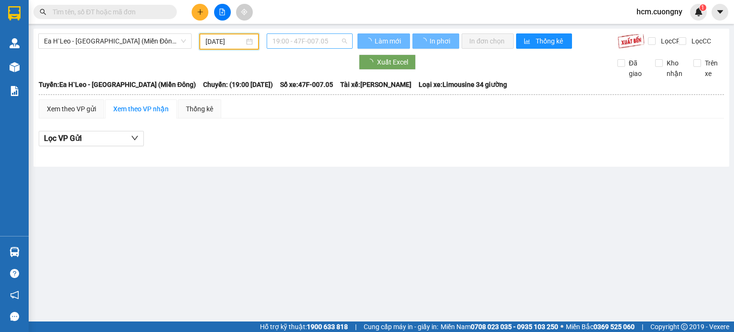
drag, startPoint x: 301, startPoint y: 48, endPoint x: 305, endPoint y: 35, distance: 13.1
click at [302, 48] on span "19:00 - 47F-007.05" at bounding box center [309, 41] width 75 height 14
click at [305, 35] on span "19:00 - 47F-007.05" at bounding box center [309, 41] width 75 height 14
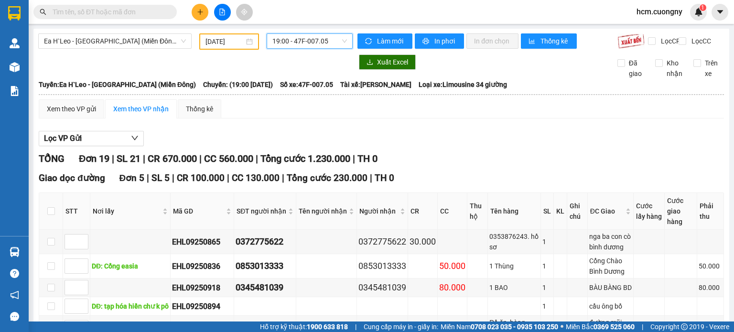
click at [443, 43] on span "In phơi" at bounding box center [445, 41] width 22 height 11
click at [324, 78] on div "Xuất Excel Đã giao Kho nhận Trên xe" at bounding box center [381, 66] width 686 height 24
click at [313, 43] on span "19:00 - 47F-007.05" at bounding box center [309, 41] width 75 height 14
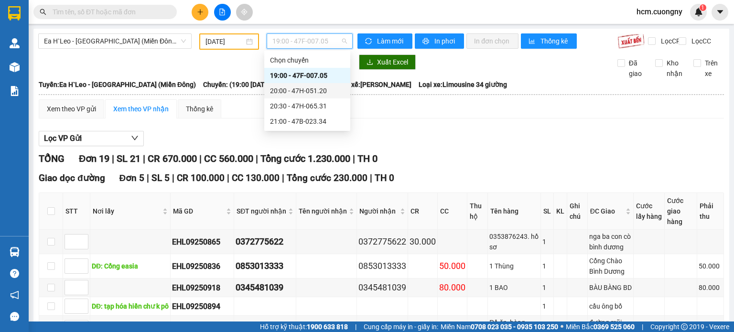
click at [315, 87] on div "20:00 - 47H-051.20" at bounding box center [307, 91] width 75 height 11
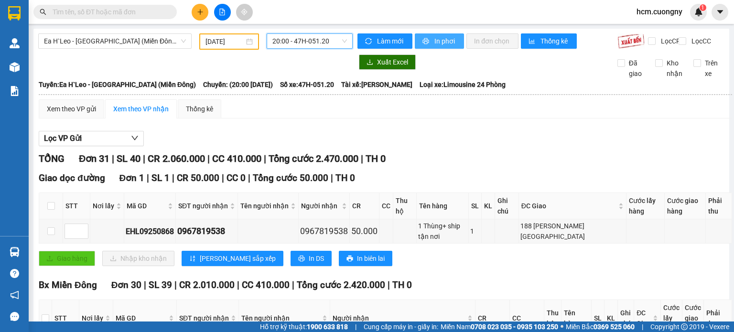
click at [439, 40] on span "In phơi" at bounding box center [445, 41] width 22 height 11
click at [398, 138] on div "Lọc VP Gửi" at bounding box center [385, 139] width 693 height 16
drag, startPoint x: 319, startPoint y: 32, endPoint x: 317, endPoint y: 41, distance: 8.3
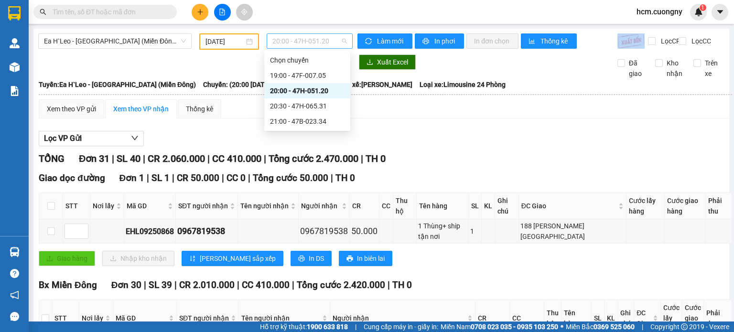
click at [317, 41] on span "20:00 - 47H-051.20" at bounding box center [309, 41] width 75 height 14
click at [315, 105] on div "20:30 - 47H-065.31" at bounding box center [307, 106] width 75 height 11
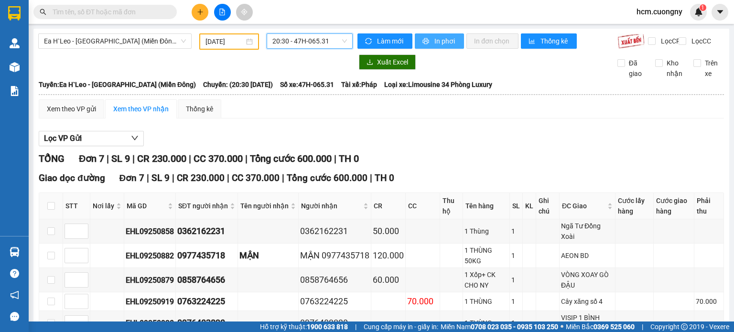
click at [438, 43] on span "In phơi" at bounding box center [445, 41] width 22 height 11
click at [365, 156] on div "Lọc VP Gửi TỔNG Đơn 7 | SL 9 | CR 230.000 | CC 370.000 | Tổng cước 600.000 | T…" at bounding box center [381, 266] width 685 height 281
click at [314, 38] on span "20:30 - 47H-065.31" at bounding box center [309, 41] width 75 height 14
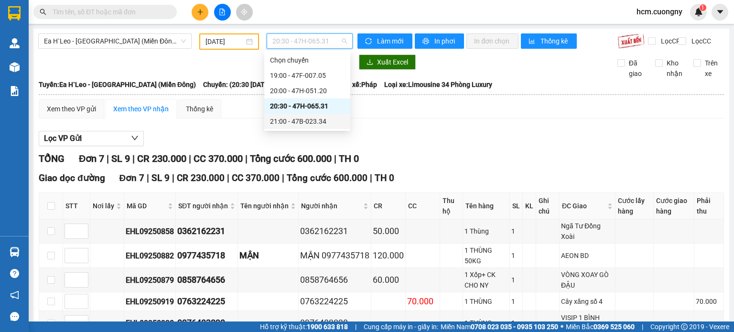
click at [292, 120] on div "21:00 - 47B-023.34" at bounding box center [307, 121] width 75 height 11
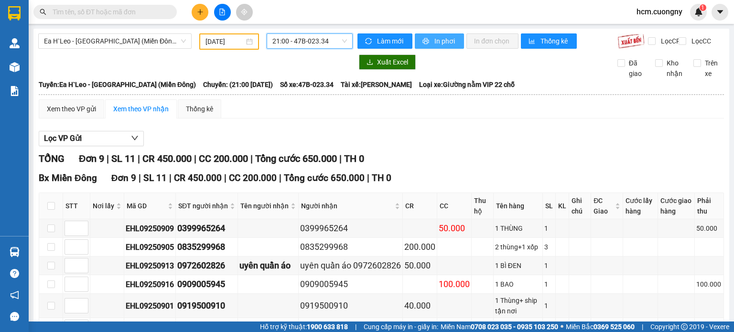
click at [439, 43] on span "In phơi" at bounding box center [445, 41] width 22 height 11
click at [456, 144] on div "Lọc VP Gửi" at bounding box center [381, 139] width 685 height 16
click at [698, 178] on div "Bx Miền Đông Đơn 9 | SL 11 | CR 450.000 | CC 200.000 | Tổng cước 650.000 | TH 0" at bounding box center [381, 178] width 685 height 14
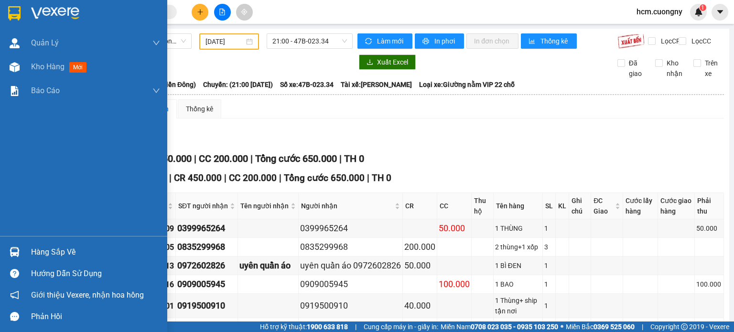
drag, startPoint x: 8, startPoint y: 10, endPoint x: 449, endPoint y: 332, distance: 546.2
click at [8, 9] on img at bounding box center [14, 13] width 12 height 14
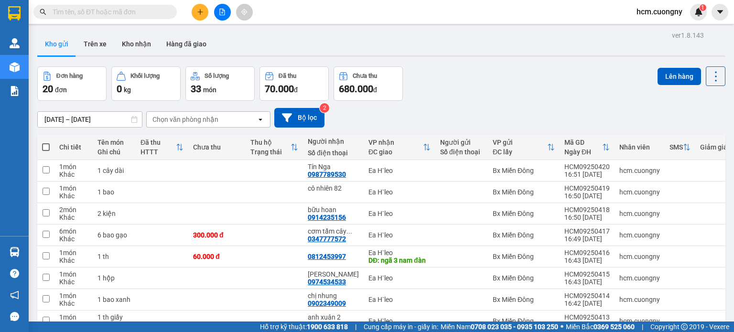
drag, startPoint x: 716, startPoint y: 125, endPoint x: 708, endPoint y: 127, distance: 7.8
click at [716, 125] on div "[DATE] – [DATE] Press the down arrow key to interact with the calendar and sele…" at bounding box center [381, 118] width 688 height 20
click at [696, 117] on div "[DATE] – [DATE] Press the down arrow key to interact with the calendar and sele…" at bounding box center [381, 118] width 688 height 20
click at [664, 117] on div "[DATE] – [DATE] Press the down arrow key to interact with the calendar and sele…" at bounding box center [381, 118] width 688 height 20
click at [220, 11] on icon "file-add" at bounding box center [222, 12] width 7 height 7
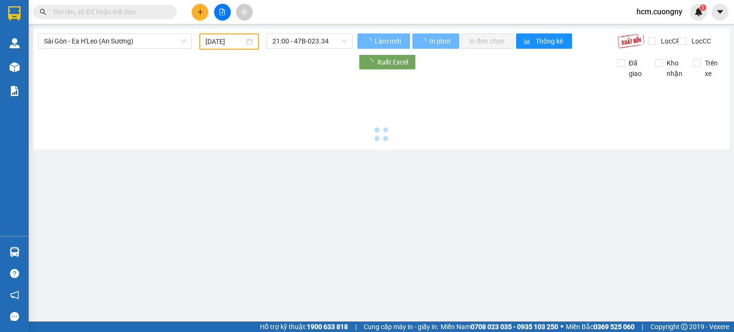
type input "[DATE]"
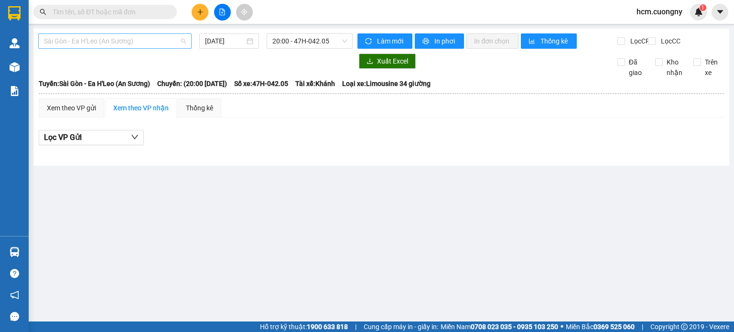
click at [160, 42] on span "Sài Gòn - Ea H'Leo (An Sương)" at bounding box center [115, 41] width 142 height 14
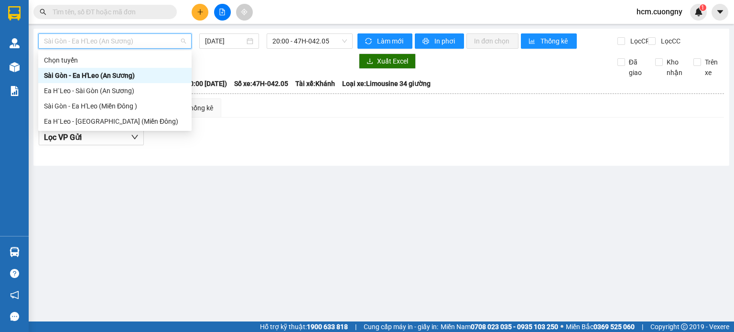
click at [197, 64] on div at bounding box center [195, 61] width 314 height 15
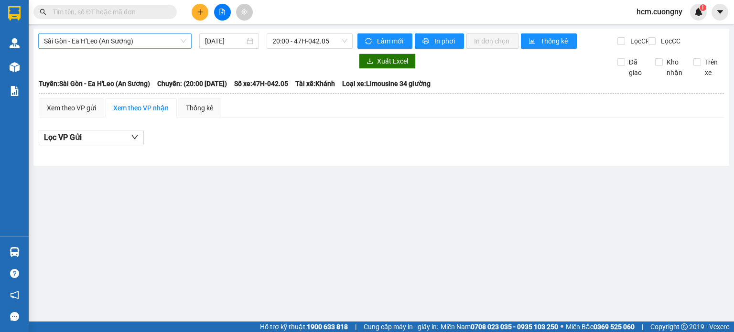
click at [170, 42] on span "Sài Gòn - Ea H'Leo (An Sương)" at bounding box center [115, 41] width 142 height 14
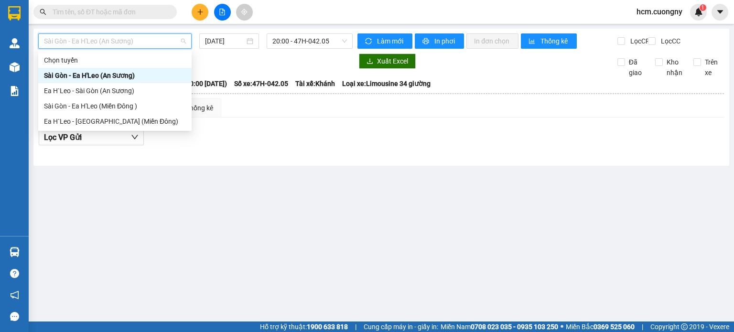
click at [211, 68] on div at bounding box center [195, 61] width 314 height 15
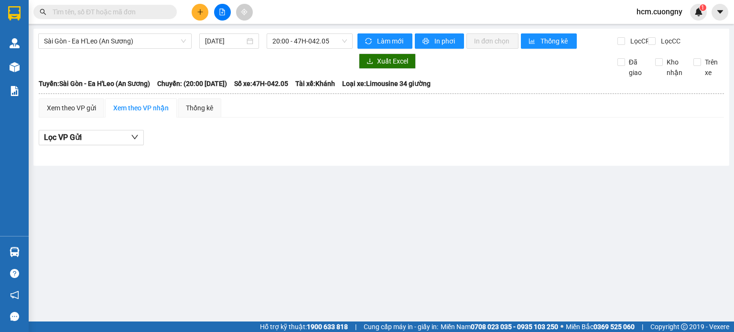
click at [307, 256] on main "[GEOGRAPHIC_DATA] - Ea H'Leo (An Sương) [DATE] 20:00 - 47H-042.05 Làm mới In ph…" at bounding box center [367, 161] width 734 height 322
click at [306, 273] on main "[GEOGRAPHIC_DATA] - Ea H'Leo (An Sương) [DATE] 20:00 - 47H-042.05 Làm mới In ph…" at bounding box center [367, 161] width 734 height 322
click at [290, 292] on main "[GEOGRAPHIC_DATA] - Ea H'Leo (An Sương) [DATE] 20:00 - 47H-042.05 Làm mới In ph…" at bounding box center [367, 161] width 734 height 322
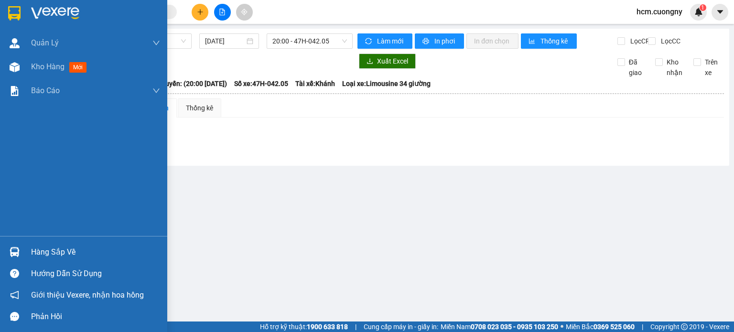
click at [16, 9] on img at bounding box center [14, 13] width 12 height 14
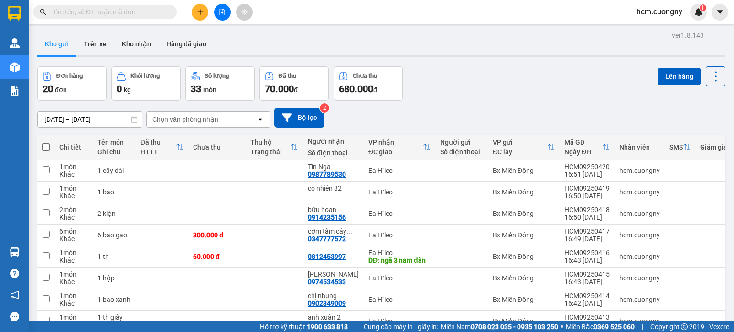
click at [693, 103] on div "[DATE] – [DATE] Press the down arrow key to interact with the calendar and sele…" at bounding box center [381, 118] width 688 height 34
click at [202, 11] on icon "plus" at bounding box center [200, 12] width 7 height 7
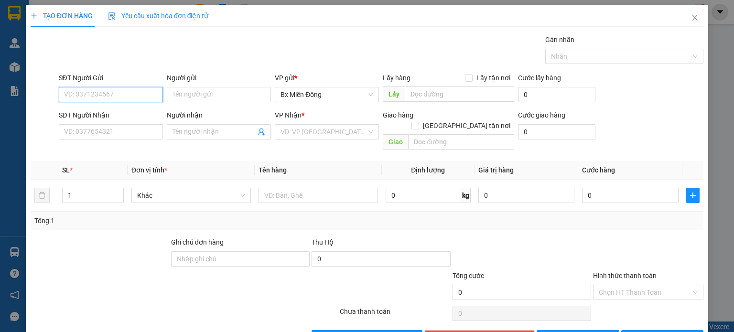
paste input "0876531643"
type input "0876531643"
drag, startPoint x: 675, startPoint y: 122, endPoint x: 667, endPoint y: 122, distance: 7.6
click at [675, 122] on div "SĐT Người Nhận VD: 0377654321 Người nhận Tên người nhận VP Nhận * VD: VP [GEOGR…" at bounding box center [381, 132] width 649 height 44
click at [140, 130] on input "SĐT Người Nhận" at bounding box center [111, 131] width 104 height 15
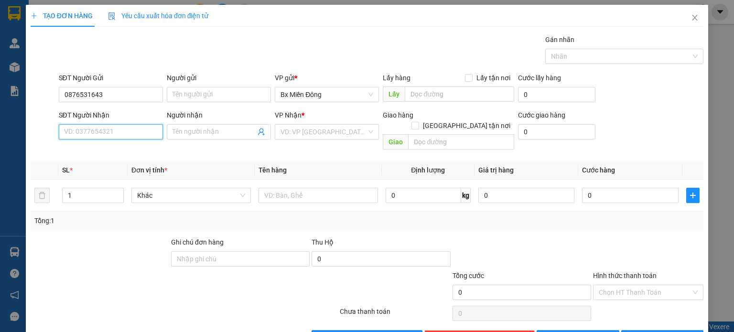
paste input "0393051938"
type input "0393051938"
click at [660, 132] on div "SĐT Người Nhận 0393051938 Người nhận Tên người nhận VP Nhận * VD: VP [GEOGRAPHI…" at bounding box center [381, 132] width 649 height 44
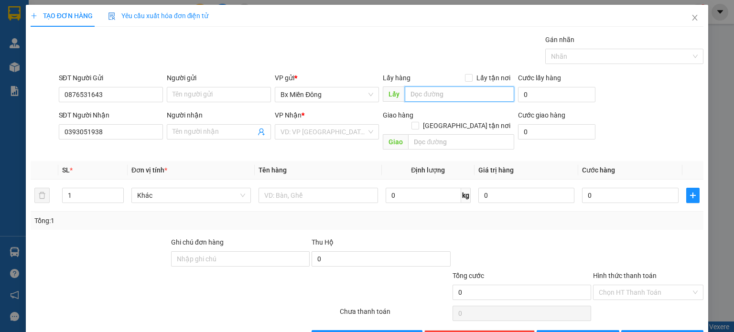
click at [432, 93] on input "text" at bounding box center [459, 93] width 109 height 15
paste input "Ngã 3 công an"
drag, startPoint x: 675, startPoint y: 120, endPoint x: 646, endPoint y: 116, distance: 29.0
click at [677, 120] on div "SĐT Người Nhận 0393051938 Người nhận Tên người nhận VP Nhận * VD: VP [GEOGRAPHI…" at bounding box center [381, 132] width 649 height 44
click at [458, 95] on input "Ngã 3 công an" at bounding box center [459, 93] width 109 height 15
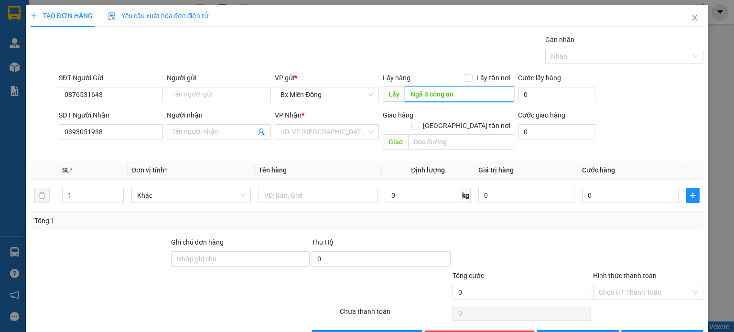
paste input "Ngã 3 công an Bến Cát"
type input "Ngã 3 công an Bến Cát"
click at [684, 144] on div "Transit Pickup Surcharge Ids Transit Deliver Surcharge Ids Transit Deliver Surc…" at bounding box center [367, 189] width 673 height 311
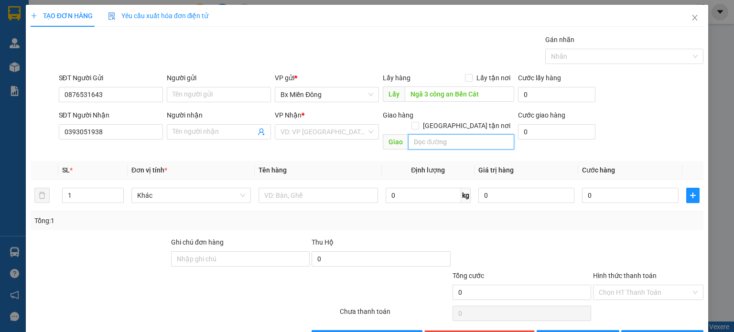
click at [456, 134] on input "text" at bounding box center [461, 141] width 106 height 15
paste input "Km 65"
type input "Km 65"
click at [326, 129] on input "search" at bounding box center [324, 132] width 86 height 14
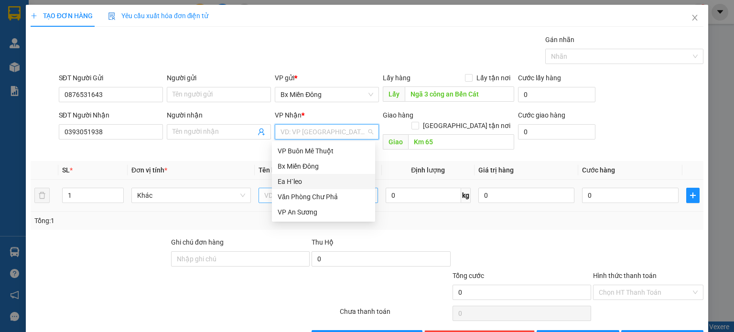
click at [300, 181] on div "Ea H`leo" at bounding box center [324, 181] width 92 height 11
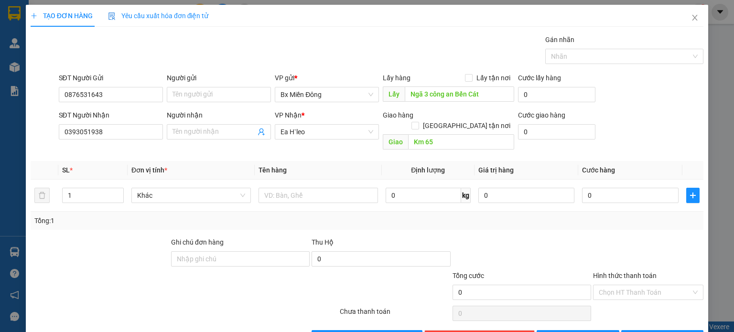
drag, startPoint x: 671, startPoint y: 145, endPoint x: 646, endPoint y: 146, distance: 24.9
click at [671, 145] on div "Transit Pickup Surcharge Ids Transit Deliver Surcharge Ids Transit Deliver Surc…" at bounding box center [367, 189] width 673 height 311
click at [663, 161] on th "Cước hàng" at bounding box center [630, 170] width 104 height 19
click at [682, 149] on div "Transit Pickup Surcharge Ids Transit Deliver Surcharge Ids Transit Deliver Surc…" at bounding box center [367, 189] width 673 height 311
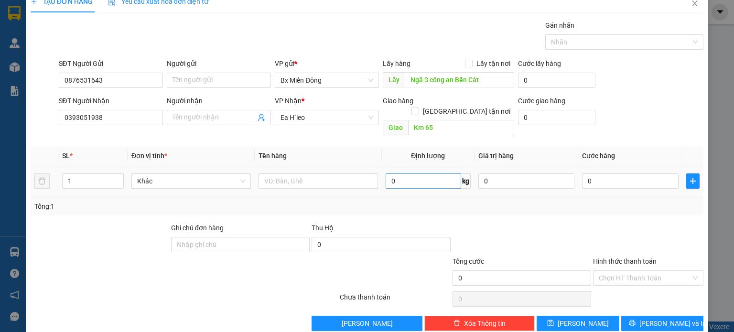
scroll to position [21, 0]
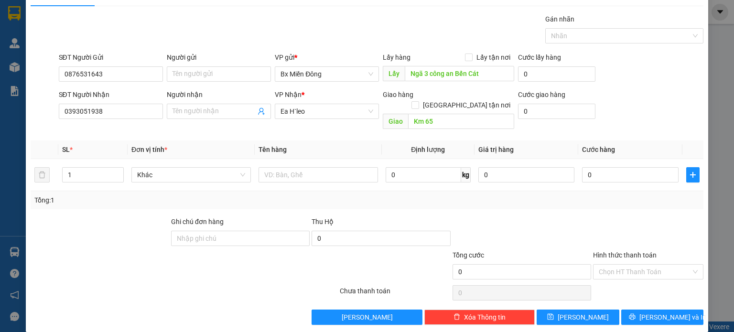
click at [684, 113] on div "SĐT Người Nhận 0393051938 Người nhận Tên người nhận VP Nhận * [PERSON_NAME] hàn…" at bounding box center [381, 111] width 649 height 44
click at [324, 167] on input "text" at bounding box center [318, 174] width 119 height 15
paste input "1 thùng đồ"
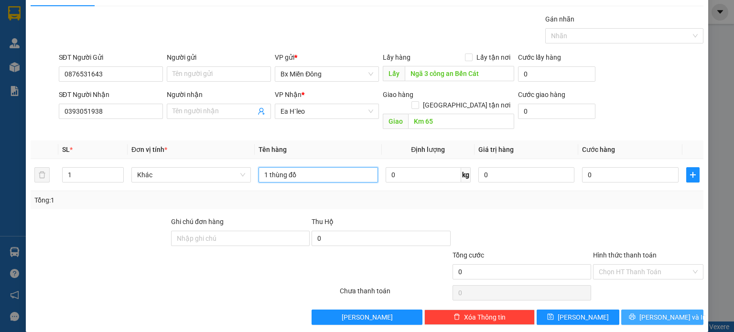
type input "1 thùng đồ"
click at [636, 313] on icon "printer" at bounding box center [632, 316] width 7 height 7
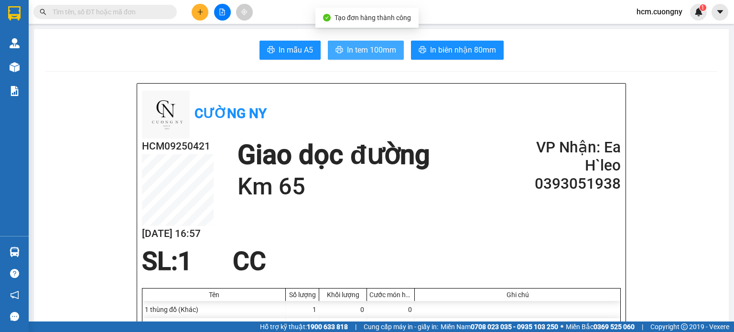
click at [384, 58] on button "In tem 100mm" at bounding box center [366, 50] width 76 height 19
